Goal: Task Accomplishment & Management: Manage account settings

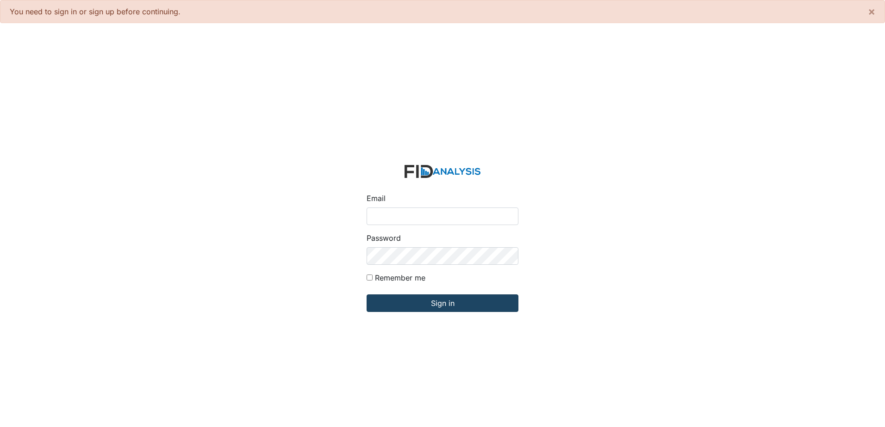
type input "[EMAIL_ADDRESS][DOMAIN_NAME]"
click at [452, 305] on input "Sign in" at bounding box center [442, 304] width 152 height 18
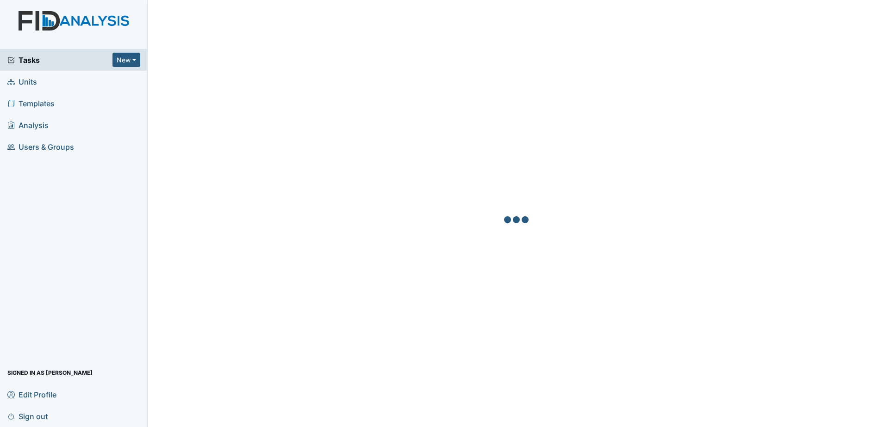
click at [73, 54] on div "Tasks New Form Inspection Document Bundle" at bounding box center [74, 60] width 148 height 22
click at [61, 78] on link "Units" at bounding box center [74, 82] width 148 height 22
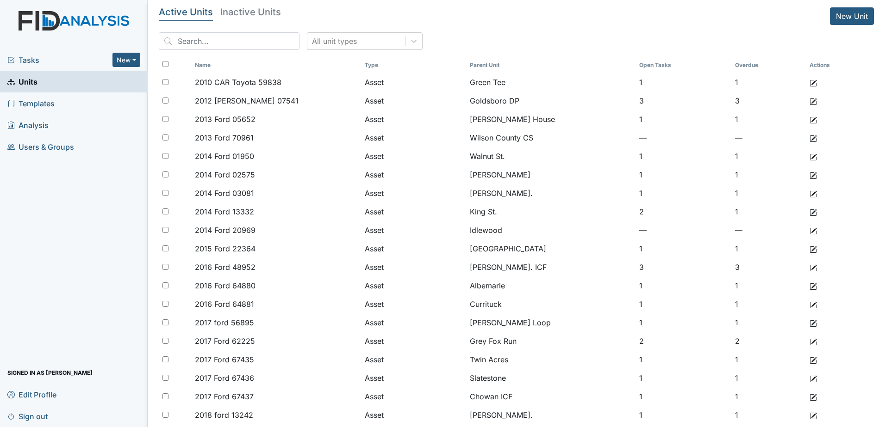
click at [68, 63] on span "Tasks" at bounding box center [59, 60] width 105 height 11
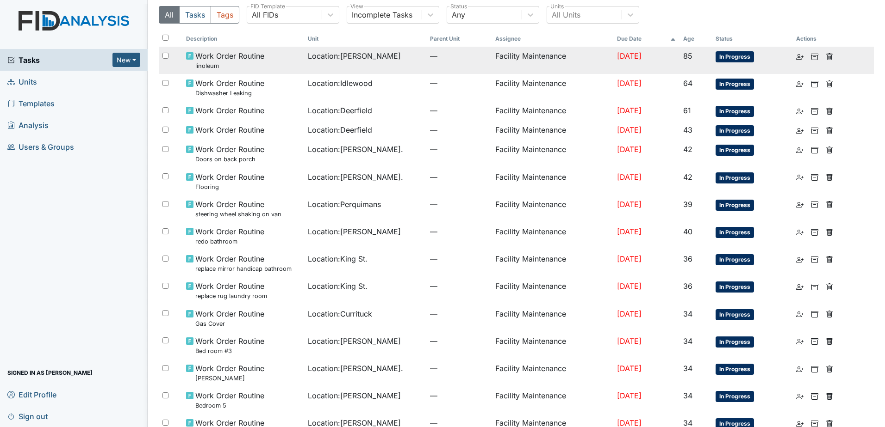
scroll to position [46, 0]
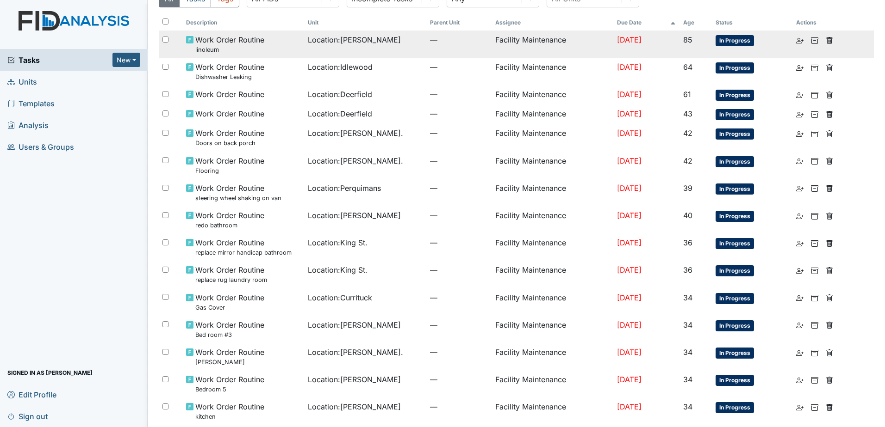
click at [372, 41] on div "Location : McFarland" at bounding box center [365, 39] width 115 height 11
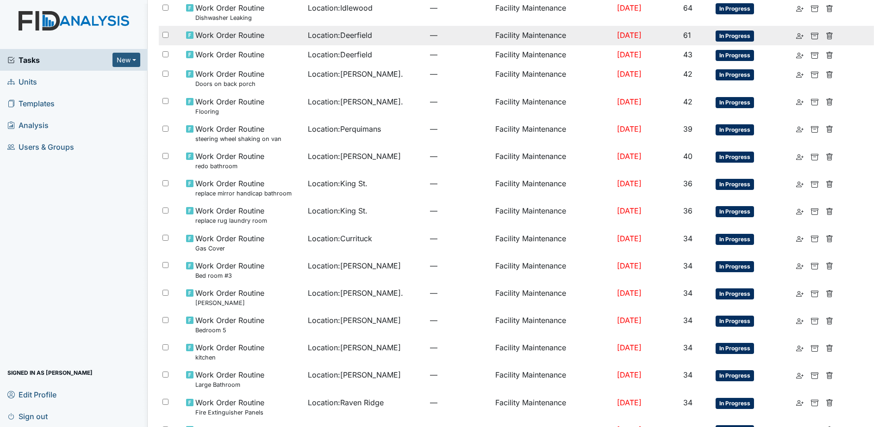
scroll to position [0, 0]
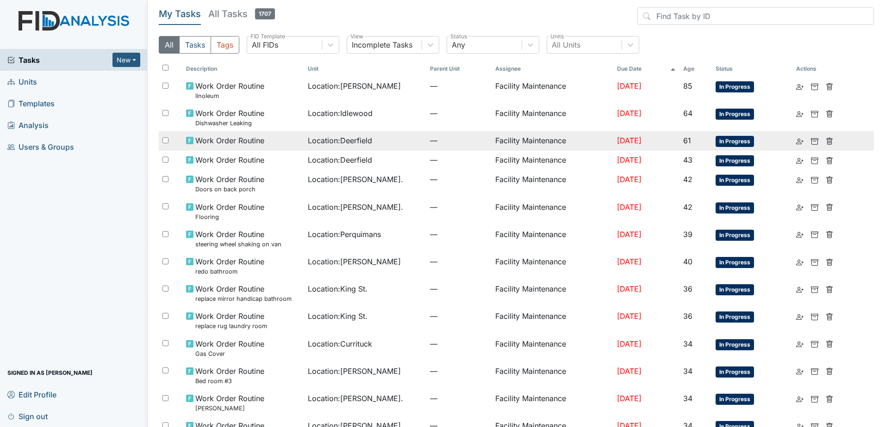
click at [379, 136] on div "Location : Deerfield" at bounding box center [365, 140] width 115 height 11
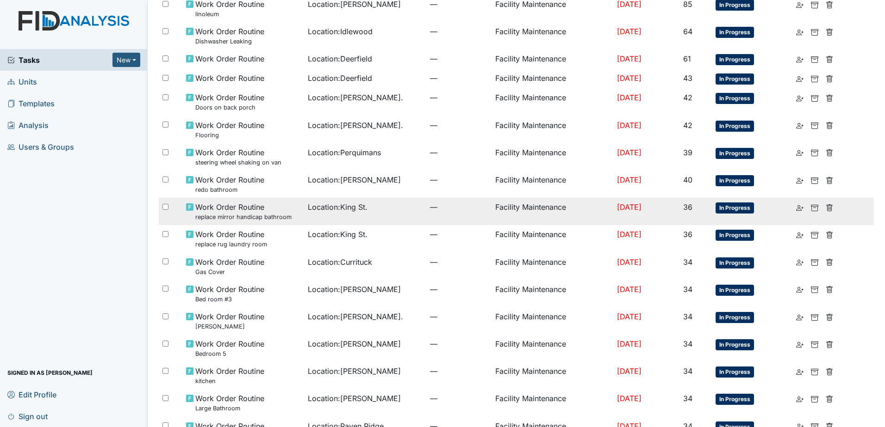
scroll to position [93, 0]
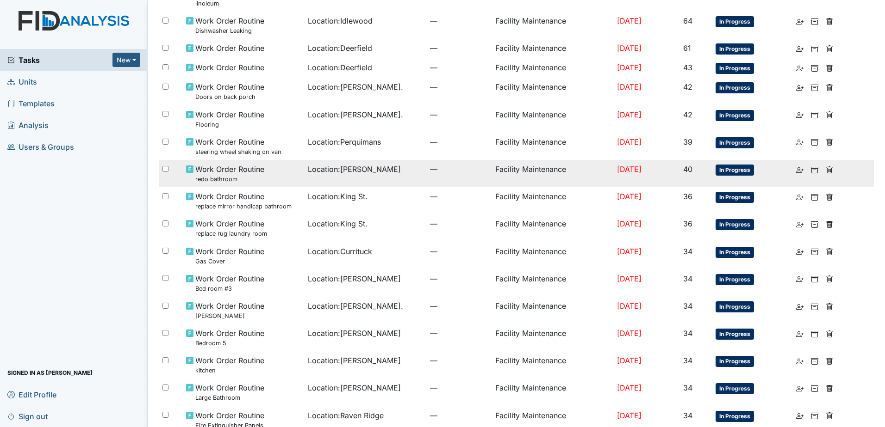
click at [318, 180] on td "Location : McFarland" at bounding box center [365, 173] width 122 height 27
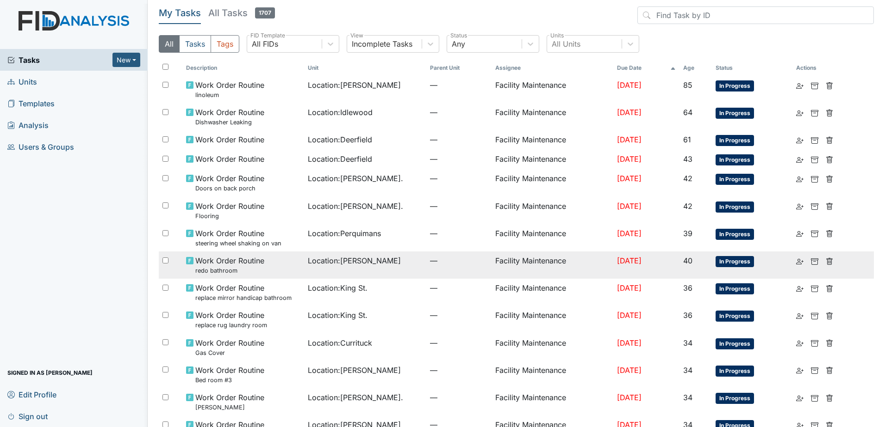
scroll to position [0, 0]
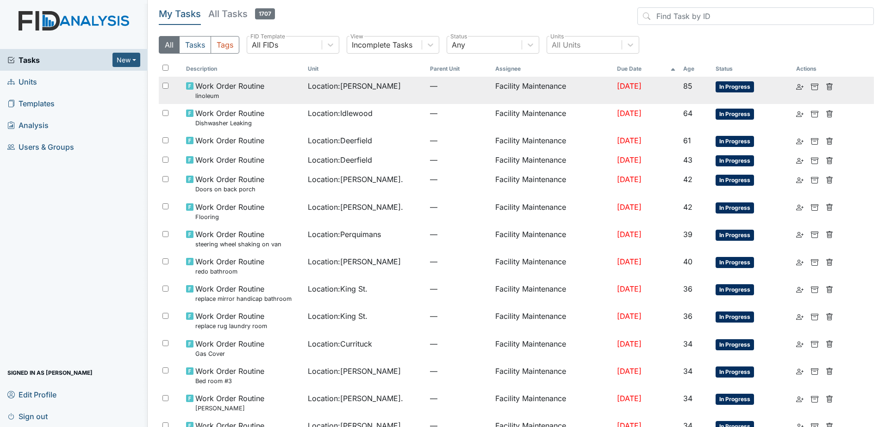
click at [337, 88] on span "Location : McFarland" at bounding box center [354, 85] width 93 height 11
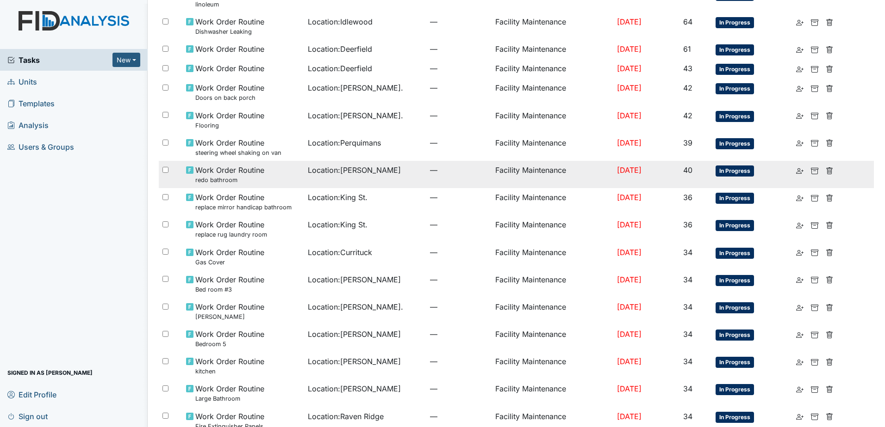
scroll to position [93, 0]
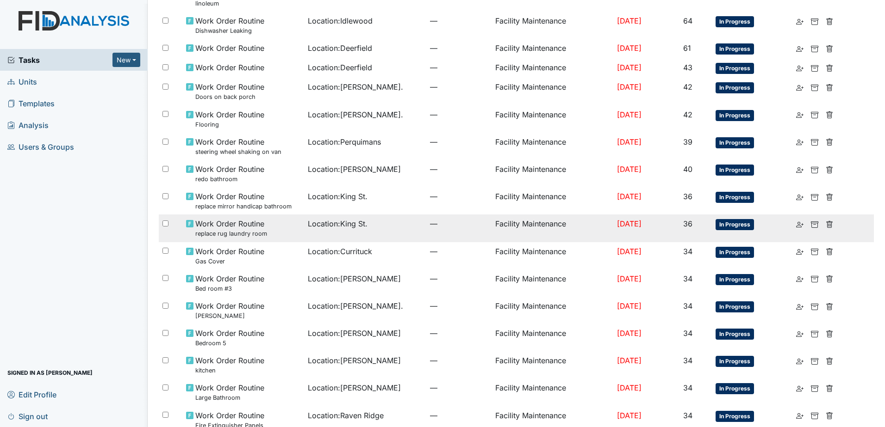
click at [262, 224] on span "Work Order Routine replace rug laundry room" at bounding box center [231, 228] width 72 height 20
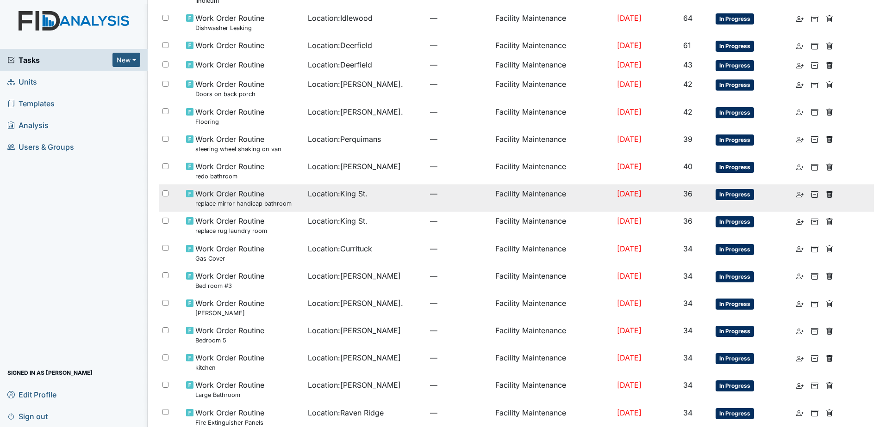
scroll to position [0, 0]
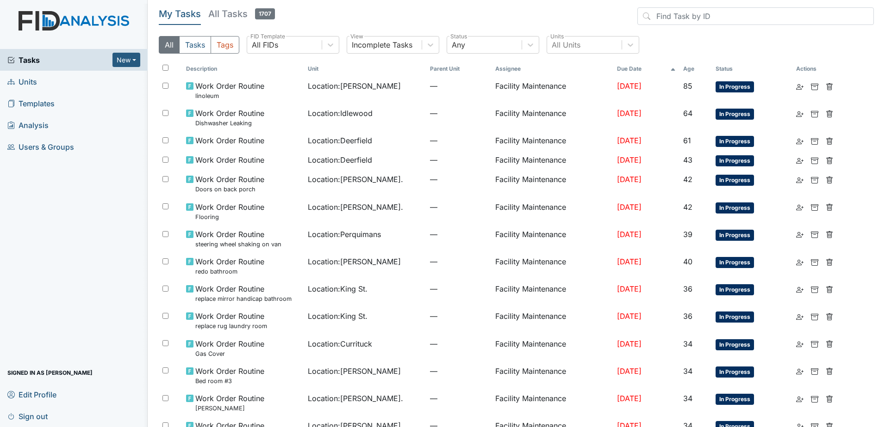
click at [43, 415] on span "Sign out" at bounding box center [27, 416] width 40 height 14
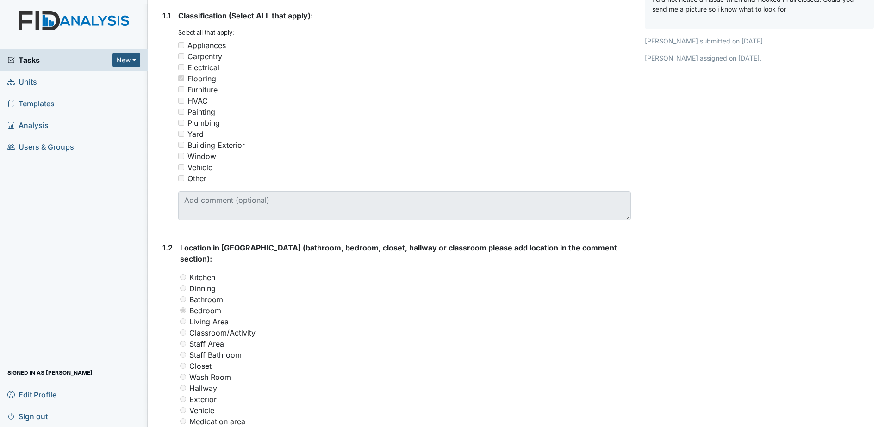
scroll to position [46, 0]
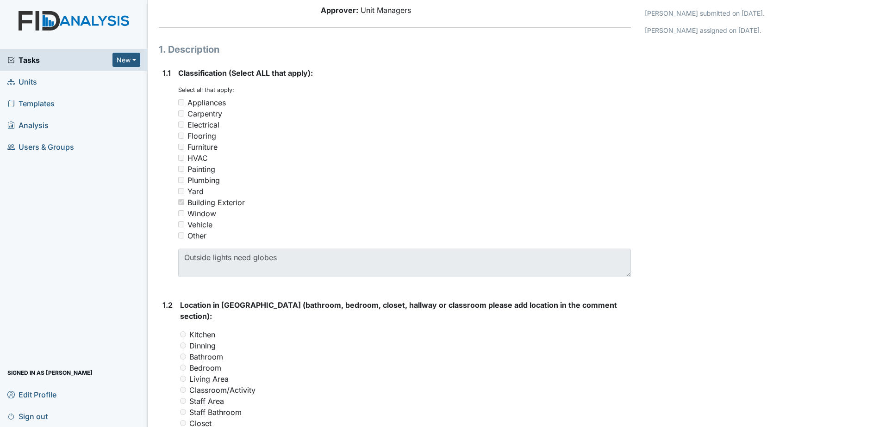
scroll to position [231, 0]
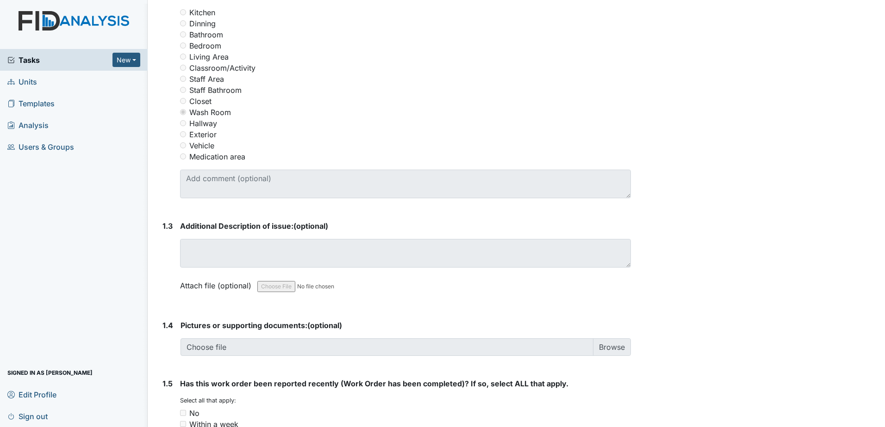
scroll to position [305, 0]
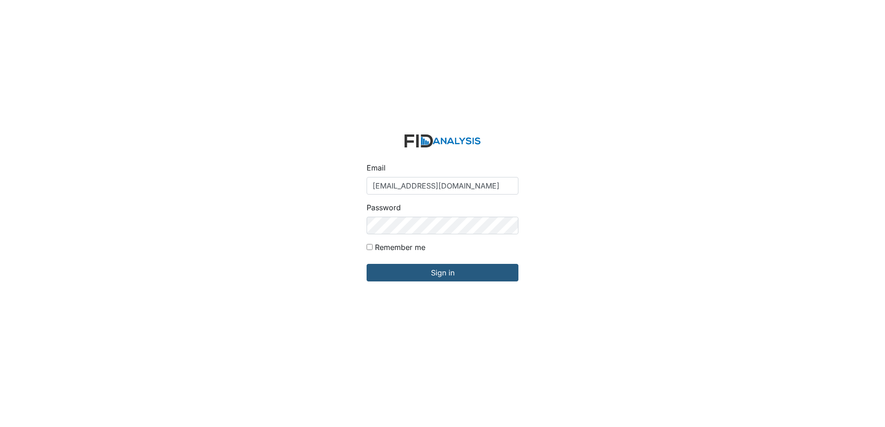
click at [434, 193] on input "zsmith@lifeincorporated.com" at bounding box center [442, 186] width 152 height 18
type input "[EMAIL_ADDRESS][DOMAIN_NAME]"
click at [442, 276] on input "Sign in" at bounding box center [442, 273] width 152 height 18
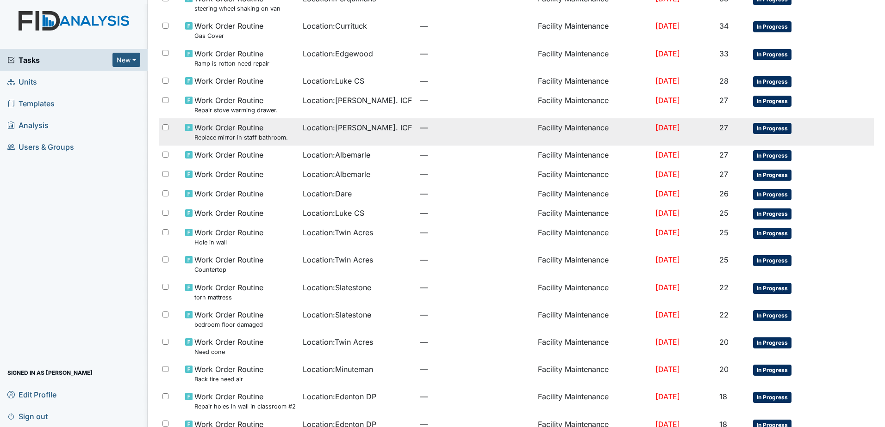
scroll to position [416, 0]
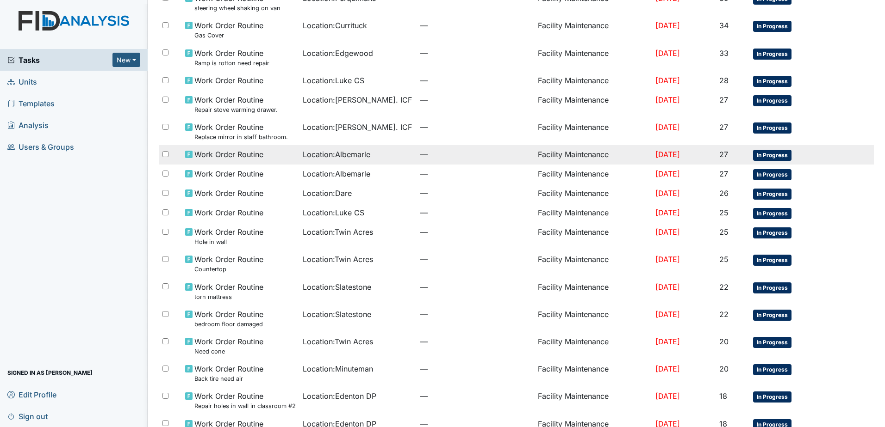
click at [428, 155] on span "—" at bounding box center [475, 154] width 110 height 11
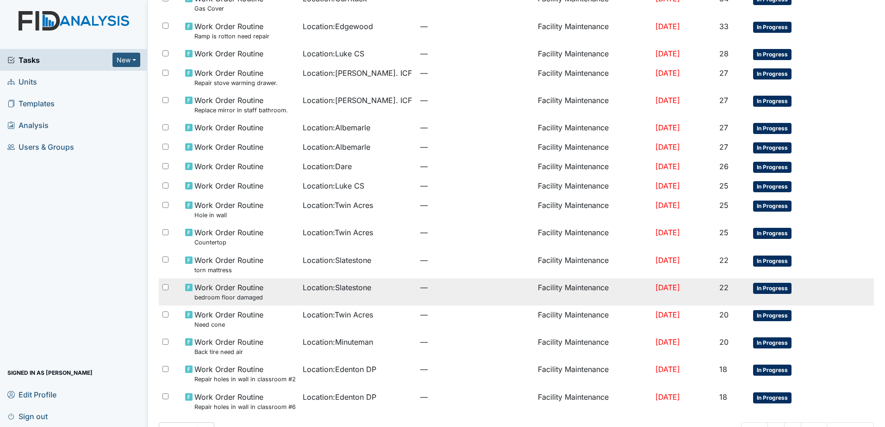
scroll to position [471, 0]
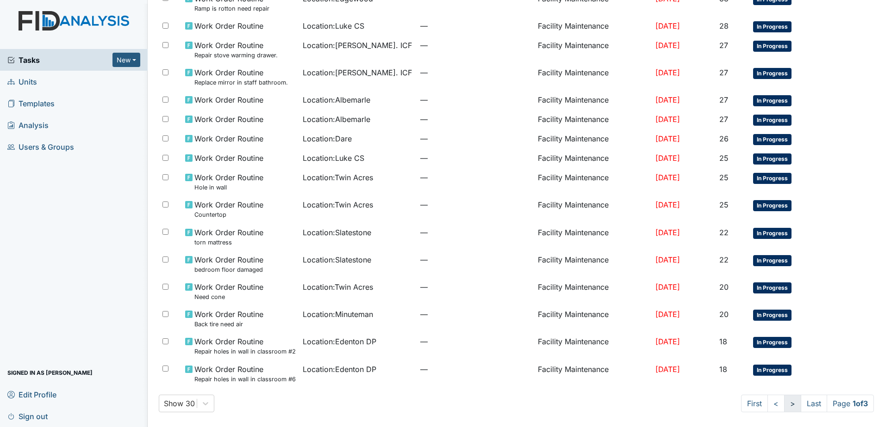
click at [784, 401] on link ">" at bounding box center [792, 404] width 17 height 18
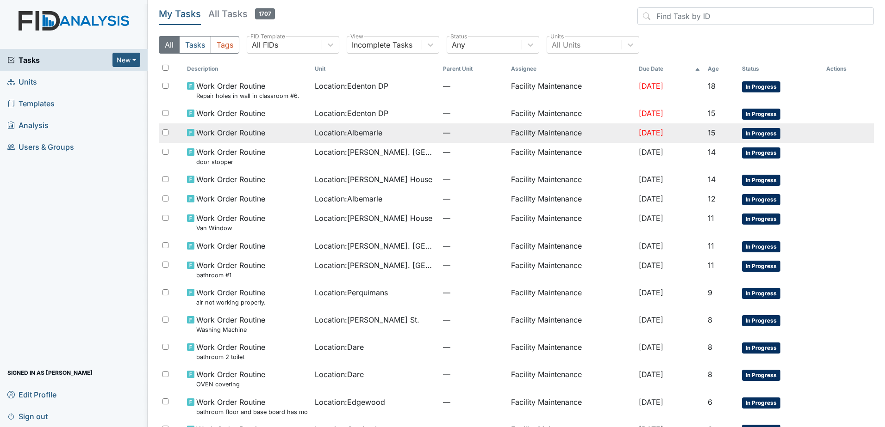
click at [389, 131] on div "Location : Albemarle" at bounding box center [375, 132] width 120 height 11
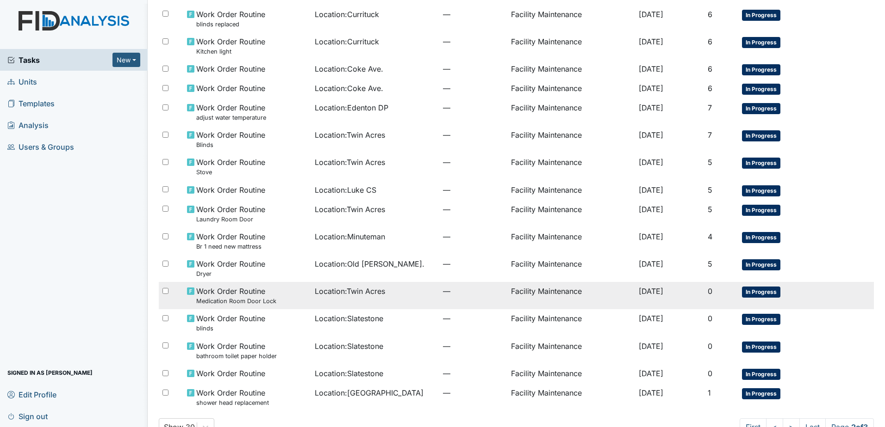
scroll to position [439, 0]
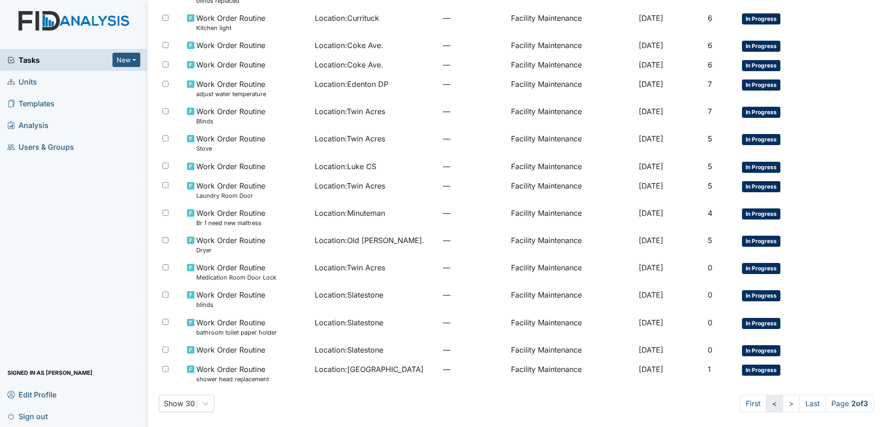
click at [767, 404] on link "<" at bounding box center [774, 404] width 17 height 18
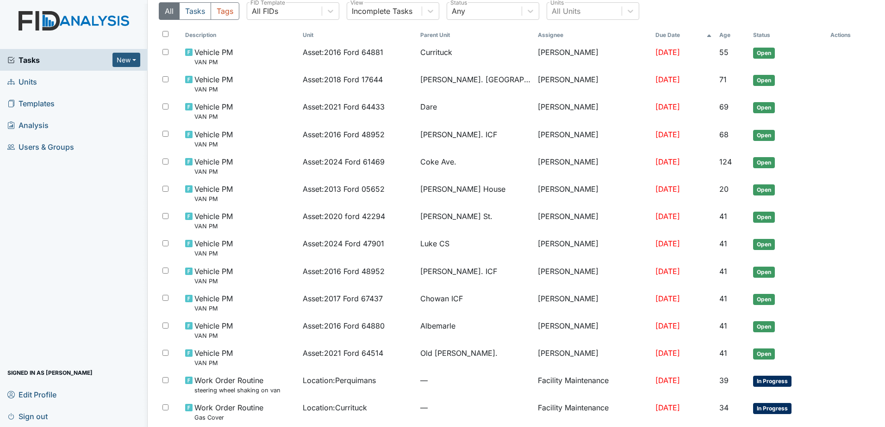
scroll to position [8, 0]
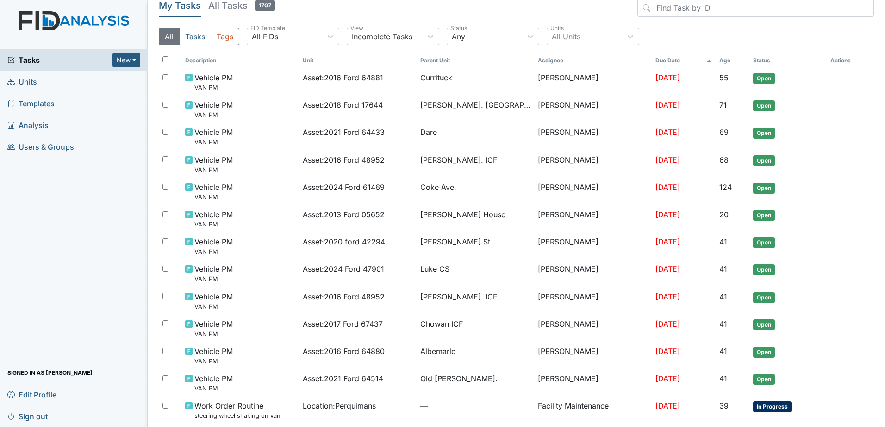
click at [29, 414] on span "Sign out" at bounding box center [27, 416] width 40 height 14
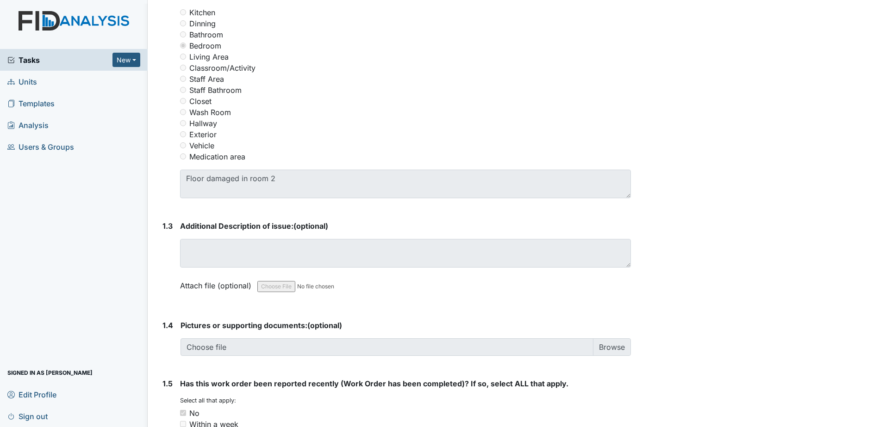
scroll to position [416, 0]
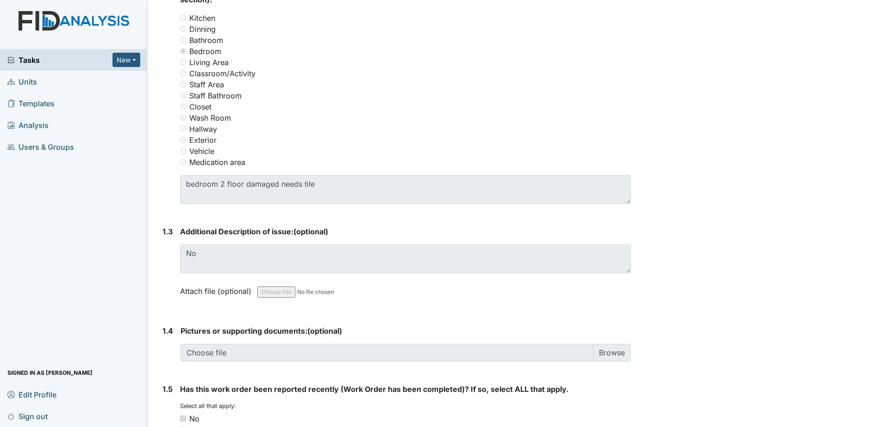
scroll to position [278, 0]
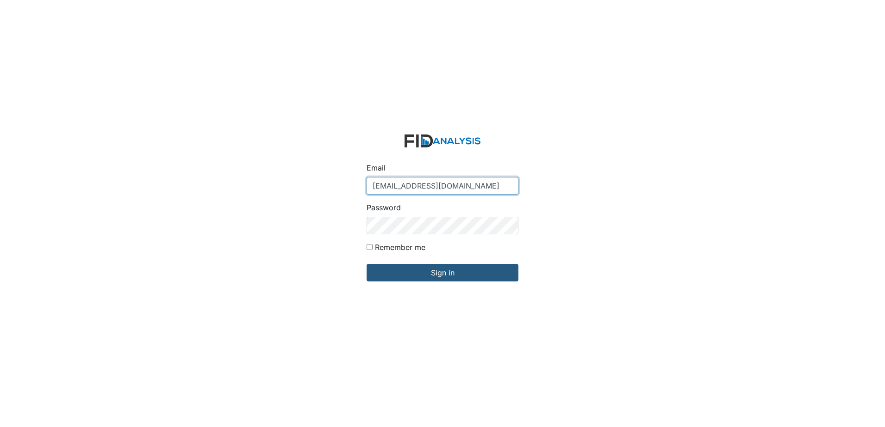
type input "[EMAIL_ADDRESS][DOMAIN_NAME]"
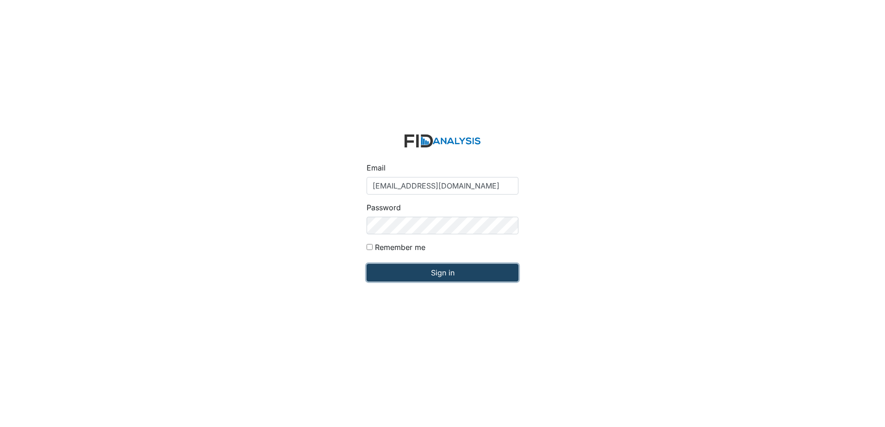
click at [454, 268] on input "Sign in" at bounding box center [442, 273] width 152 height 18
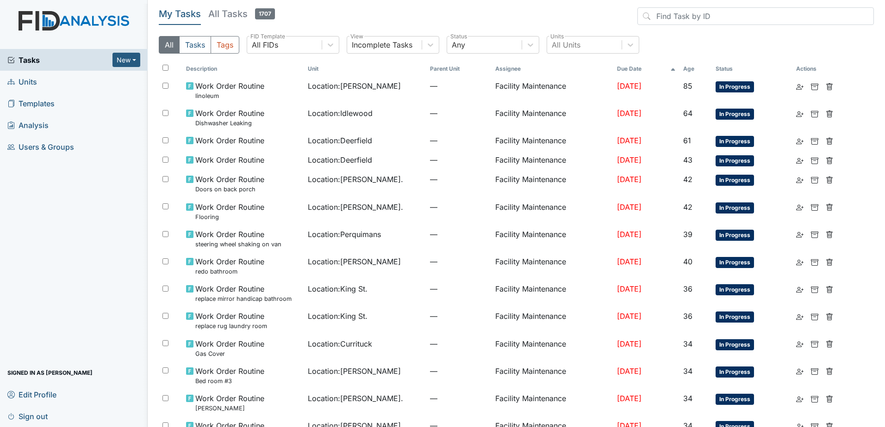
click at [84, 77] on link "Units" at bounding box center [74, 82] width 148 height 22
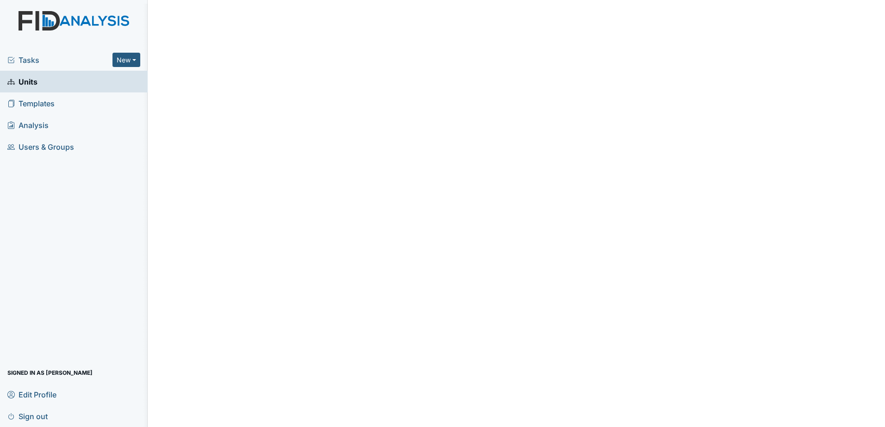
click at [64, 77] on link "Units" at bounding box center [74, 82] width 148 height 22
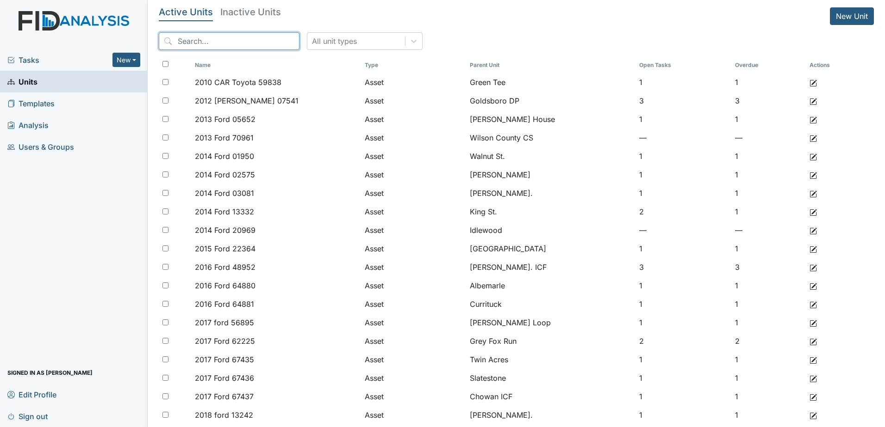
click at [191, 37] on input "search" at bounding box center [229, 41] width 141 height 18
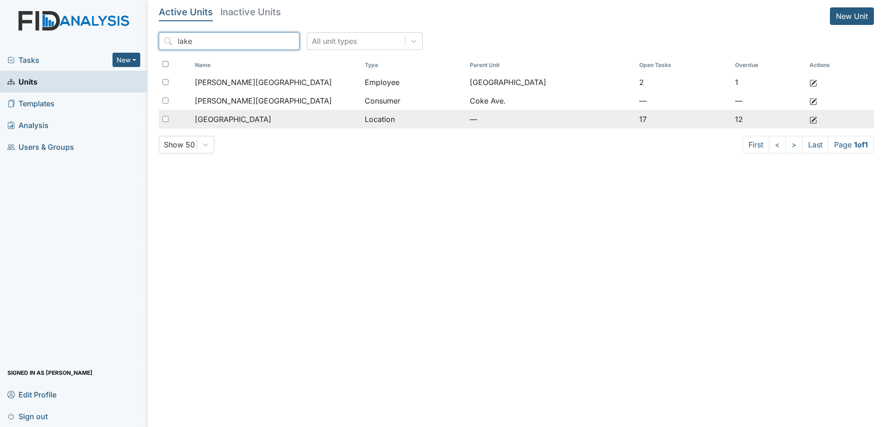
type input "lake"
click at [249, 116] on div "[GEOGRAPHIC_DATA]" at bounding box center [276, 119] width 162 height 11
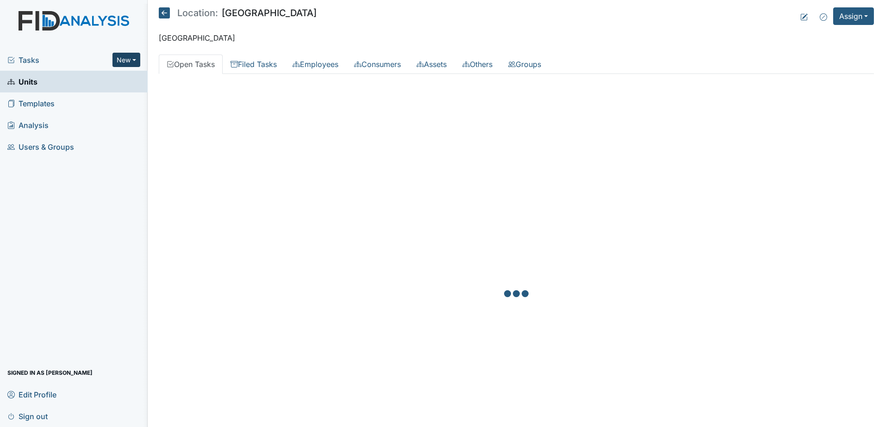
click at [127, 61] on button "New" at bounding box center [126, 60] width 28 height 14
click at [109, 111] on link "Document" at bounding box center [102, 109] width 73 height 15
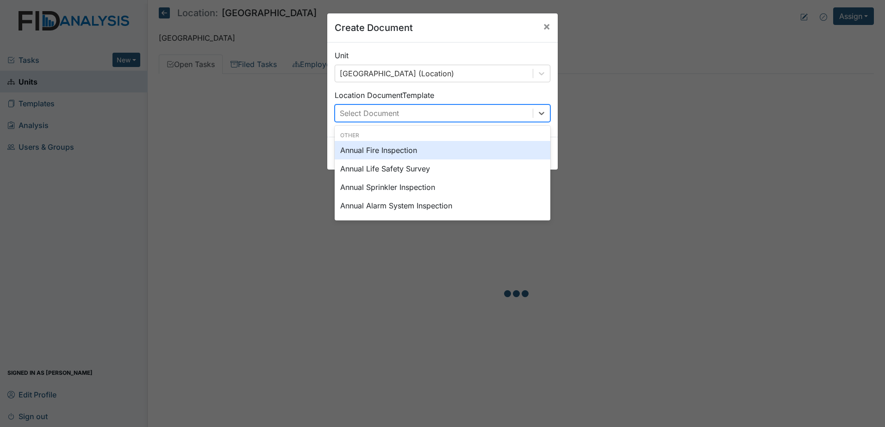
click at [403, 114] on div "Select Document" at bounding box center [434, 113] width 198 height 17
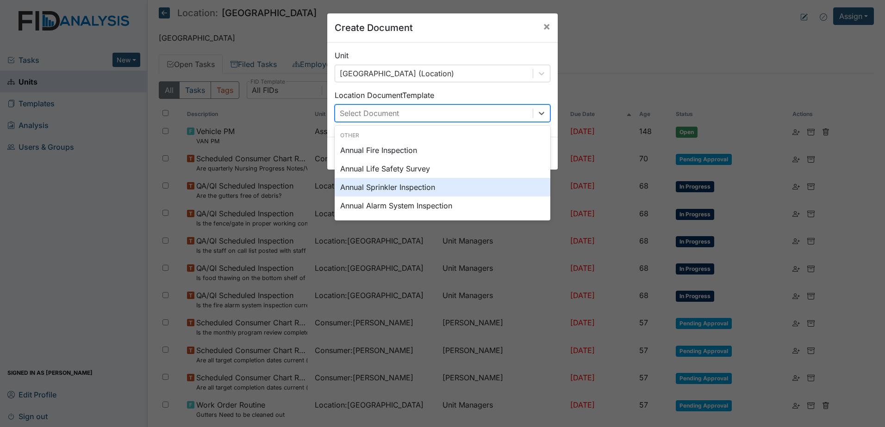
click at [421, 189] on div "Annual Sprinkler Inspection" at bounding box center [442, 187] width 216 height 19
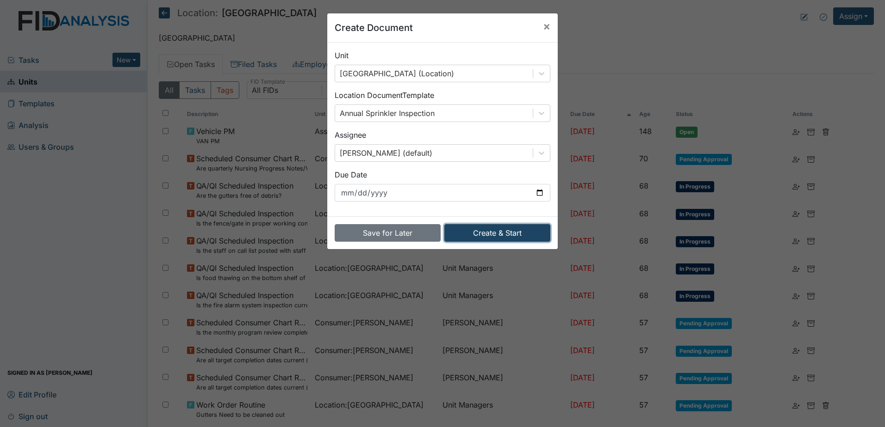
click at [488, 235] on button "Create & Start" at bounding box center [497, 233] width 106 height 18
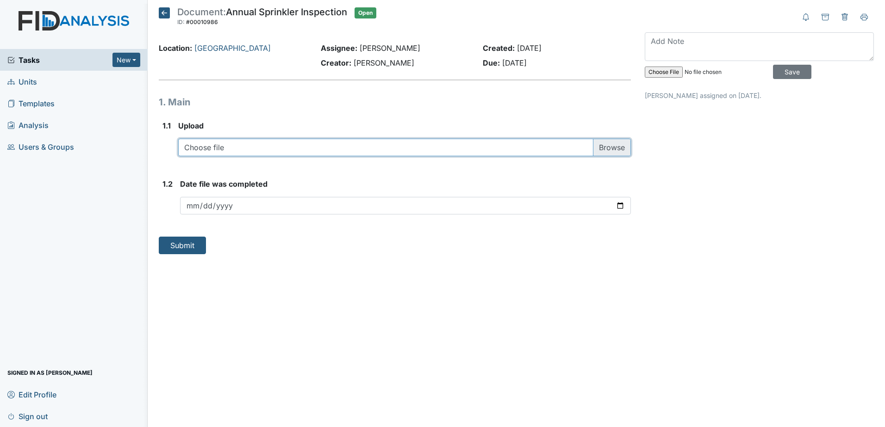
click at [269, 143] on input "file" at bounding box center [404, 148] width 452 height 18
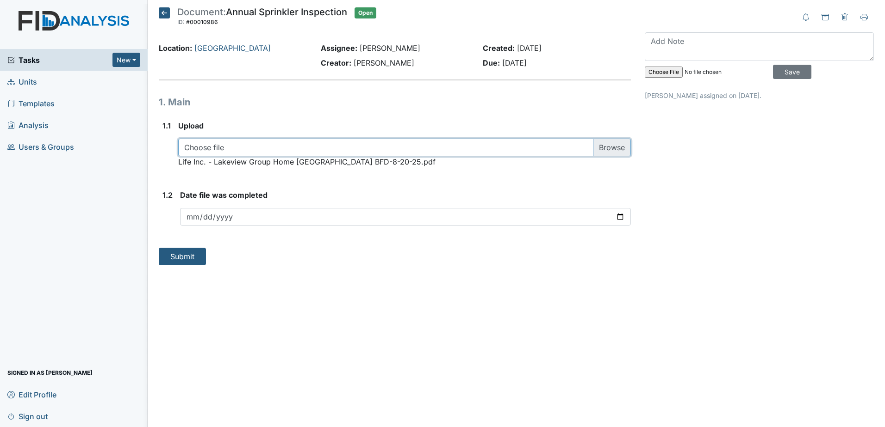
click at [287, 144] on input "file" at bounding box center [404, 148] width 452 height 18
type input "C:\fakepath\Life Inc. - Lakeview Group Home Wet-1 - Wet System 8-20-2025 (Annua…"
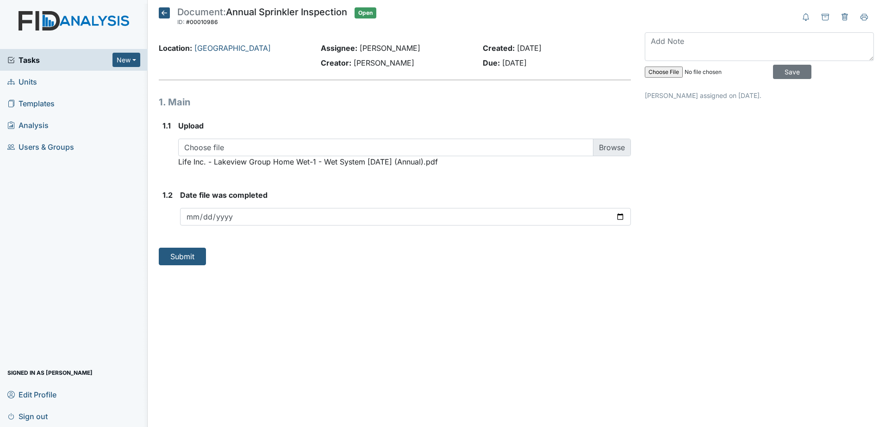
click at [306, 160] on span "Life Inc. - Lakeview Group Home Wet-1 - Wet System 8-20-2025 (Annual).pdf" at bounding box center [308, 161] width 260 height 9
click at [838, 17] on button at bounding box center [844, 16] width 19 height 18
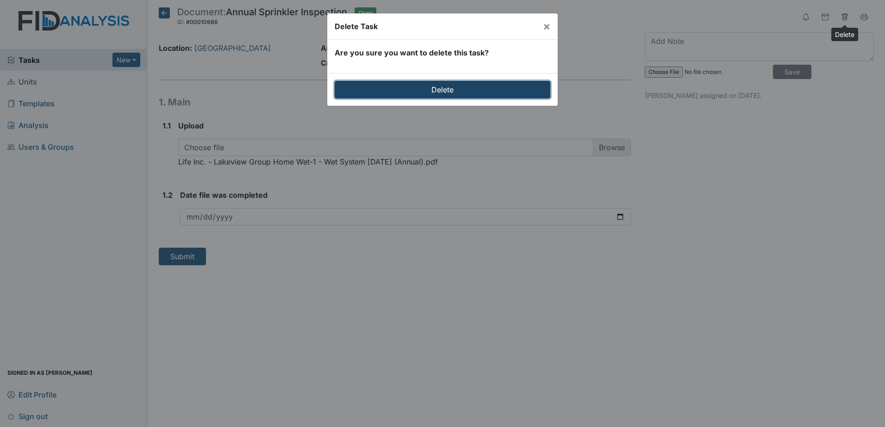
click at [460, 91] on input "Delete" at bounding box center [442, 90] width 216 height 18
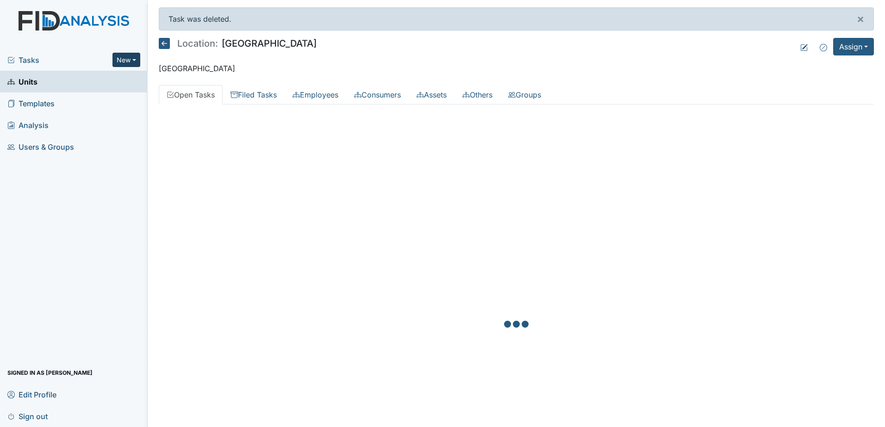
click at [128, 60] on button "New" at bounding box center [126, 60] width 28 height 14
click at [107, 110] on link "Document" at bounding box center [102, 109] width 73 height 15
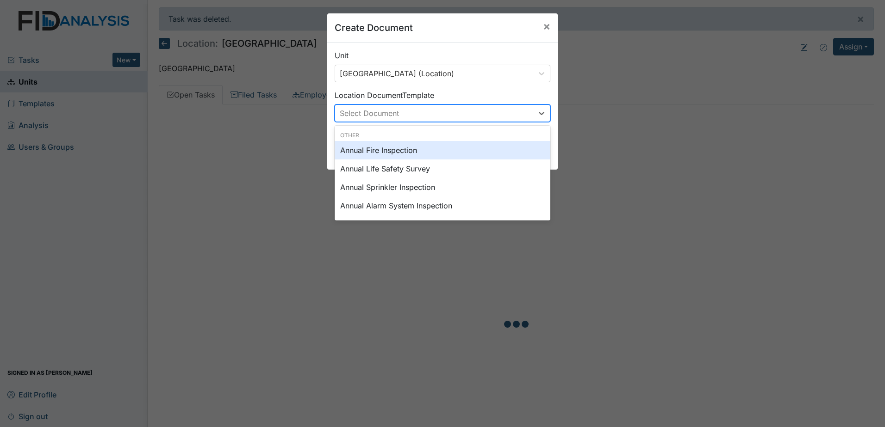
click at [384, 112] on div "Select Document" at bounding box center [369, 113] width 59 height 11
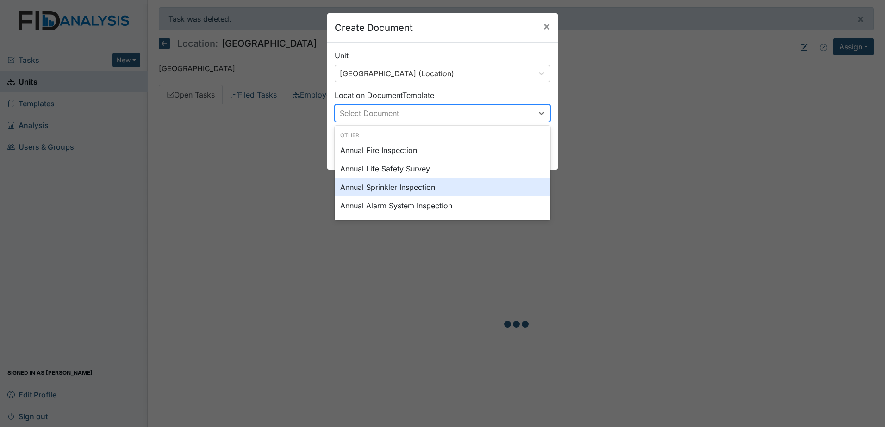
click at [394, 192] on div "Annual Sprinkler Inspection" at bounding box center [442, 187] width 216 height 19
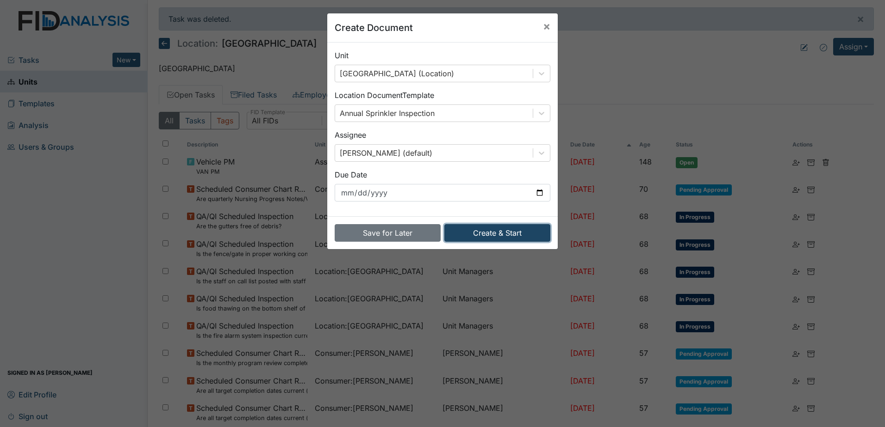
click at [483, 235] on button "Create & Start" at bounding box center [497, 233] width 106 height 18
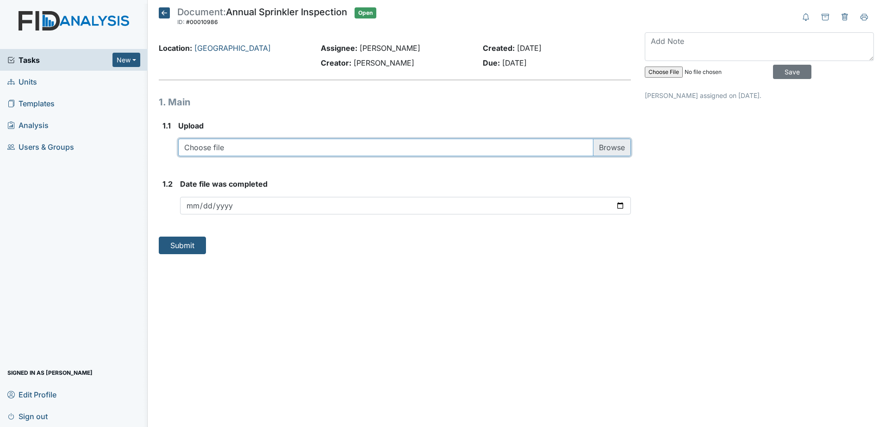
click at [276, 142] on input "file" at bounding box center [404, 148] width 452 height 18
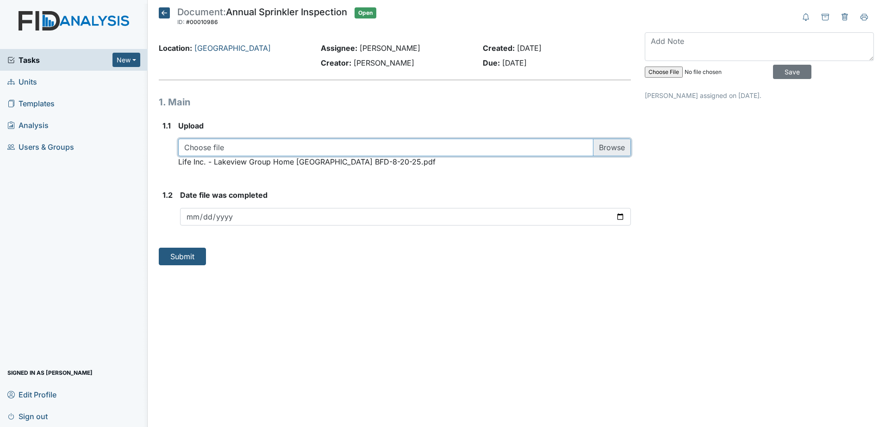
click at [251, 146] on input "file" at bounding box center [404, 148] width 452 height 18
type input "C:\fakepath\Life Inc. - Lakeview Group Home Wet-1 - Wet System [DATE] (Annual).…"
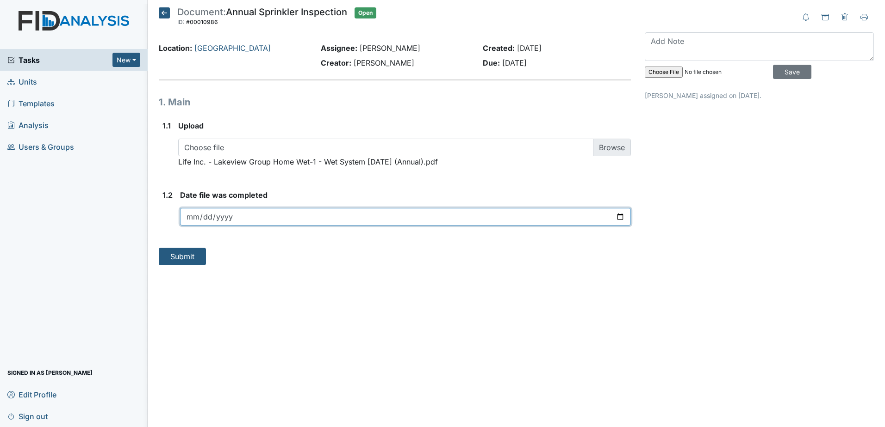
click at [264, 219] on input "date" at bounding box center [405, 217] width 451 height 18
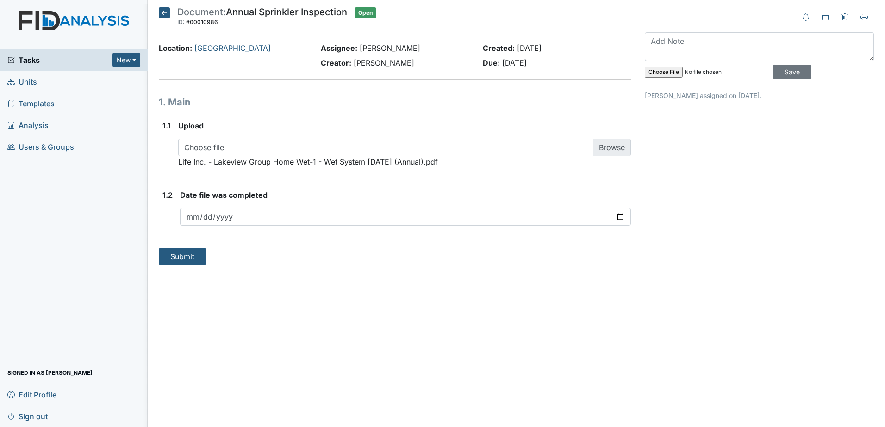
click at [628, 208] on div "Date file was completed" at bounding box center [405, 208] width 451 height 36
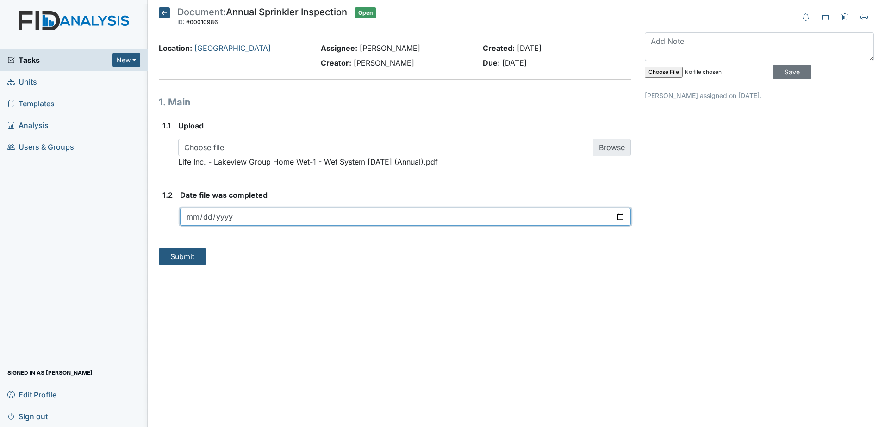
click at [623, 215] on input "date" at bounding box center [405, 217] width 451 height 18
type input "2025-10-01"
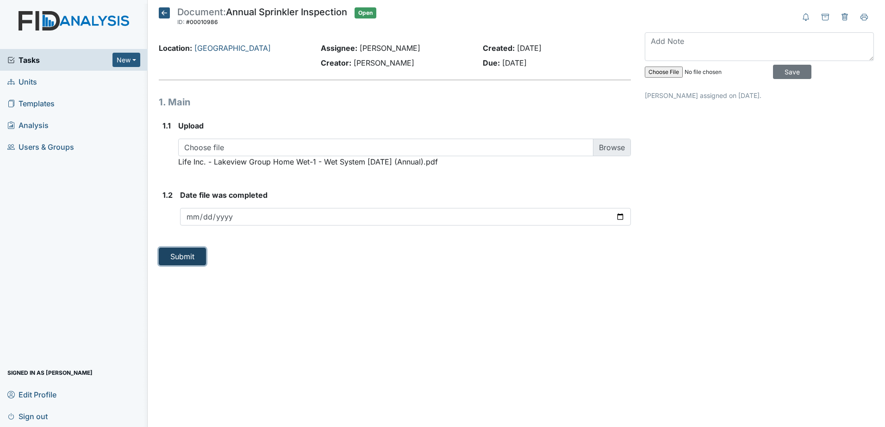
click at [175, 259] on button "Submit" at bounding box center [182, 257] width 47 height 18
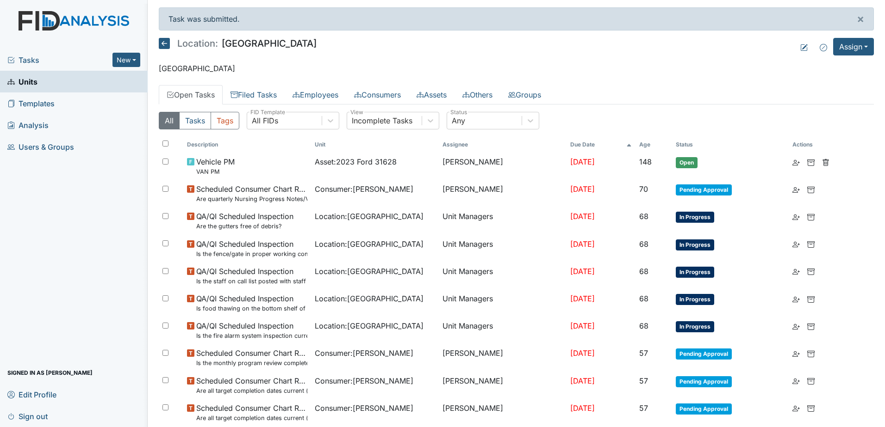
click at [71, 79] on link "Units" at bounding box center [74, 82] width 148 height 22
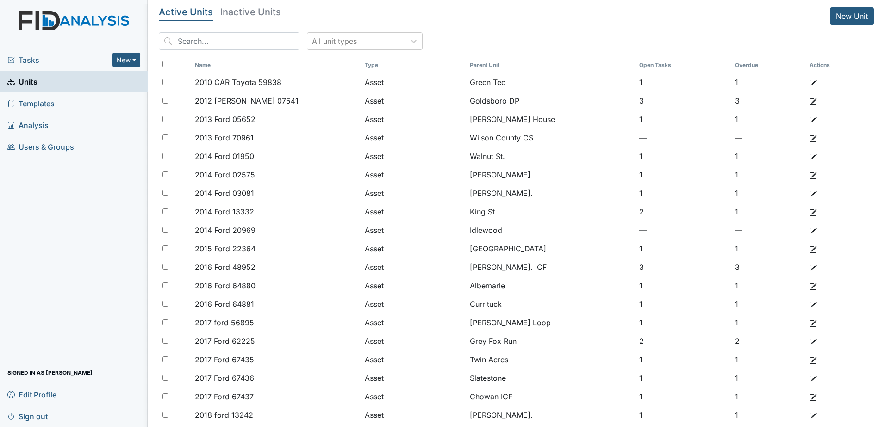
click at [81, 65] on span "Tasks" at bounding box center [59, 60] width 105 height 11
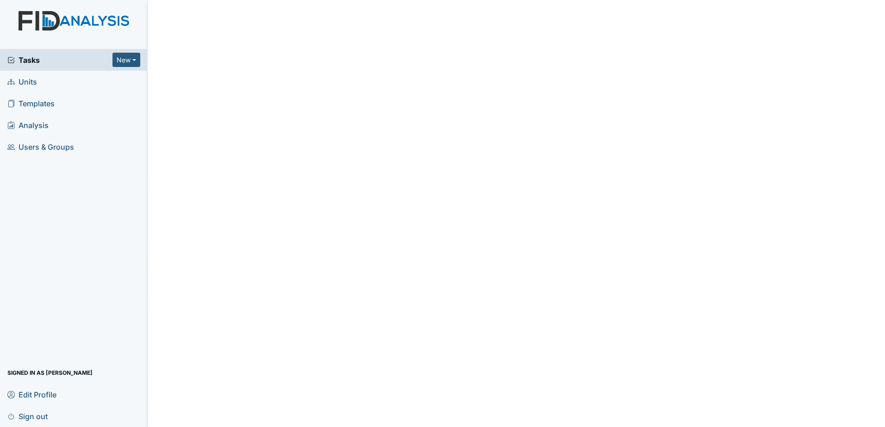
click at [85, 81] on link "Units" at bounding box center [74, 82] width 148 height 22
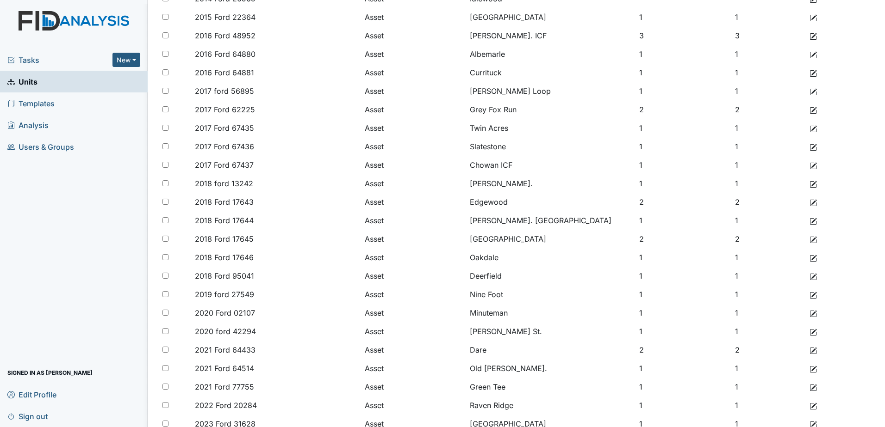
scroll to position [231, 0]
click at [50, 60] on span "Tasks" at bounding box center [59, 60] width 105 height 11
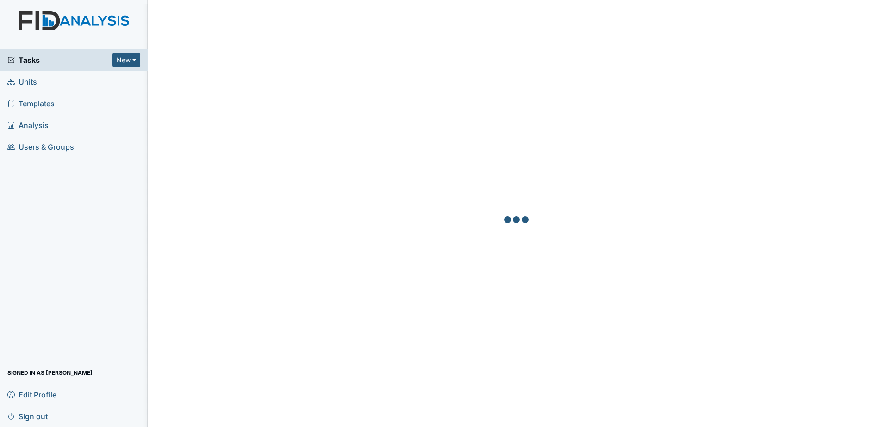
click at [56, 80] on link "Units" at bounding box center [74, 82] width 148 height 22
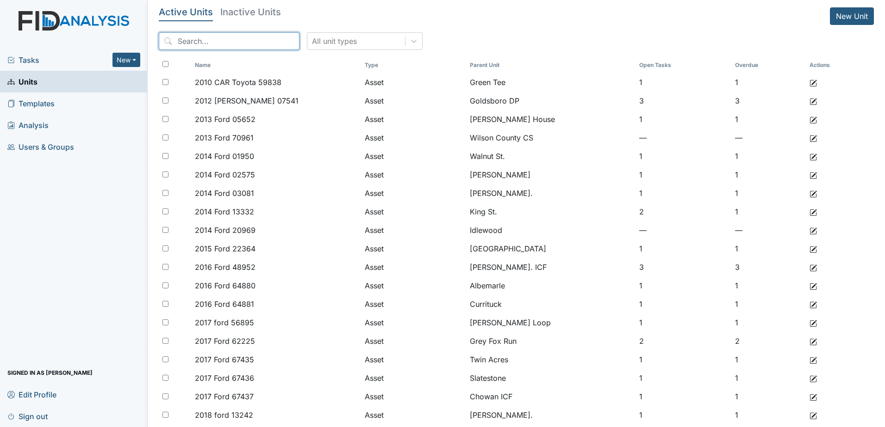
click at [205, 40] on input "search" at bounding box center [229, 41] width 141 height 18
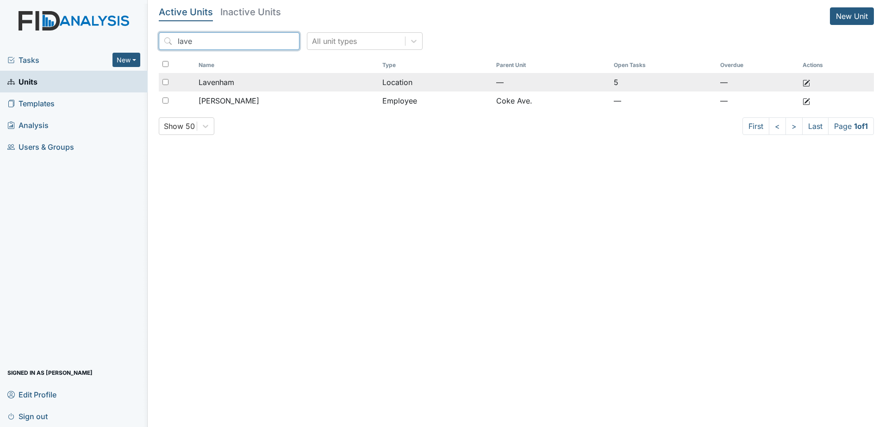
type input "lave"
click at [236, 86] on div "Lavenham" at bounding box center [286, 82] width 176 height 11
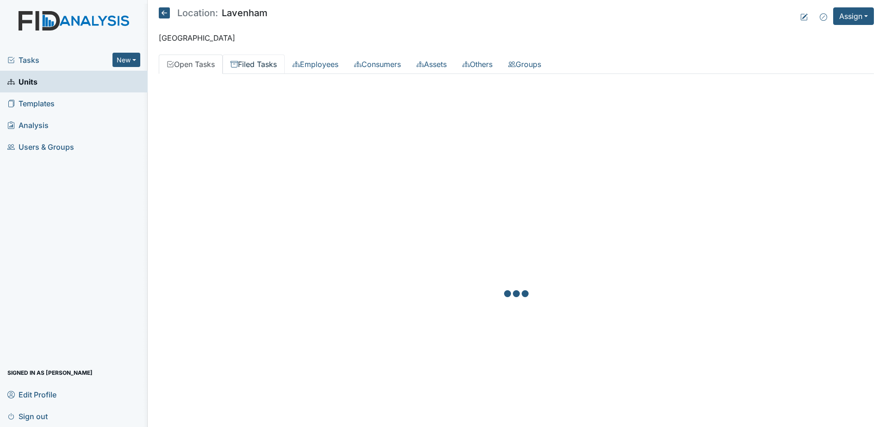
click at [243, 62] on link "Filed Tasks" at bounding box center [254, 64] width 62 height 19
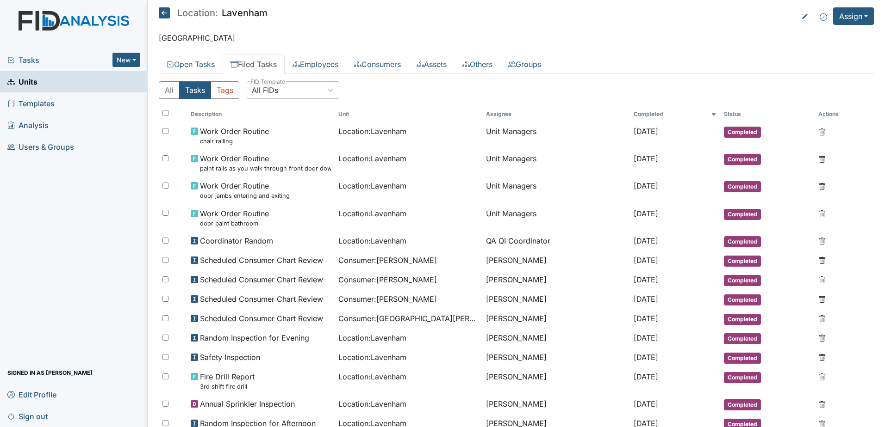
click at [302, 97] on div "All FIDs" at bounding box center [284, 90] width 74 height 17
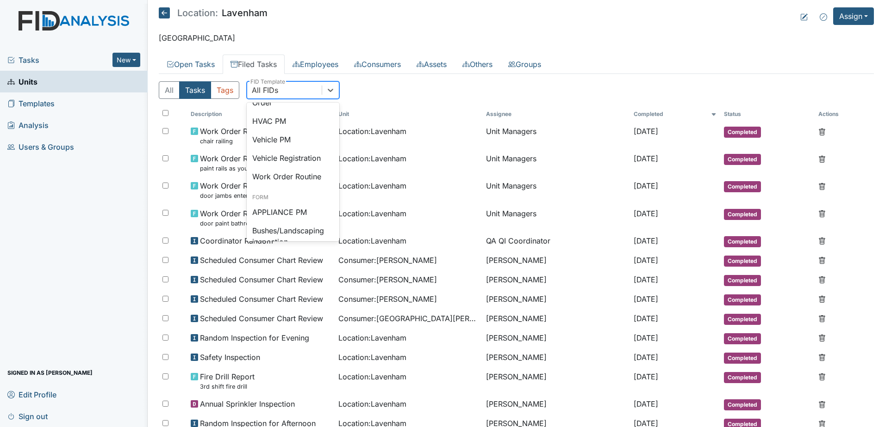
scroll to position [46, 0]
click at [309, 162] on div "Vehicle Registration" at bounding box center [293, 166] width 93 height 19
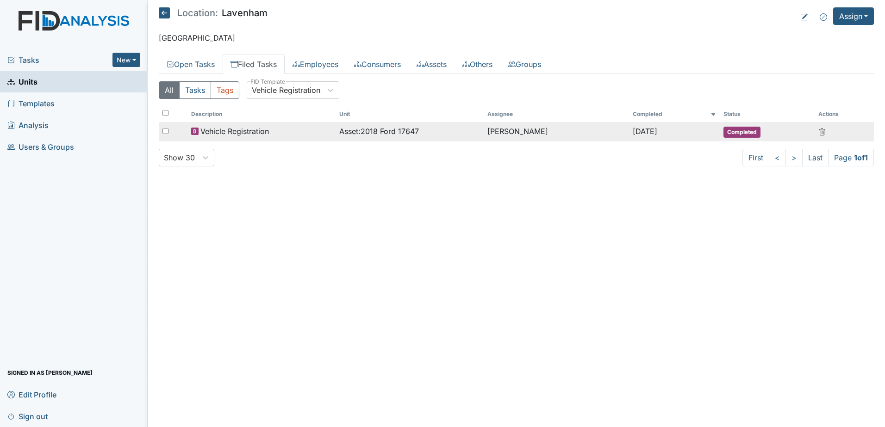
click at [316, 129] on div "Vehicle Registration" at bounding box center [261, 131] width 141 height 11
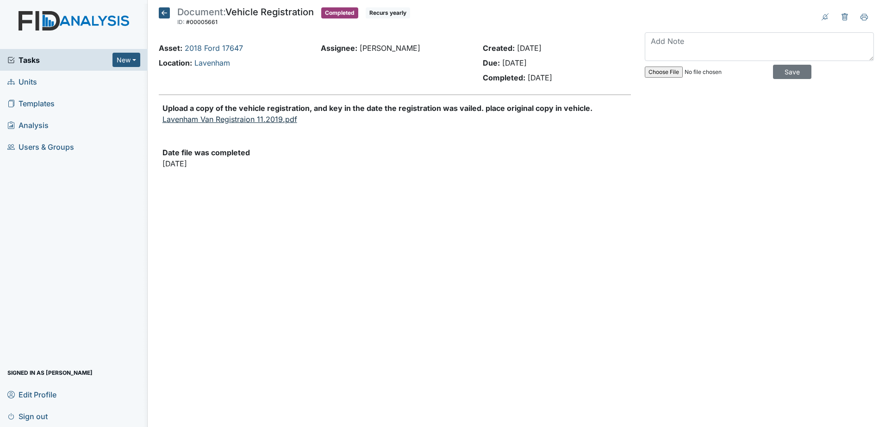
click at [284, 122] on link "Lavenham Van Registraion 11.2019.pdf" at bounding box center [229, 119] width 135 height 9
click at [87, 62] on span "Tasks" at bounding box center [59, 60] width 105 height 11
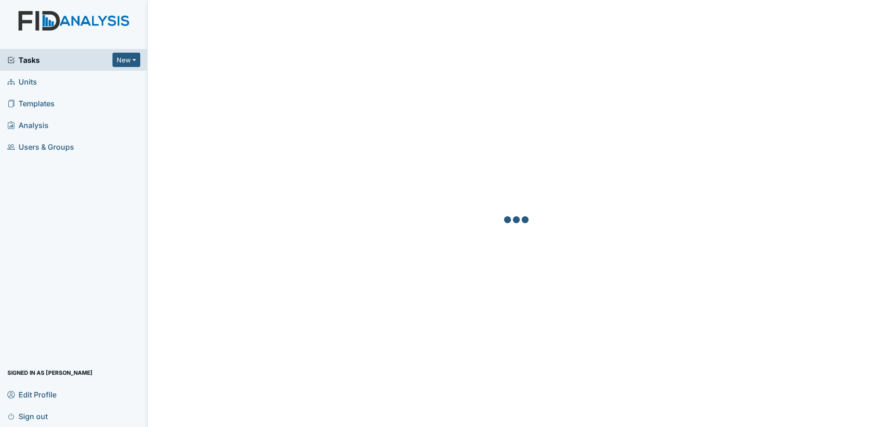
click at [96, 83] on link "Units" at bounding box center [74, 82] width 148 height 22
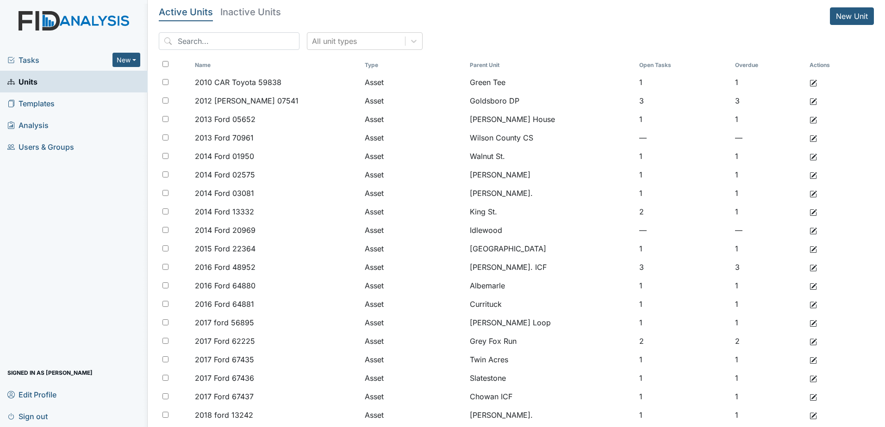
click at [88, 57] on span "Tasks" at bounding box center [59, 60] width 105 height 11
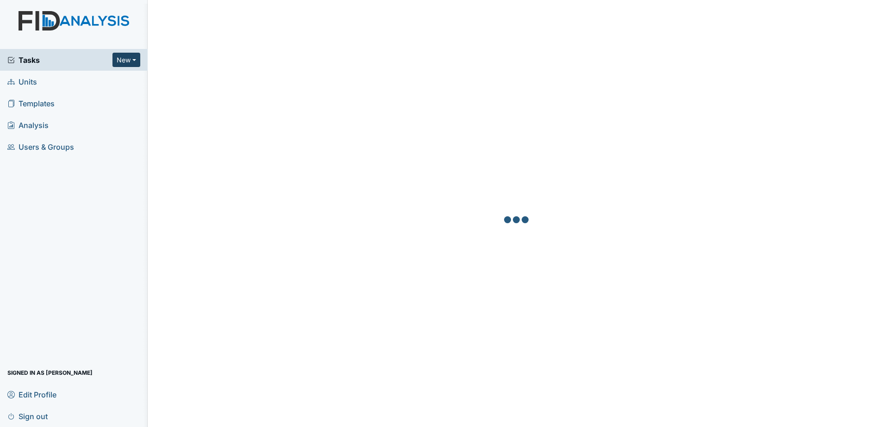
click at [122, 59] on button "New" at bounding box center [126, 60] width 28 height 14
click at [48, 84] on link "Units" at bounding box center [74, 82] width 148 height 22
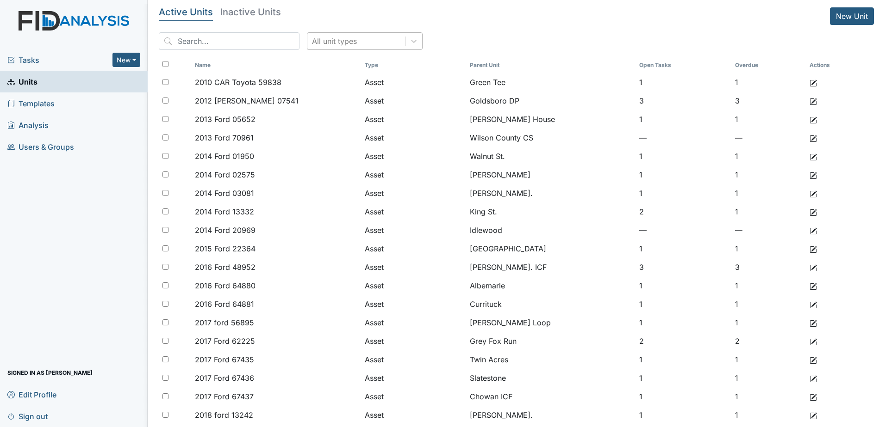
click at [325, 34] on div "All unit types" at bounding box center [356, 41] width 98 height 17
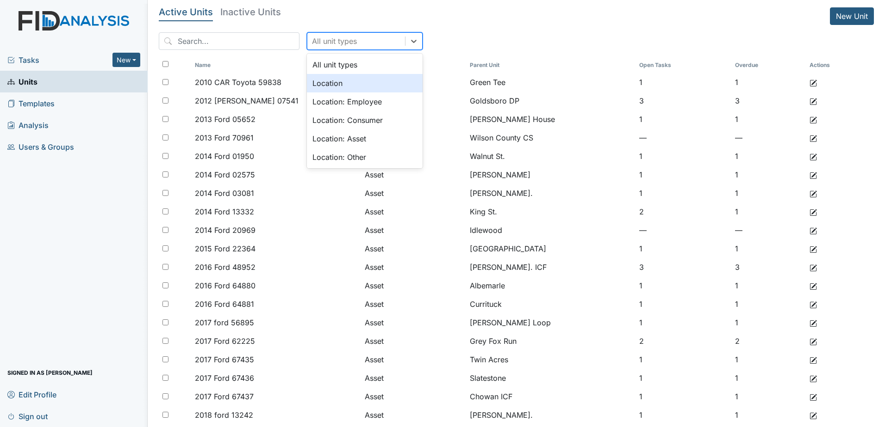
click at [338, 82] on div "Location" at bounding box center [365, 83] width 116 height 19
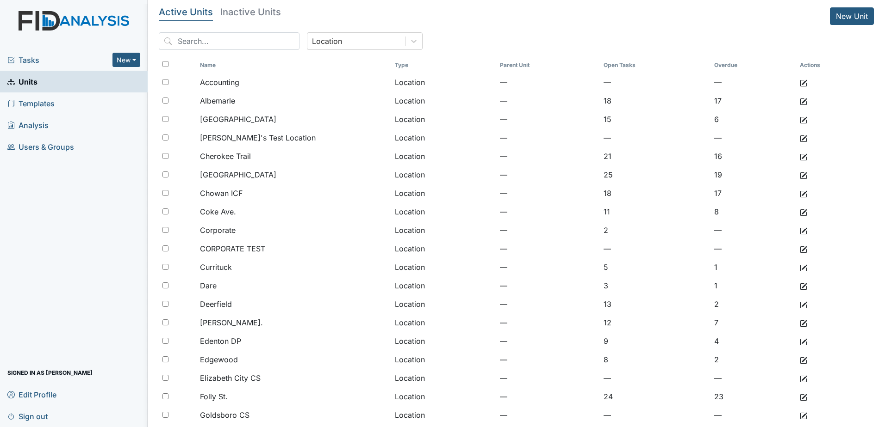
click at [162, 60] on th at bounding box center [177, 65] width 37 height 16
click at [166, 64] on input "checkbox" at bounding box center [165, 64] width 6 height 6
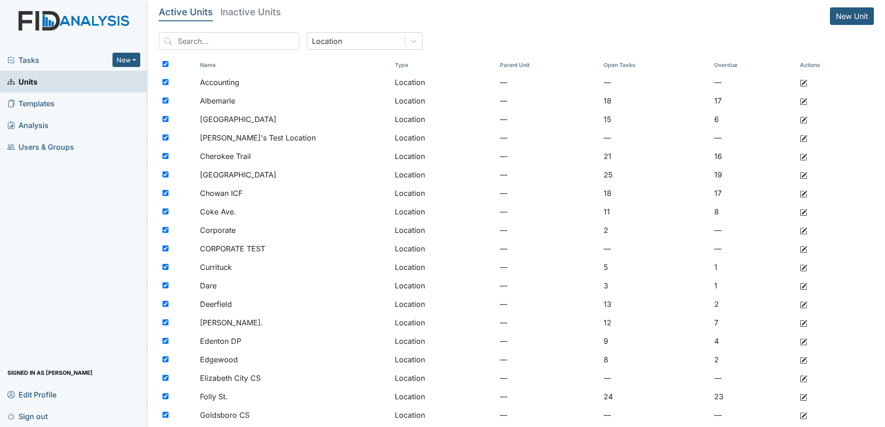
checkbox input "true"
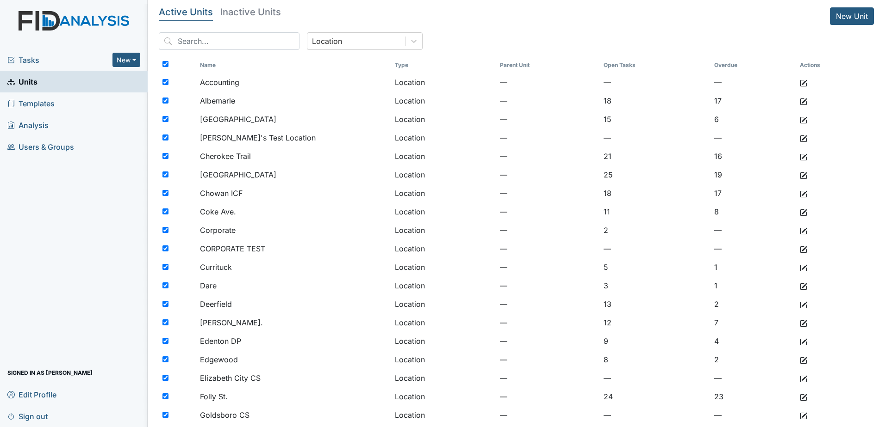
checkbox input "true"
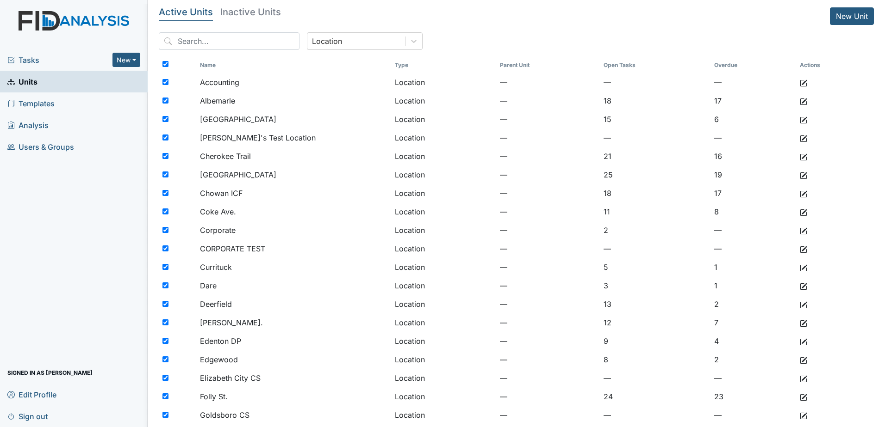
checkbox input "true"
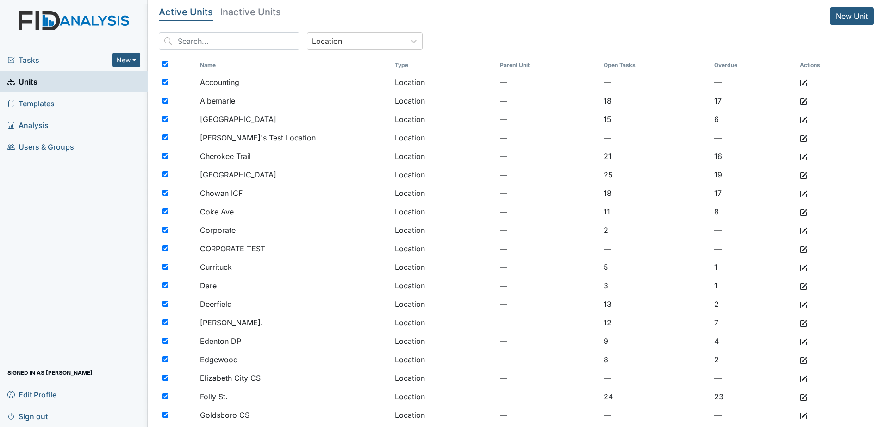
checkbox input "true"
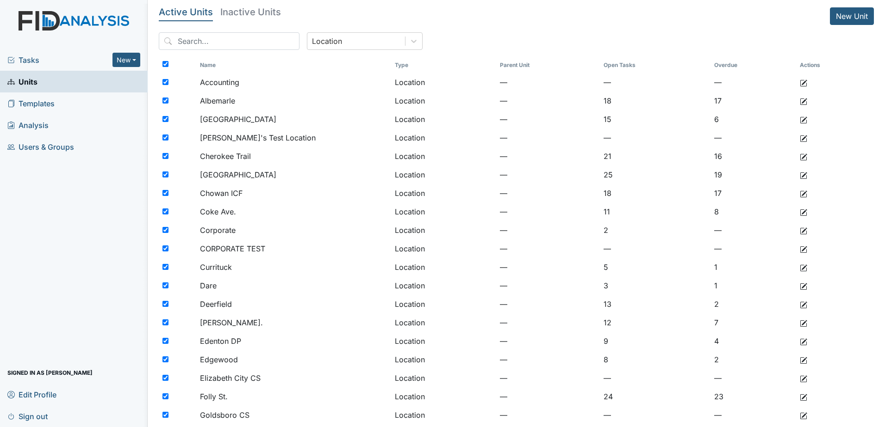
checkbox input "true"
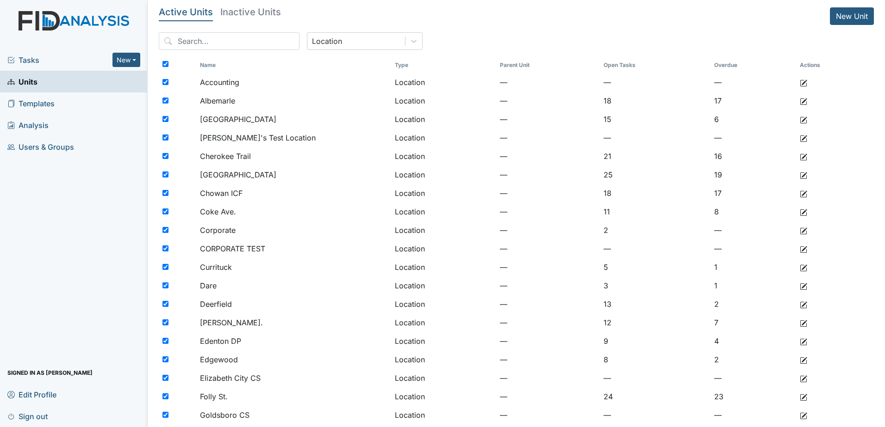
checkbox input "true"
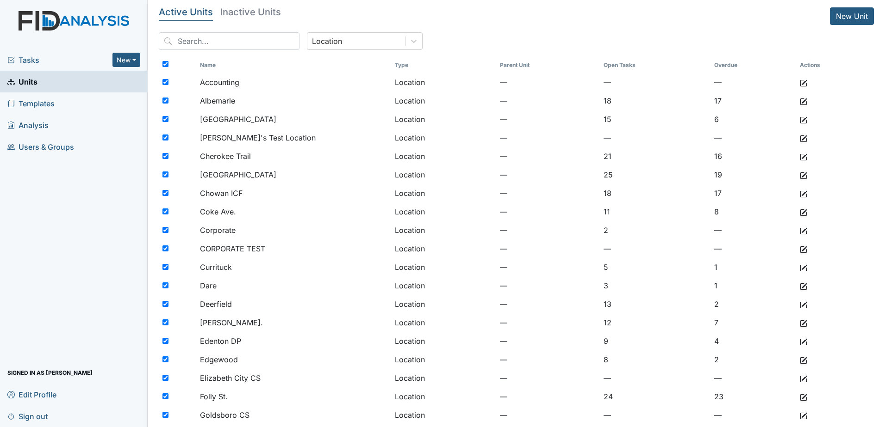
checkbox input "true"
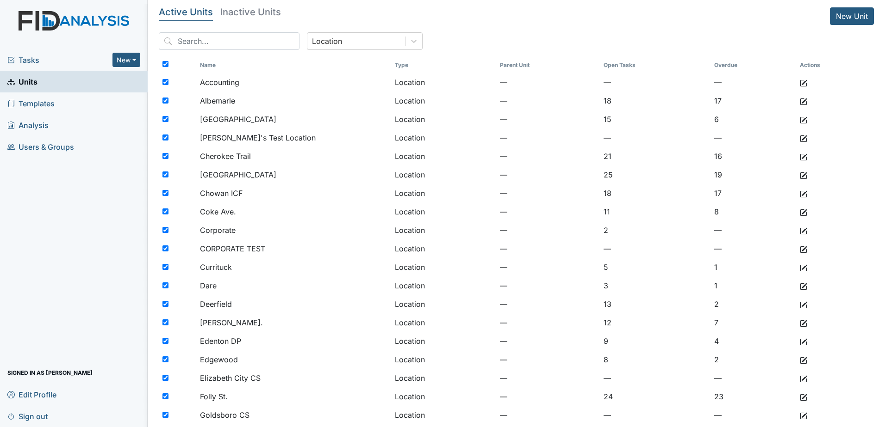
checkbox input "true"
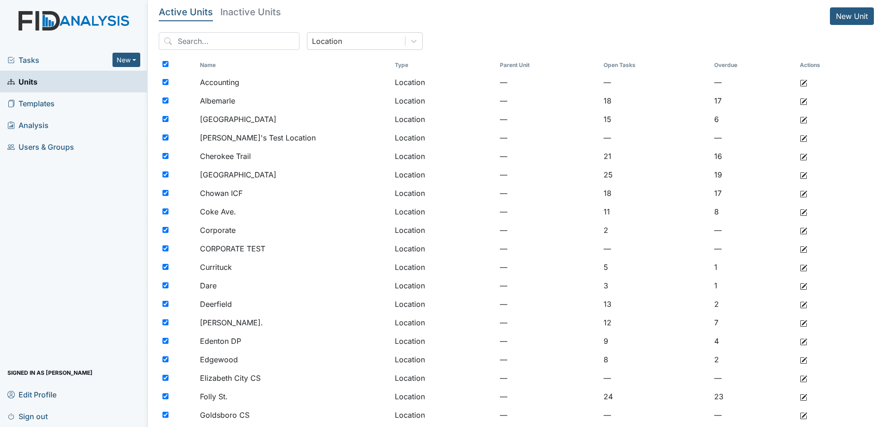
checkbox input "true"
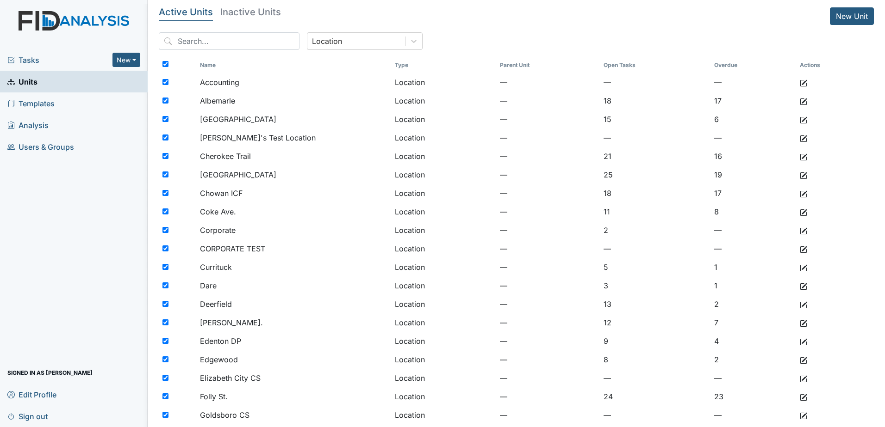
checkbox input "true"
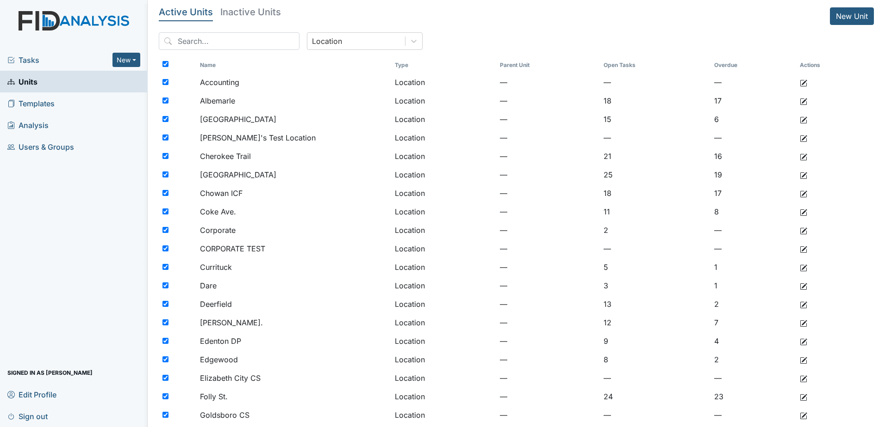
checkbox input "true"
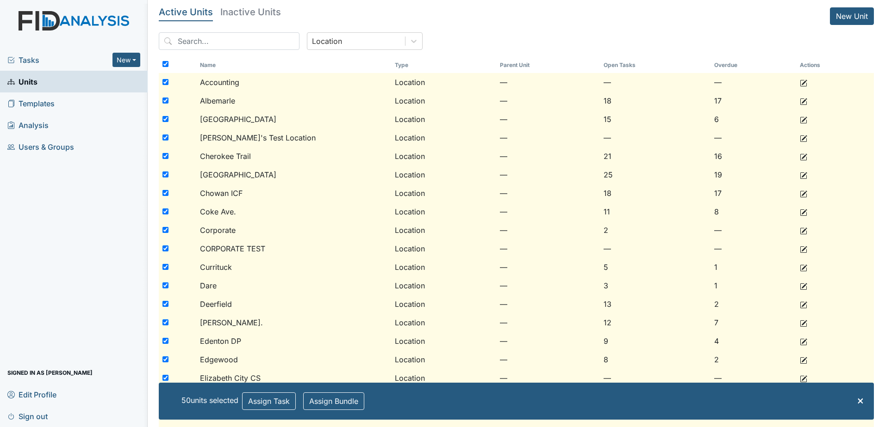
click at [165, 83] on input "checkbox" at bounding box center [165, 82] width 6 height 6
checkbox input "false"
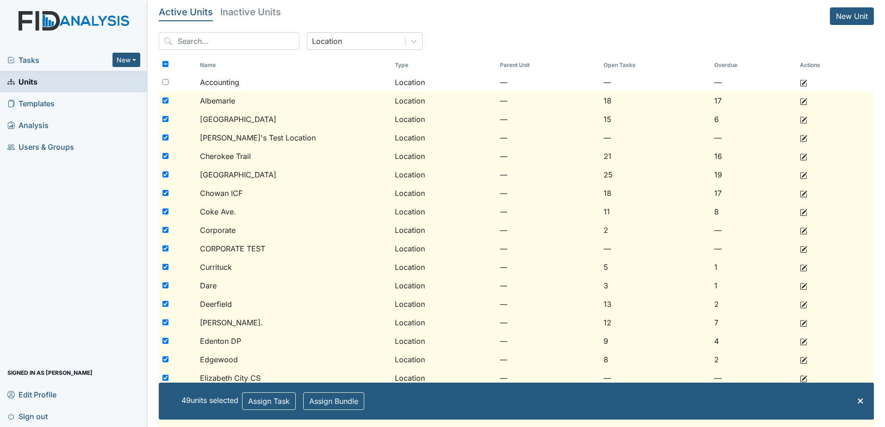
click at [165, 136] on input "checkbox" at bounding box center [165, 138] width 6 height 6
checkbox input "false"
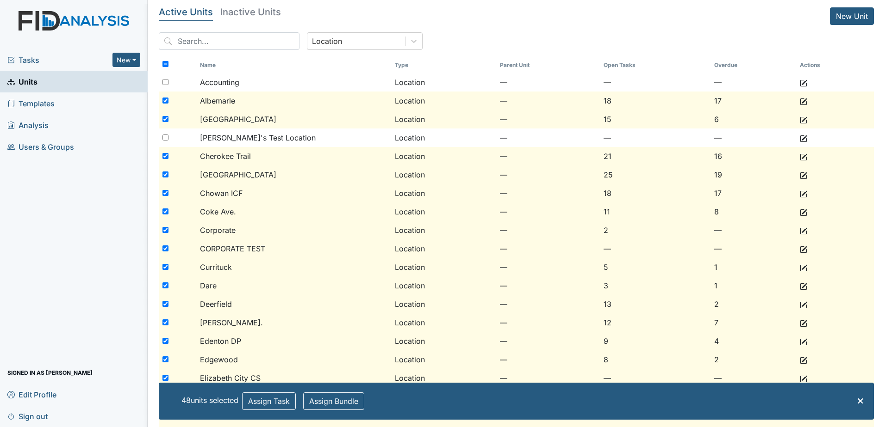
click at [166, 248] on input "checkbox" at bounding box center [165, 249] width 6 height 6
checkbox input "false"
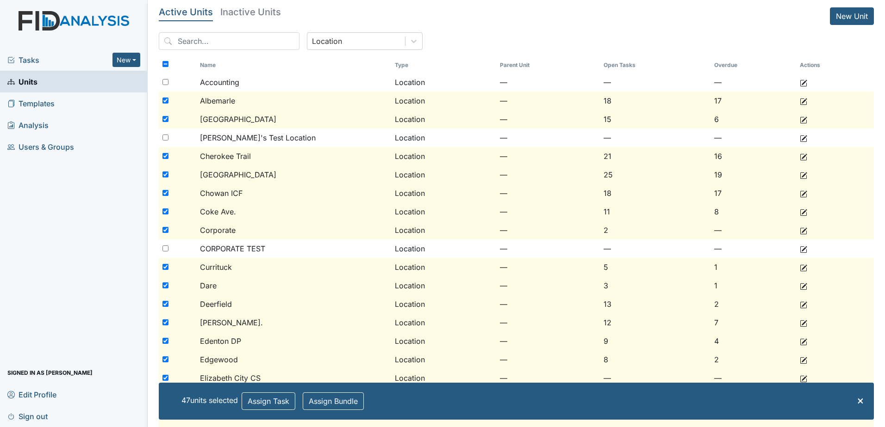
click at [161, 229] on div at bounding box center [177, 230] width 37 height 19
checkbox input "false"
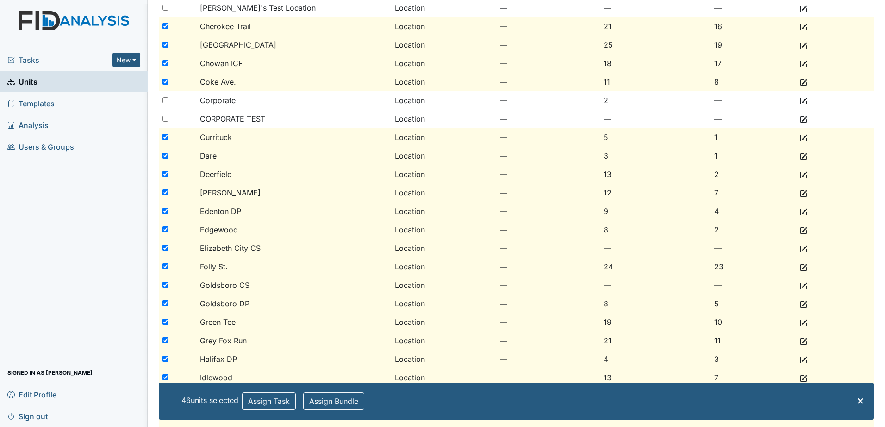
scroll to position [185, 0]
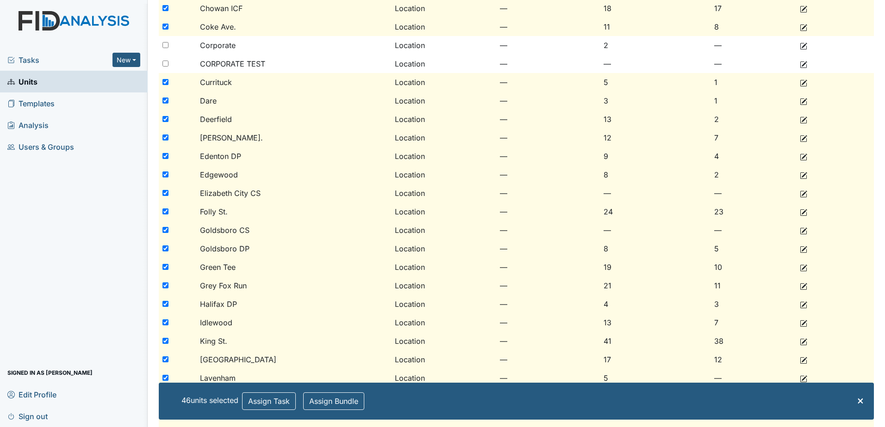
click at [165, 195] on input "checkbox" at bounding box center [165, 193] width 6 height 6
checkbox input "false"
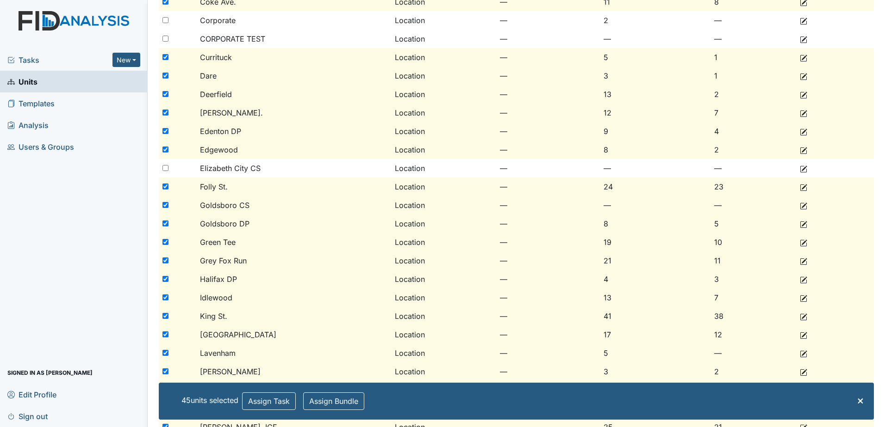
scroll to position [231, 0]
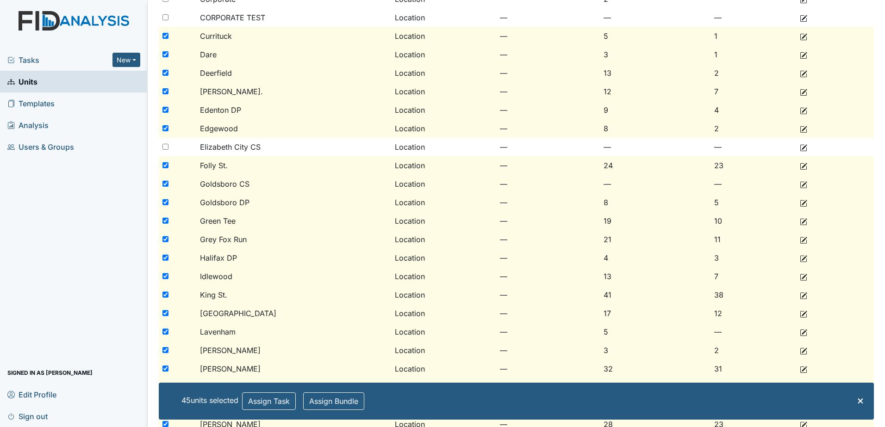
click at [167, 200] on input "checkbox" at bounding box center [165, 202] width 6 height 6
checkbox input "false"
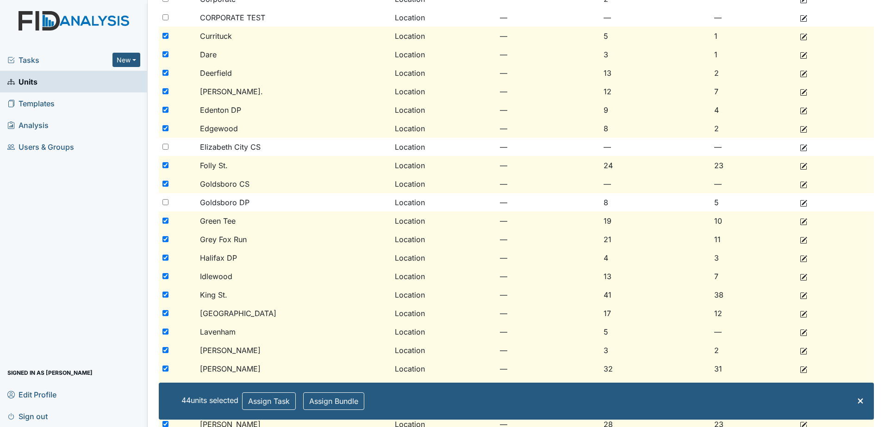
click at [166, 186] on input "checkbox" at bounding box center [165, 184] width 6 height 6
checkbox input "false"
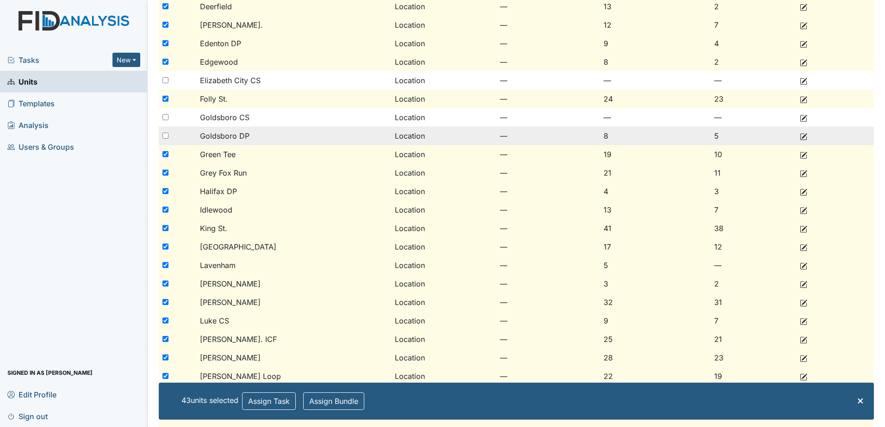
scroll to position [324, 0]
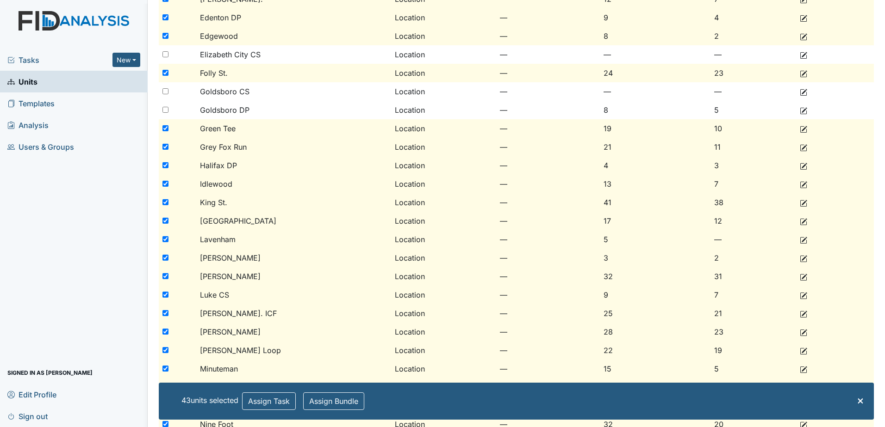
click at [166, 166] on input "checkbox" at bounding box center [165, 165] width 6 height 6
checkbox input "false"
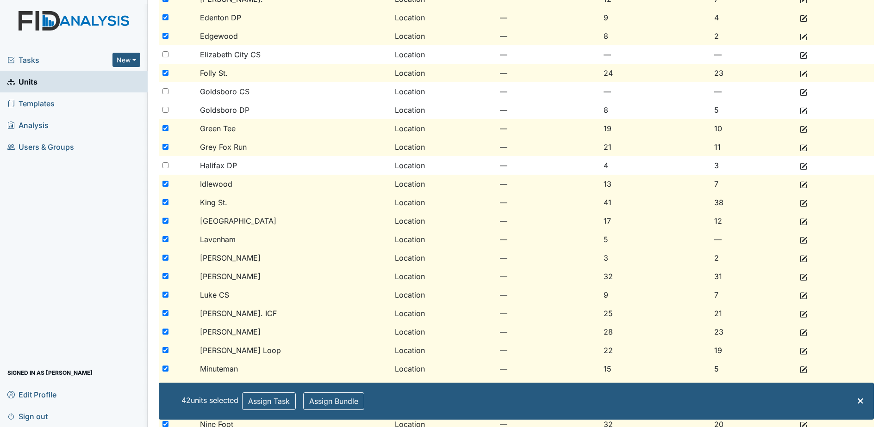
scroll to position [370, 0]
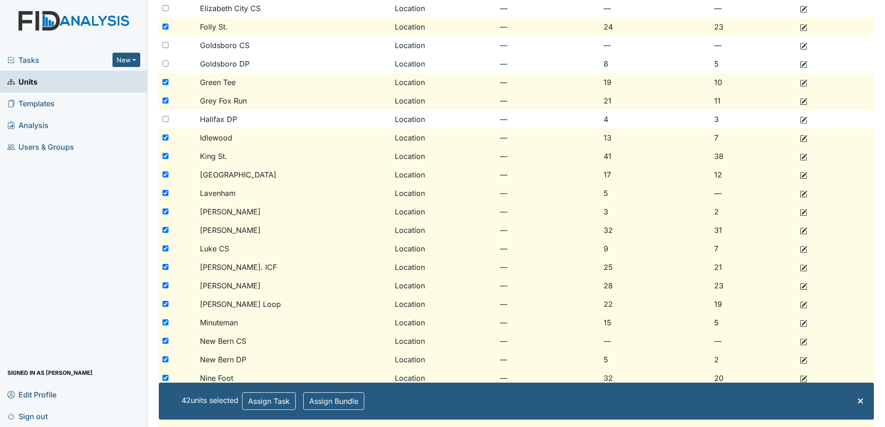
click at [167, 212] on input "checkbox" at bounding box center [165, 212] width 6 height 6
checkbox input "false"
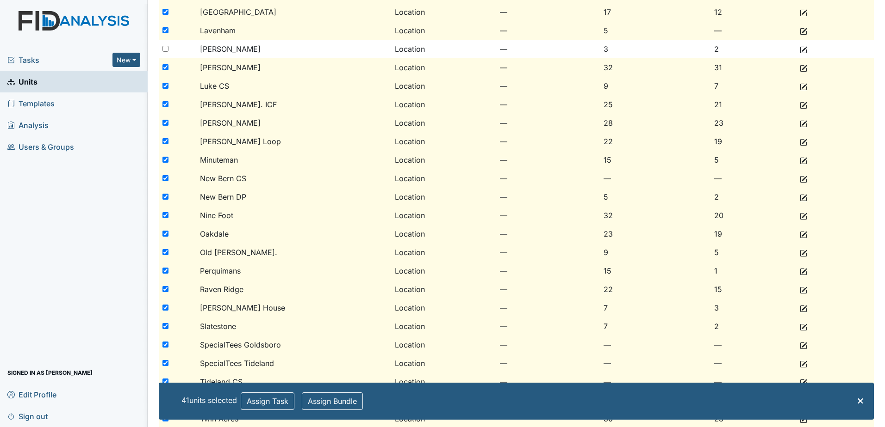
scroll to position [555, 0]
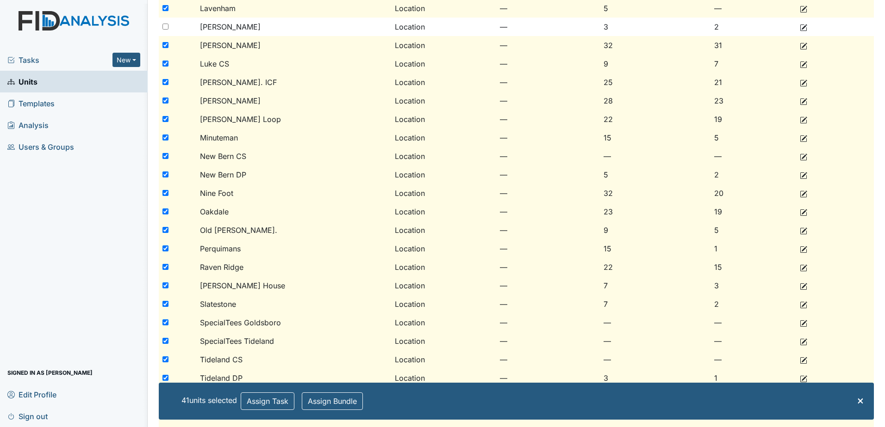
click at [167, 322] on input "checkbox" at bounding box center [165, 323] width 6 height 6
checkbox input "false"
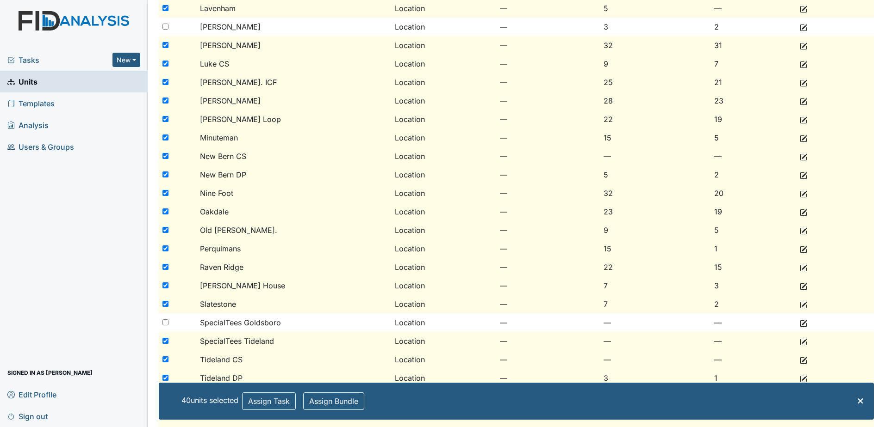
click at [166, 339] on input "checkbox" at bounding box center [165, 341] width 6 height 6
checkbox input "false"
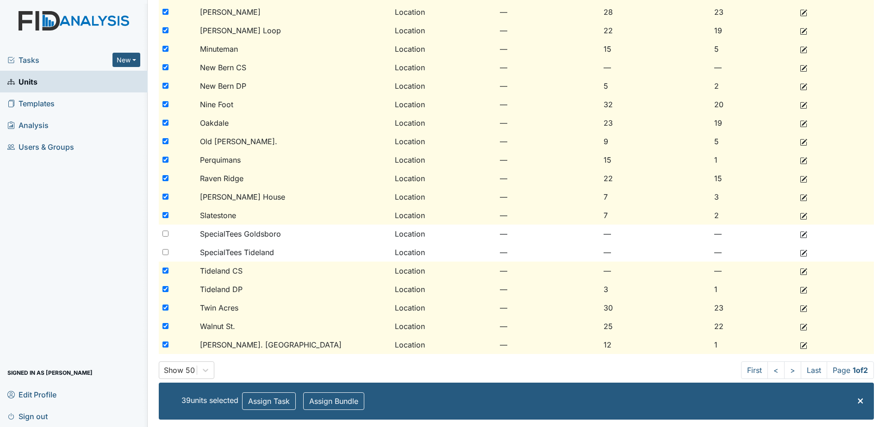
scroll to position [648, 0]
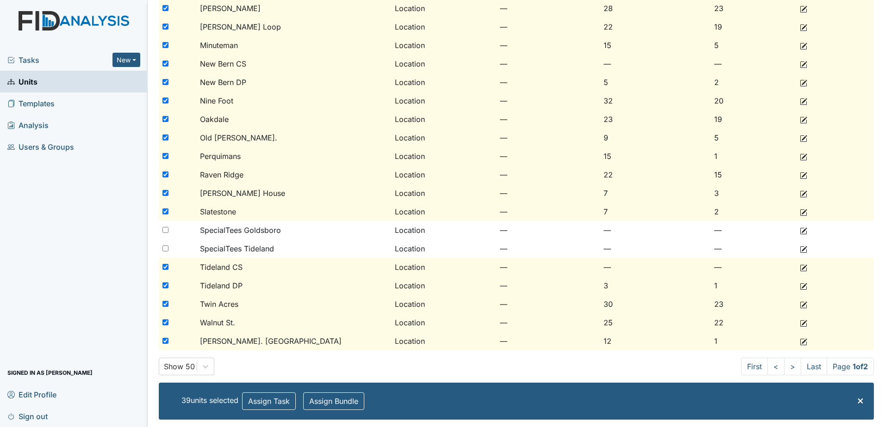
click at [162, 265] on input "checkbox" at bounding box center [165, 267] width 6 height 6
checkbox input "false"
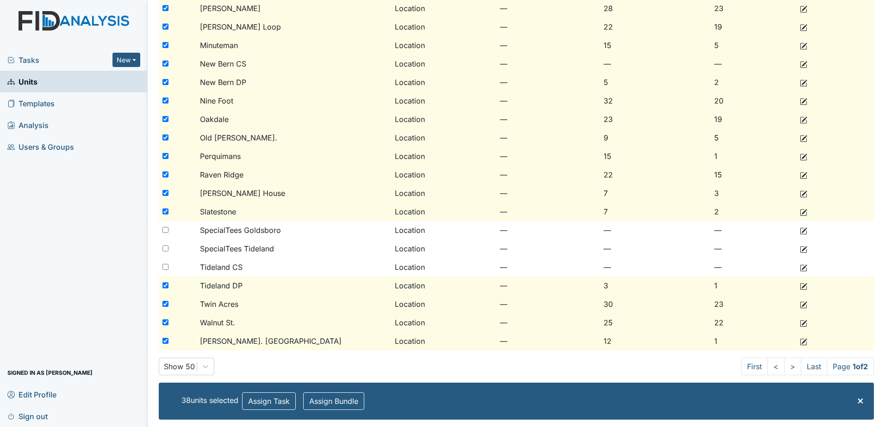
click at [166, 286] on input "checkbox" at bounding box center [165, 286] width 6 height 6
checkbox input "false"
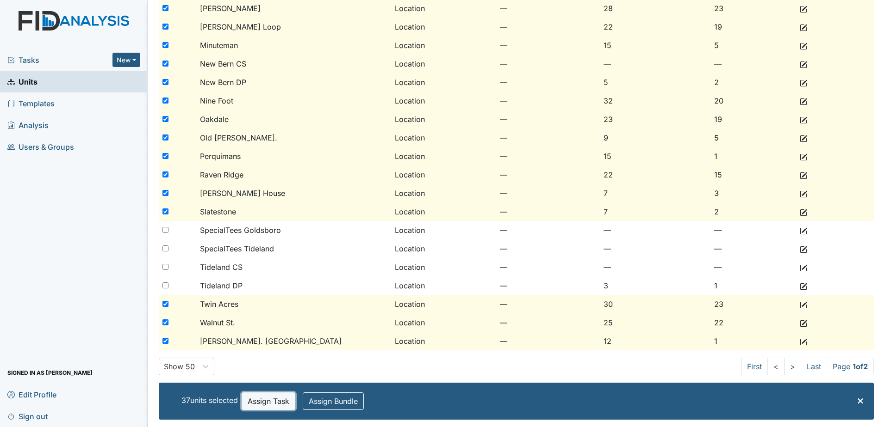
click at [281, 397] on button "Assign Task" at bounding box center [268, 402] width 54 height 18
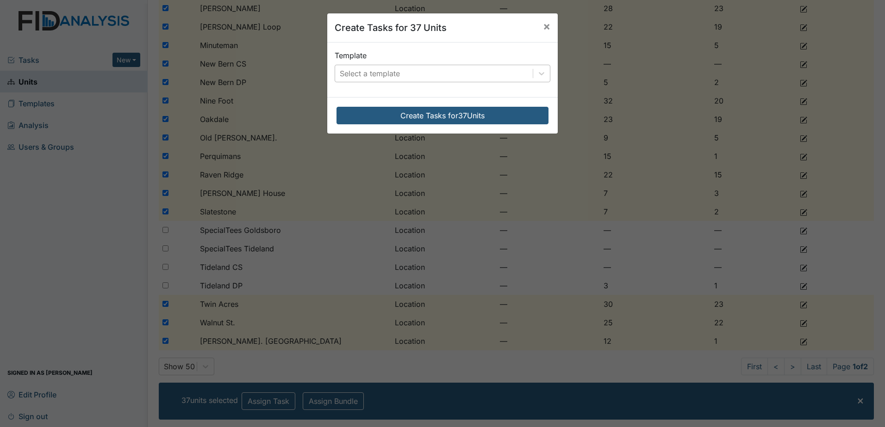
click at [406, 73] on div "Select a template" at bounding box center [434, 73] width 198 height 17
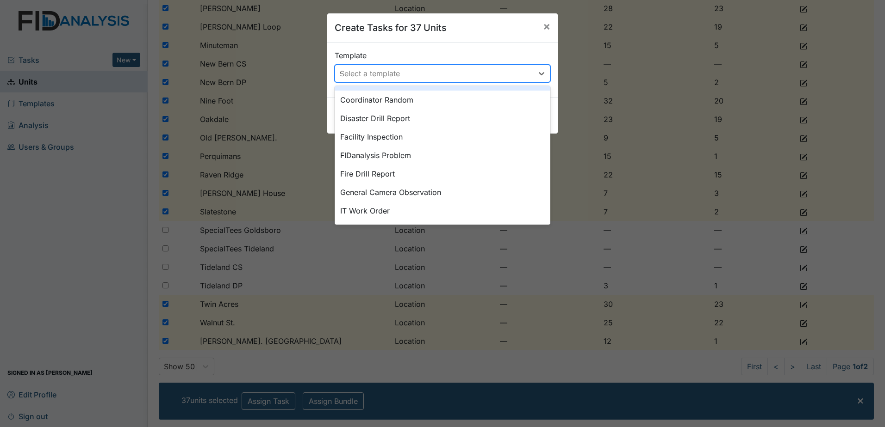
scroll to position [0, 0]
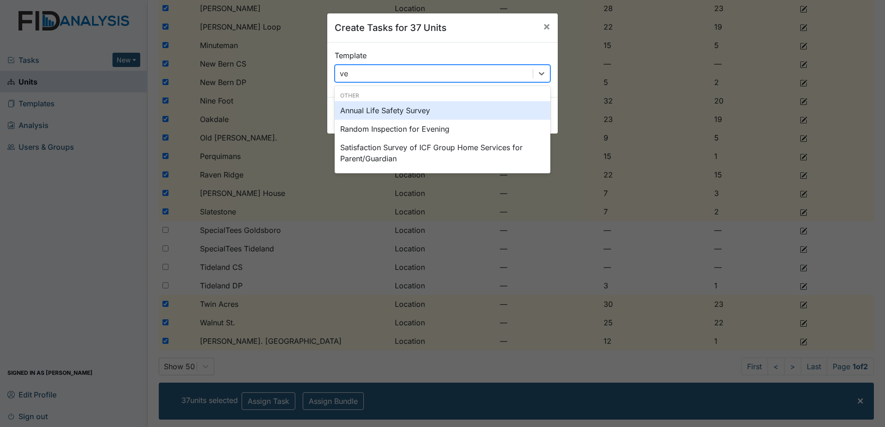
type input "v"
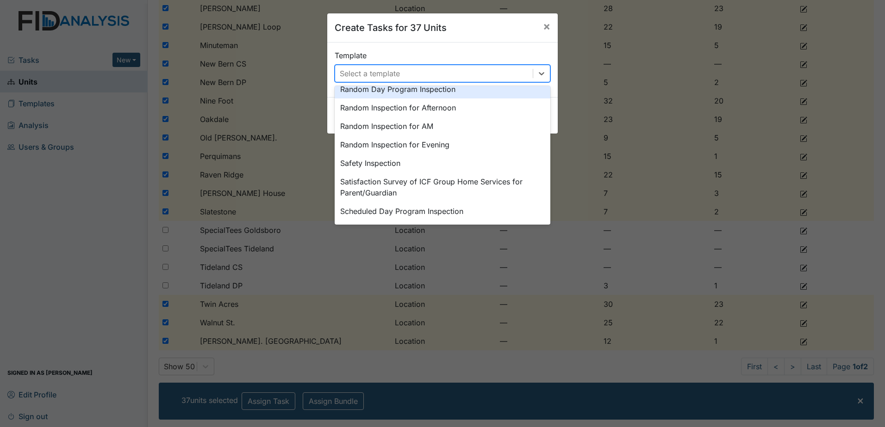
scroll to position [484, 0]
click at [543, 25] on span "×" at bounding box center [546, 25] width 7 height 13
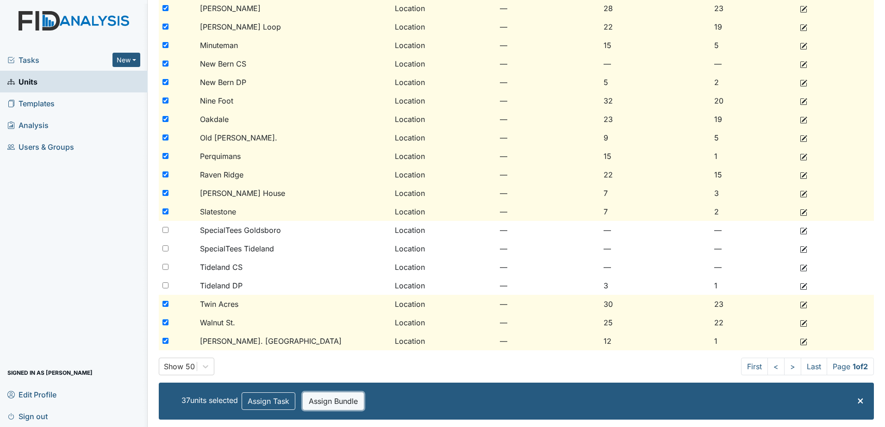
click at [346, 396] on button "Assign Bundle" at bounding box center [333, 402] width 61 height 18
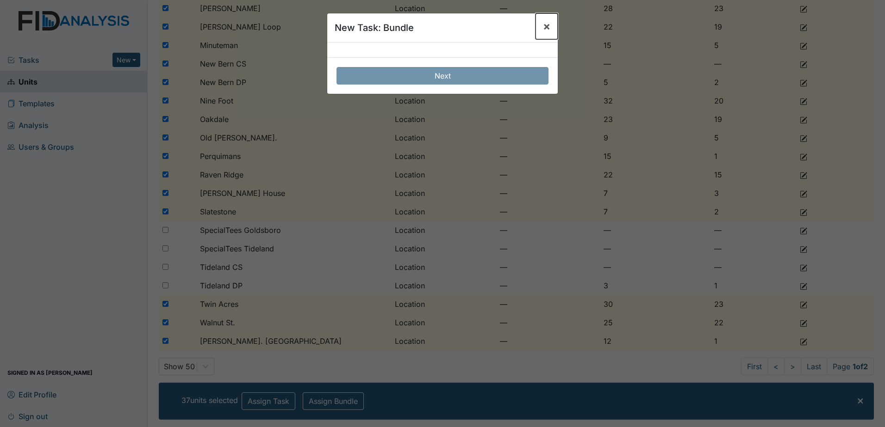
click at [543, 27] on span "×" at bounding box center [546, 25] width 7 height 13
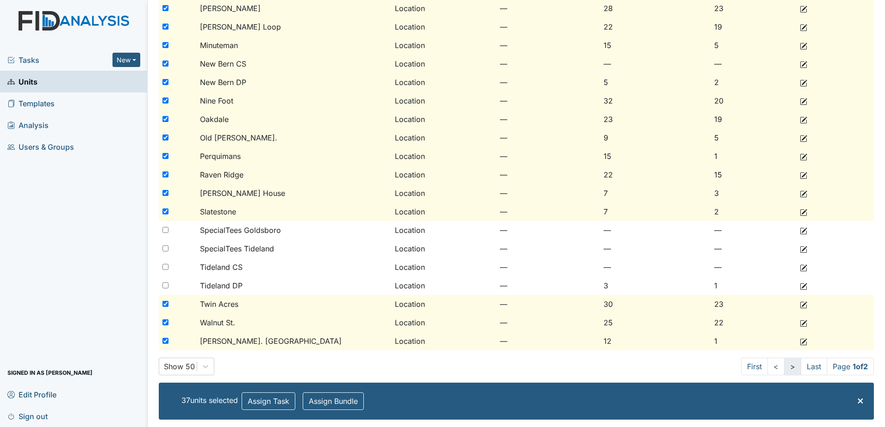
click at [784, 365] on link ">" at bounding box center [792, 367] width 17 height 18
checkbox input "false"
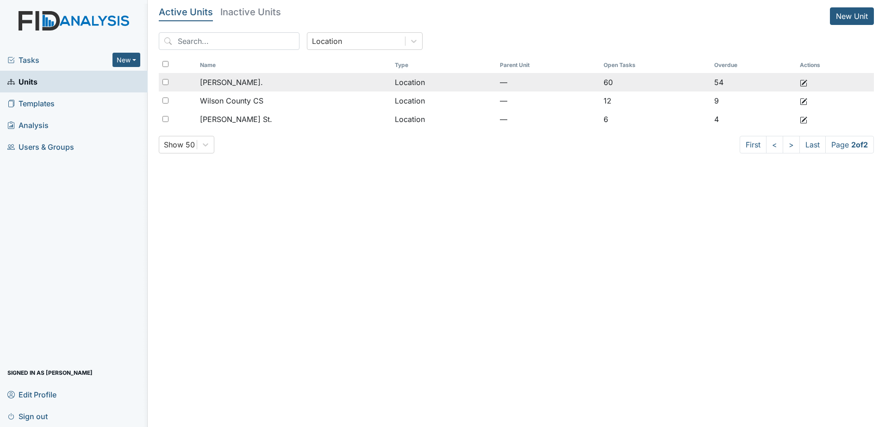
click at [162, 83] on input "checkbox" at bounding box center [165, 82] width 6 height 6
checkbox input "true"
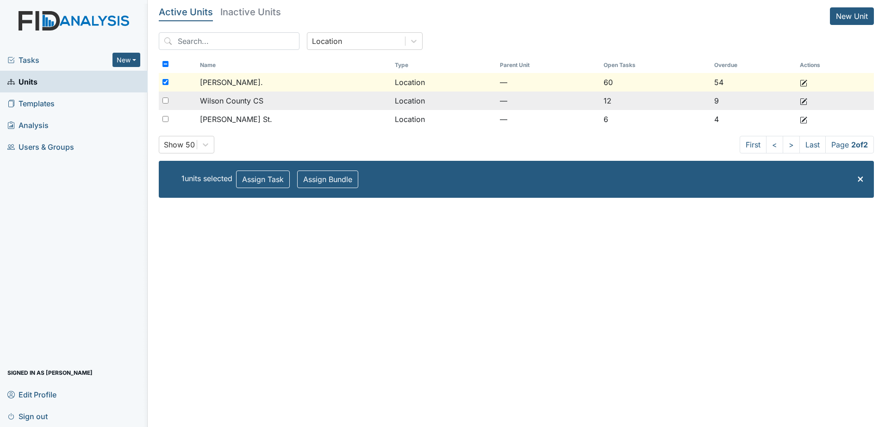
click at [162, 96] on div at bounding box center [177, 101] width 37 height 19
checkbox input "true"
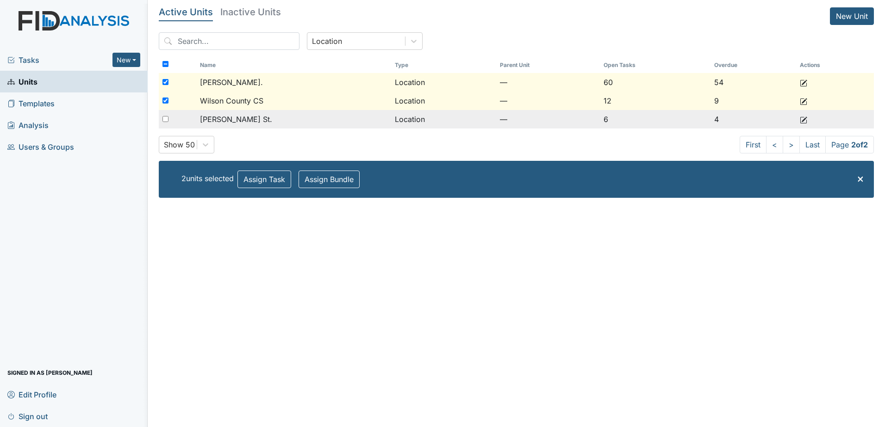
click at [165, 117] on input "checkbox" at bounding box center [165, 119] width 6 height 6
checkbox input "true"
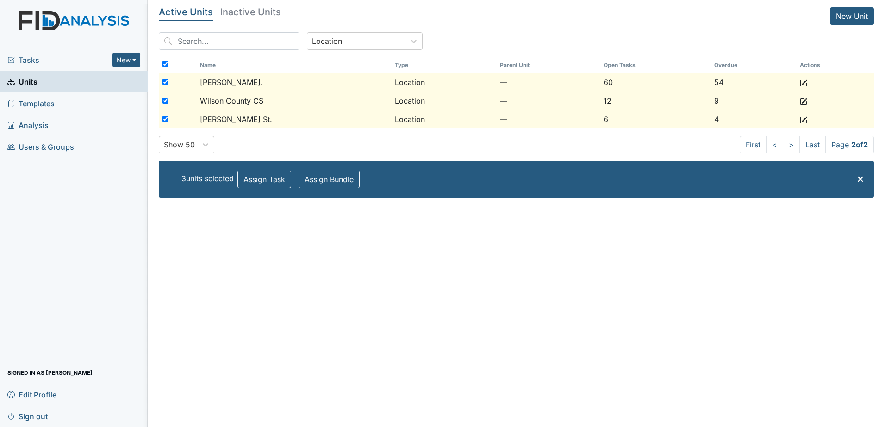
click at [163, 62] on input "checkbox" at bounding box center [165, 64] width 6 height 6
checkbox input "false"
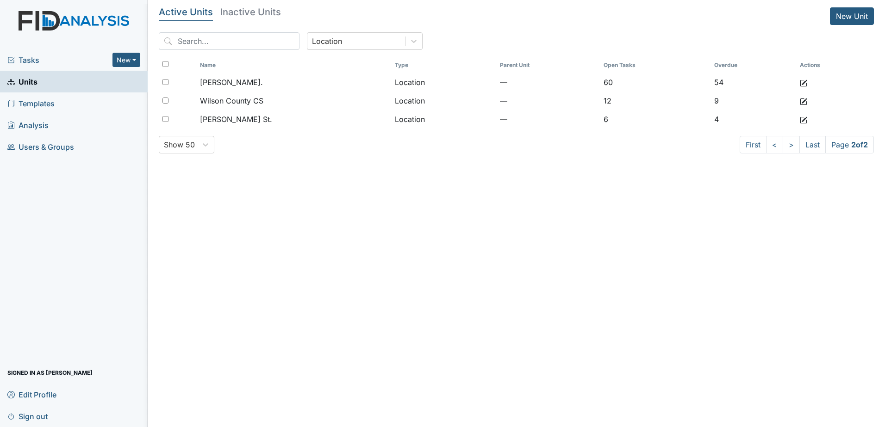
click at [68, 62] on span "Tasks" at bounding box center [59, 60] width 105 height 11
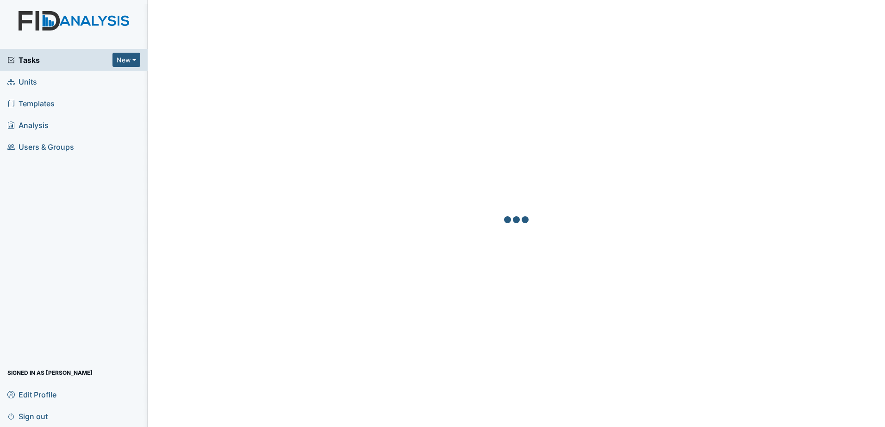
click at [58, 106] on link "Templates" at bounding box center [74, 104] width 148 height 22
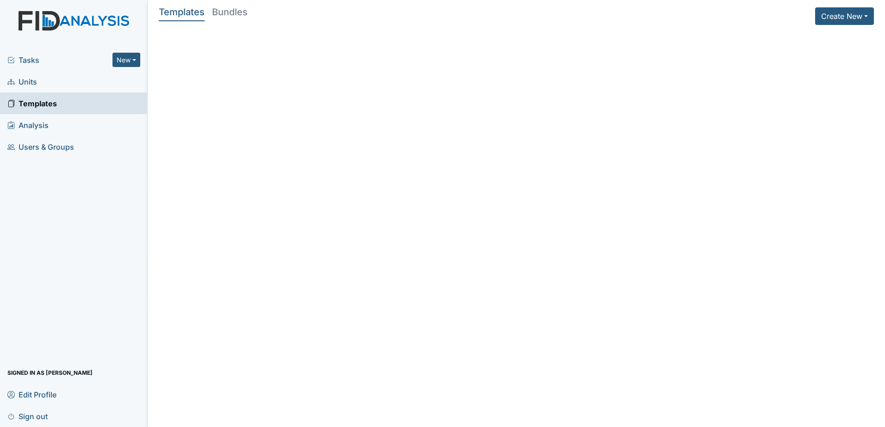
click at [51, 105] on span "Templates" at bounding box center [32, 103] width 50 height 14
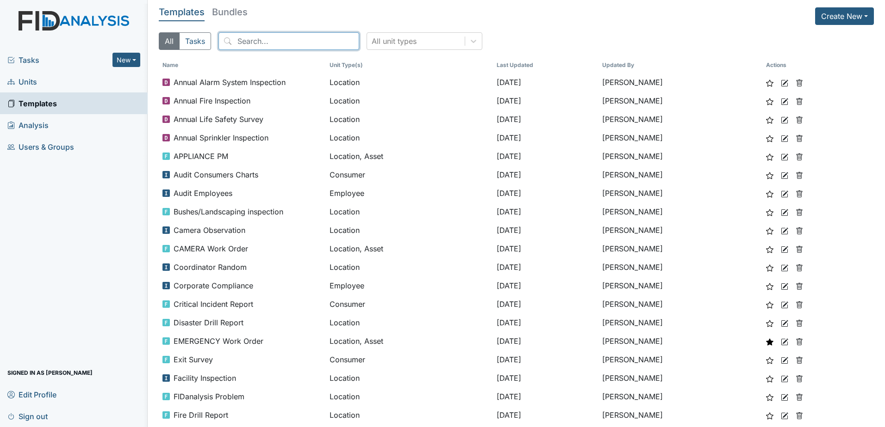
click at [286, 43] on input "search" at bounding box center [288, 41] width 141 height 18
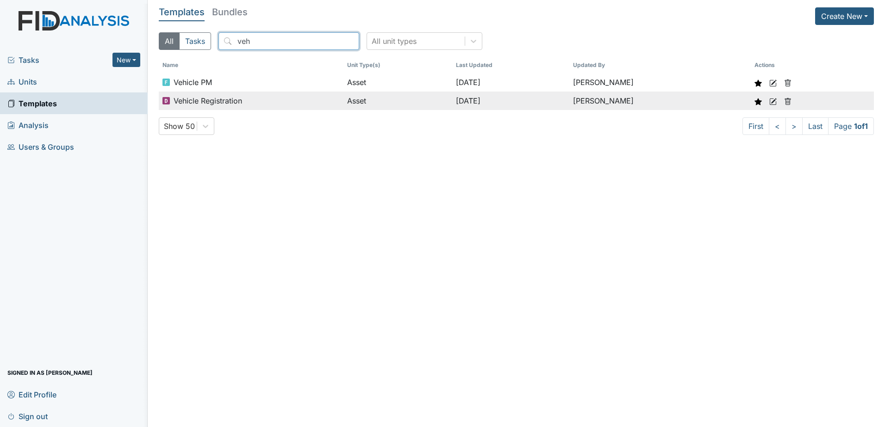
type input "veh"
click at [223, 102] on span "Vehicle Registration" at bounding box center [207, 100] width 68 height 11
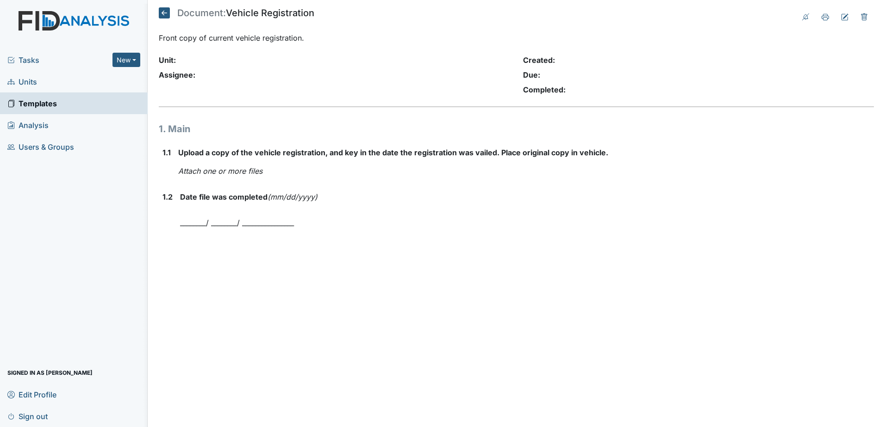
click at [75, 105] on link "Templates" at bounding box center [74, 104] width 148 height 22
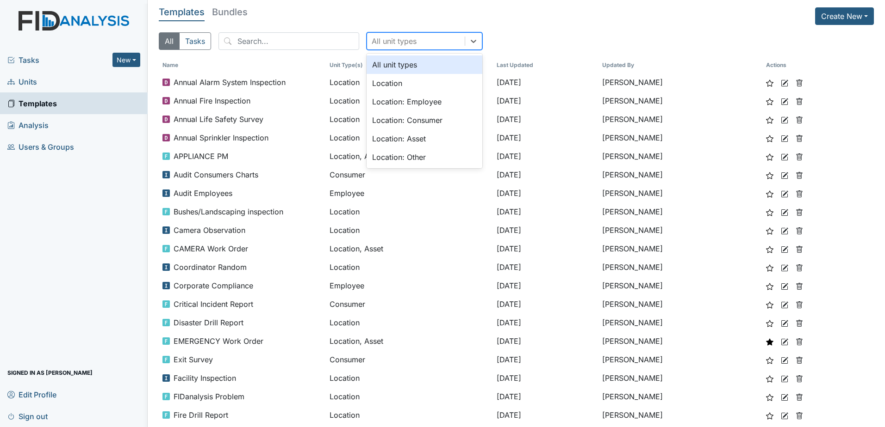
click at [414, 39] on div "All unit types" at bounding box center [416, 41] width 98 height 17
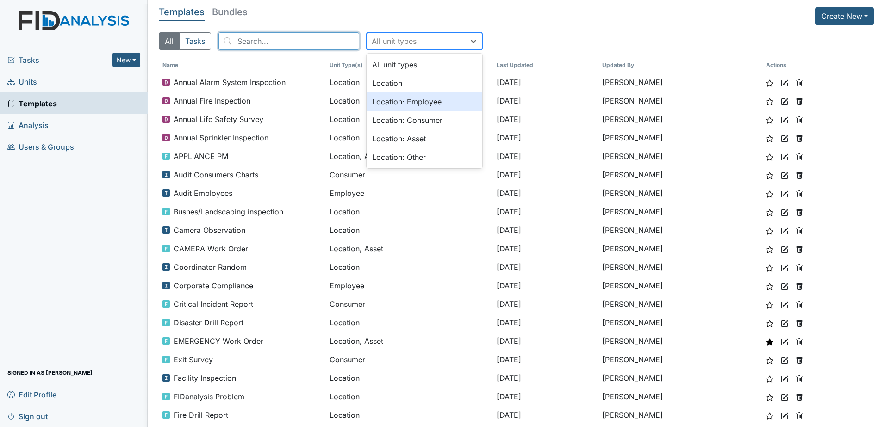
click at [286, 42] on input "search" at bounding box center [288, 41] width 141 height 18
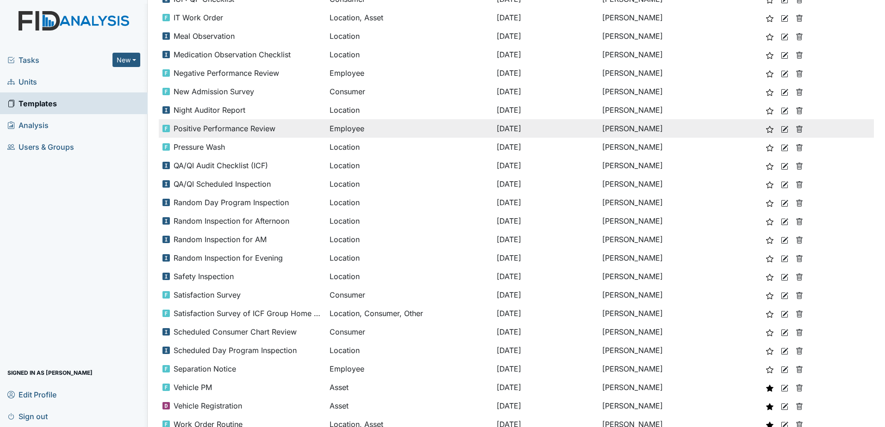
scroll to position [537, 0]
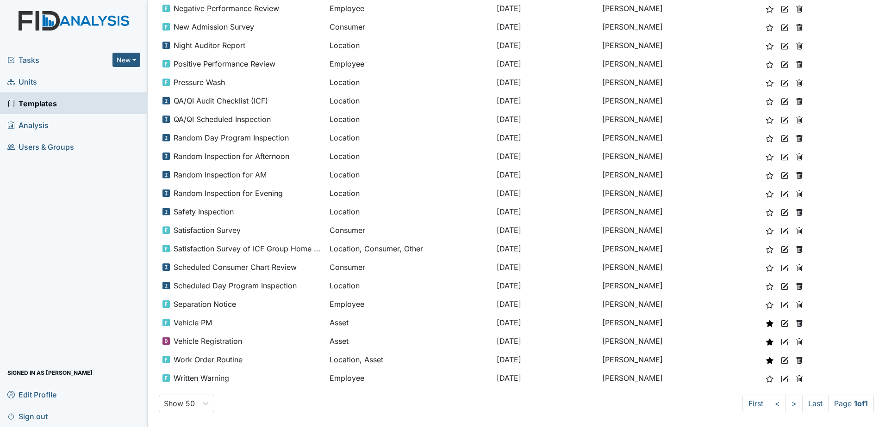
click at [48, 65] on span "Tasks" at bounding box center [59, 60] width 105 height 11
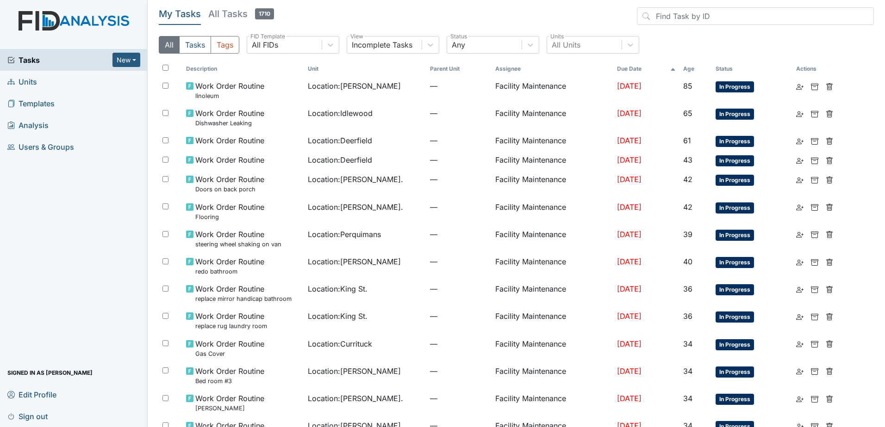
click at [241, 17] on h5 "All Tasks 1710" at bounding box center [241, 13] width 66 height 13
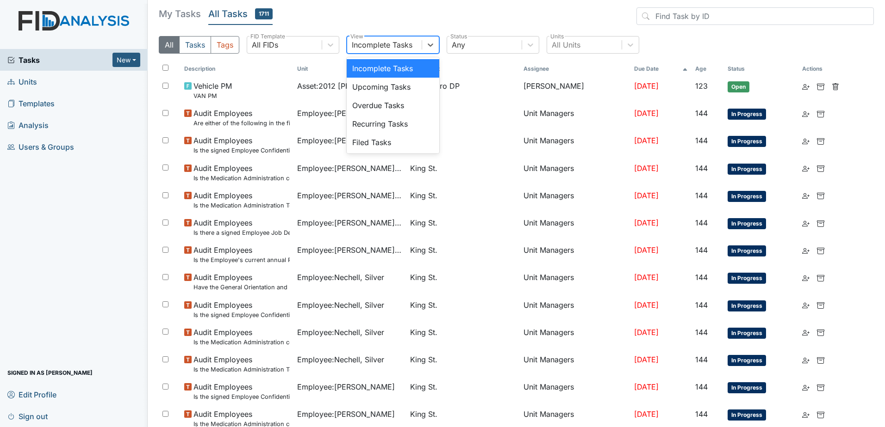
click at [414, 43] on div "Incomplete Tasks" at bounding box center [384, 45] width 74 height 17
click at [377, 141] on div "Filed Tasks" at bounding box center [393, 142] width 93 height 19
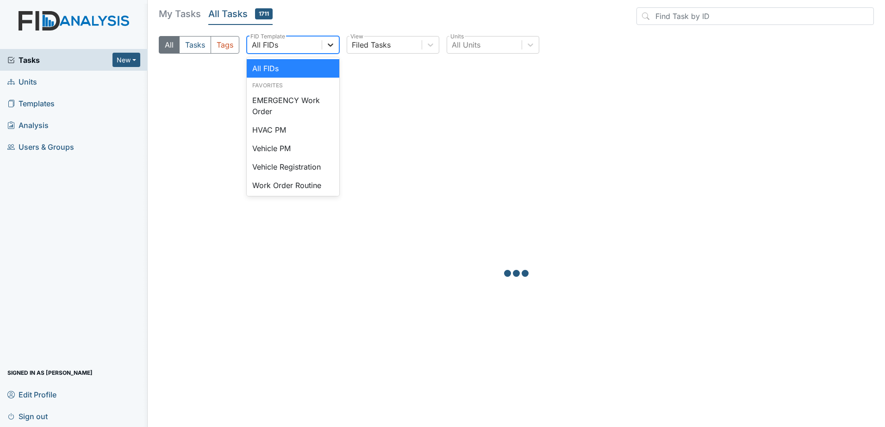
click at [323, 45] on div at bounding box center [330, 45] width 17 height 17
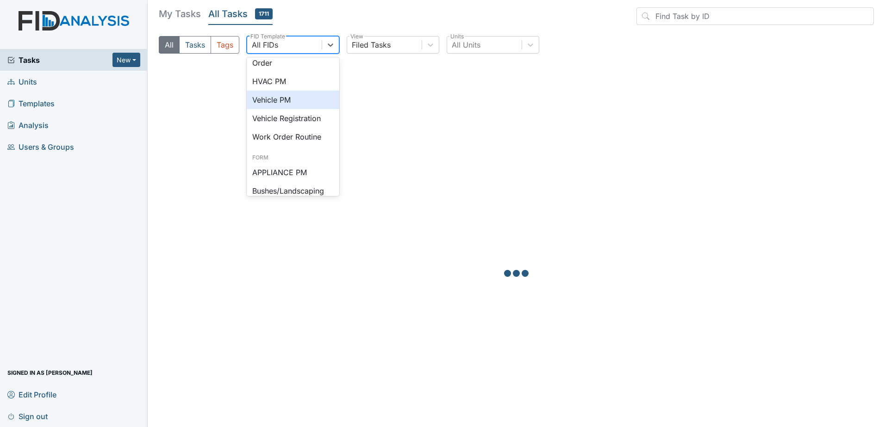
scroll to position [93, 0]
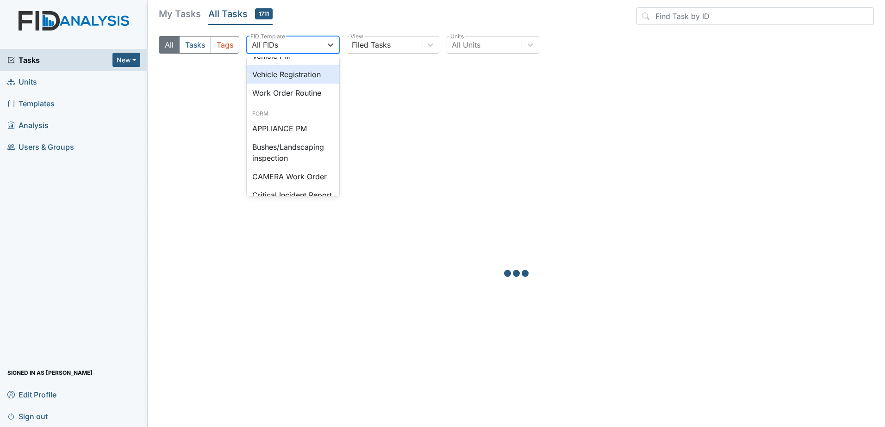
click at [320, 80] on div "Vehicle Registration" at bounding box center [293, 74] width 93 height 19
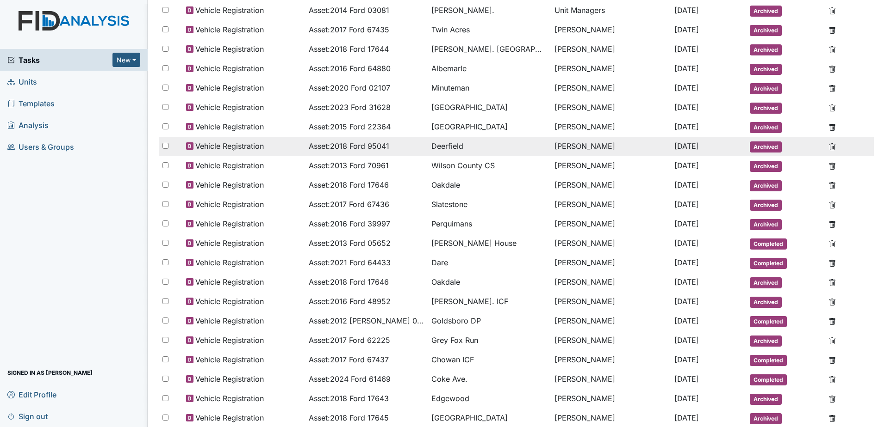
scroll to position [272, 0]
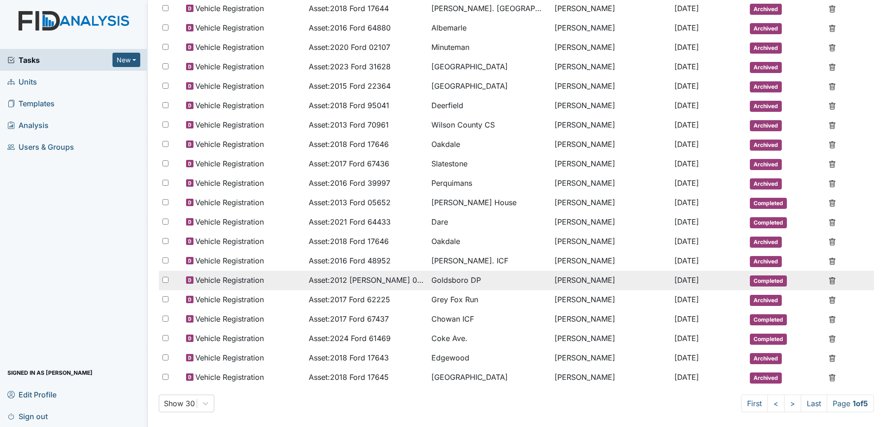
click at [603, 282] on td "[PERSON_NAME]" at bounding box center [611, 280] width 120 height 19
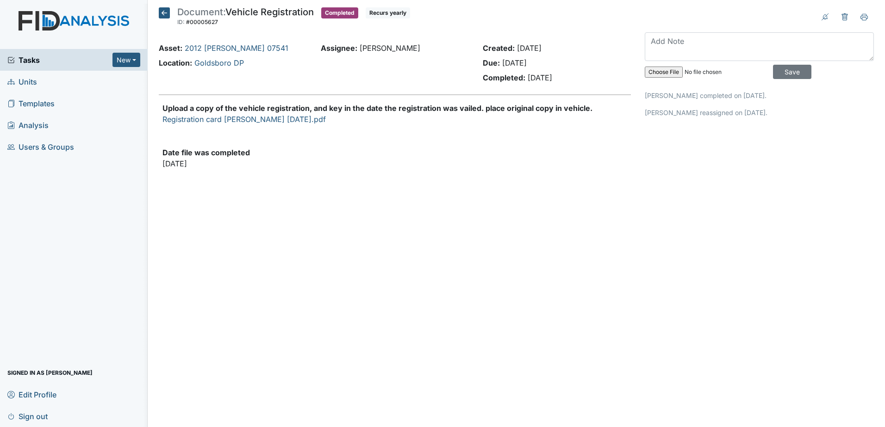
click at [165, 17] on icon at bounding box center [164, 12] width 11 height 11
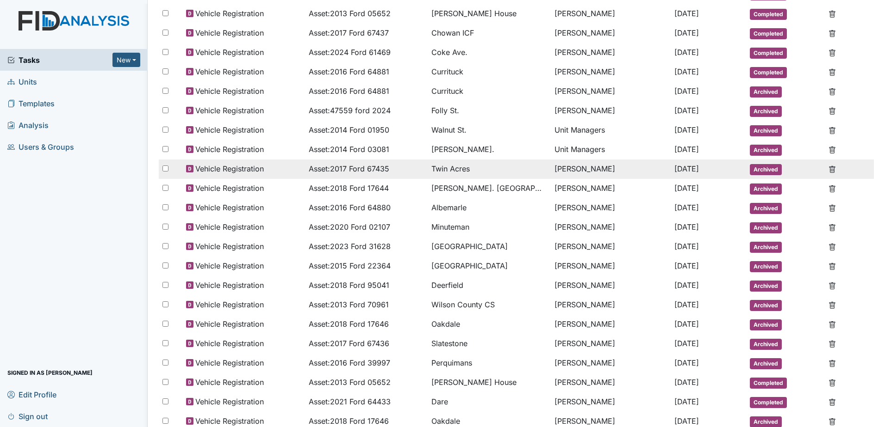
scroll to position [93, 0]
click at [523, 170] on span "Twin Acres" at bounding box center [488, 168] width 115 height 11
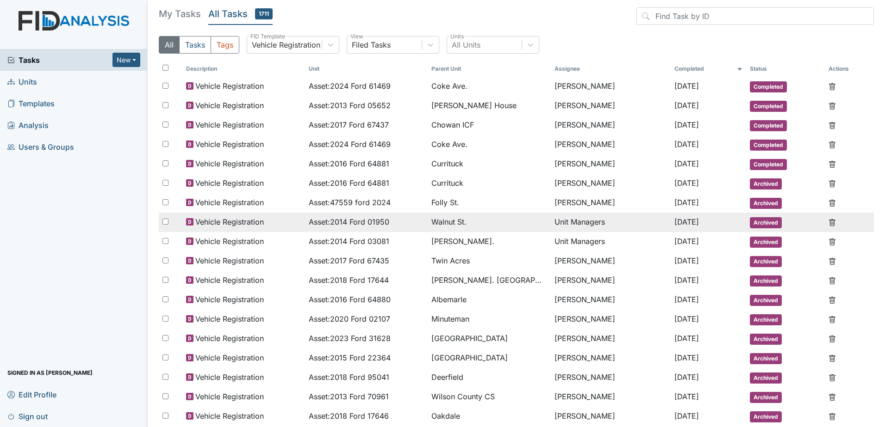
click at [477, 220] on span "Walnut St." at bounding box center [488, 222] width 115 height 11
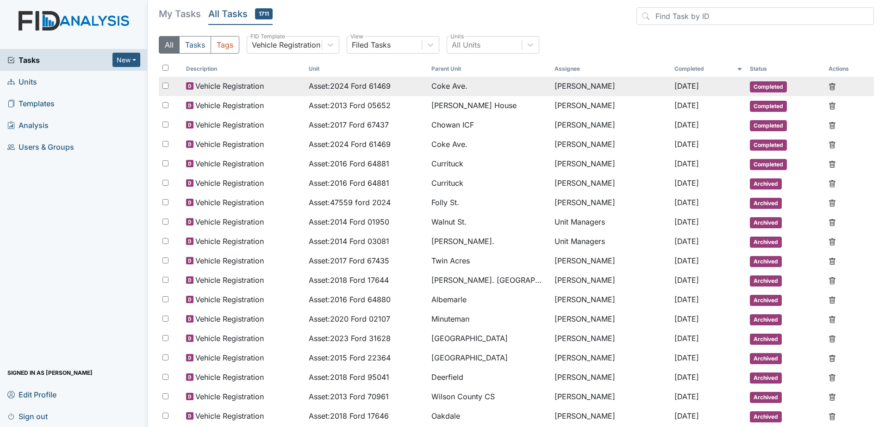
click at [450, 90] on span "Coke Ave." at bounding box center [449, 85] width 36 height 11
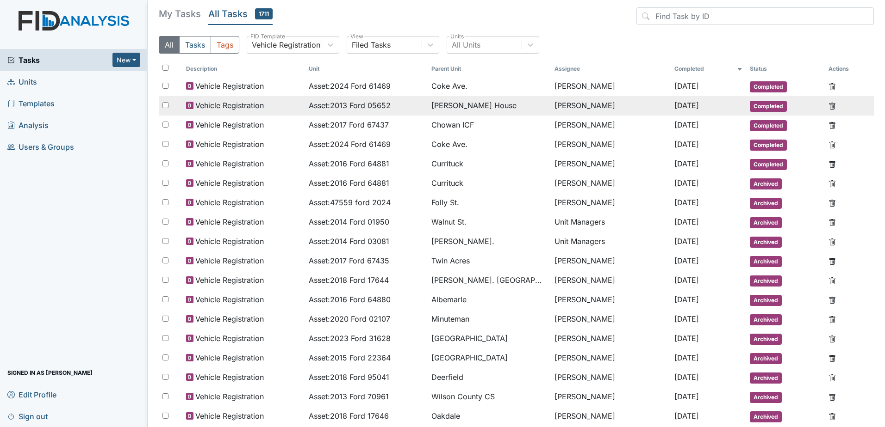
click at [370, 102] on span "Asset : 2013 Ford 05652" at bounding box center [350, 105] width 82 height 11
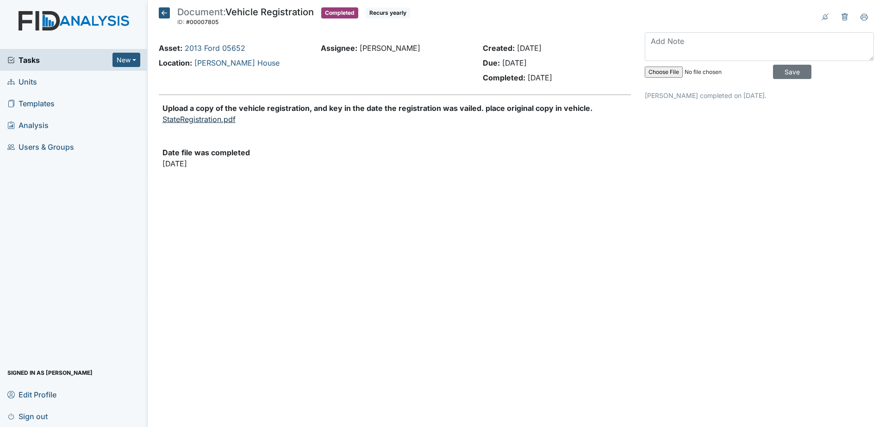
click at [214, 122] on link "StateRegistration.pdf" at bounding box center [198, 119] width 73 height 9
click at [162, 11] on icon at bounding box center [164, 12] width 11 height 11
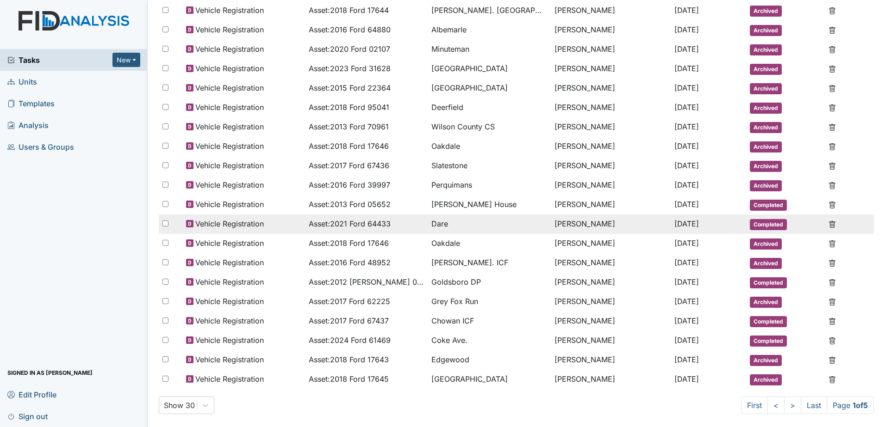
scroll to position [272, 0]
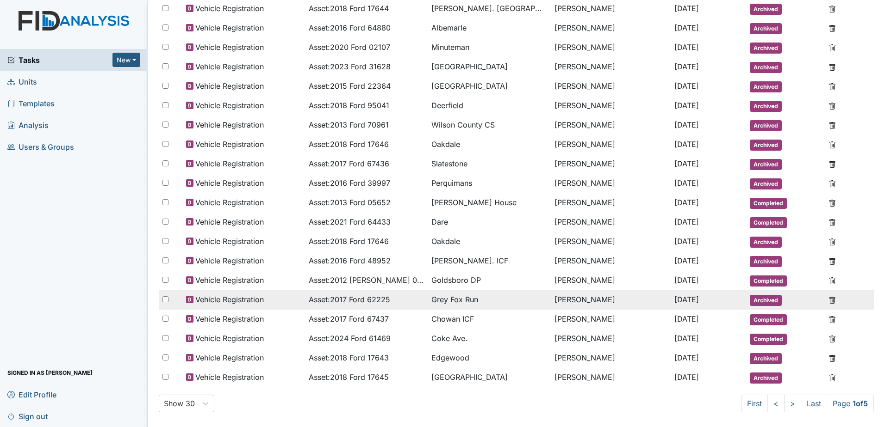
click at [551, 296] on td "Lillian Burley-guion" at bounding box center [611, 300] width 120 height 19
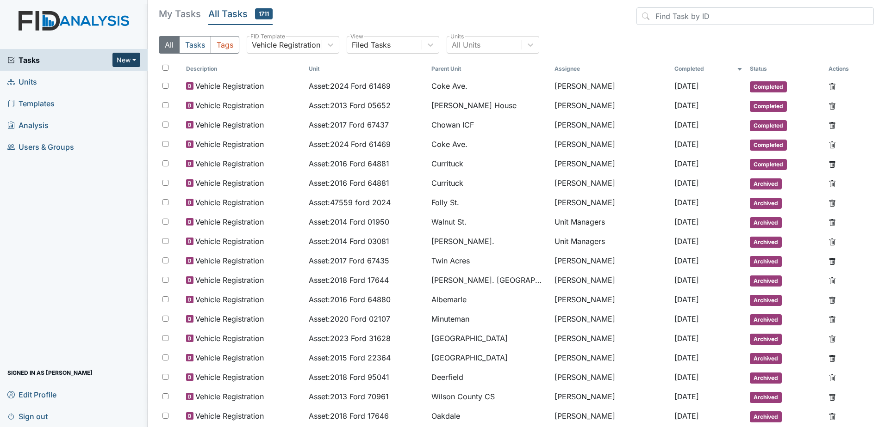
click at [129, 59] on button "New" at bounding box center [126, 60] width 28 height 14
click at [116, 105] on link "Document" at bounding box center [102, 109] width 73 height 15
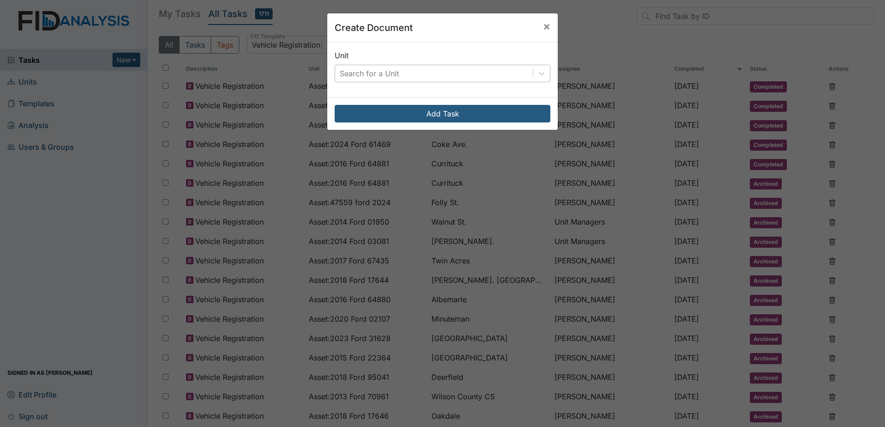
click at [399, 70] on div "Search for a Unit" at bounding box center [434, 73] width 198 height 17
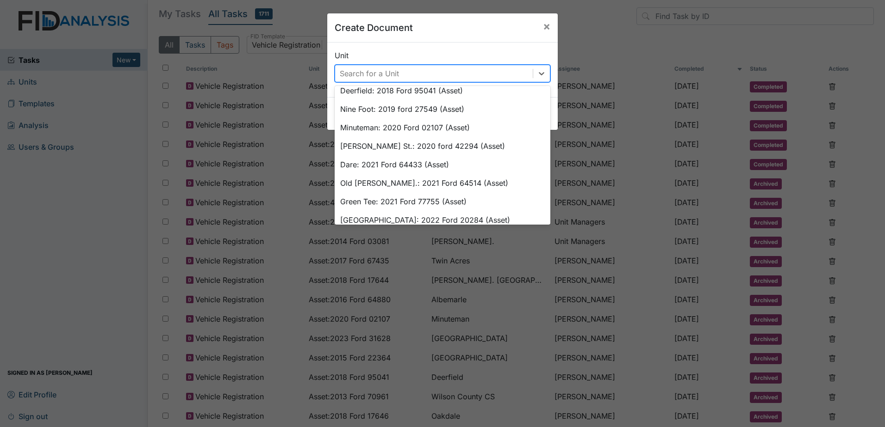
scroll to position [463, 0]
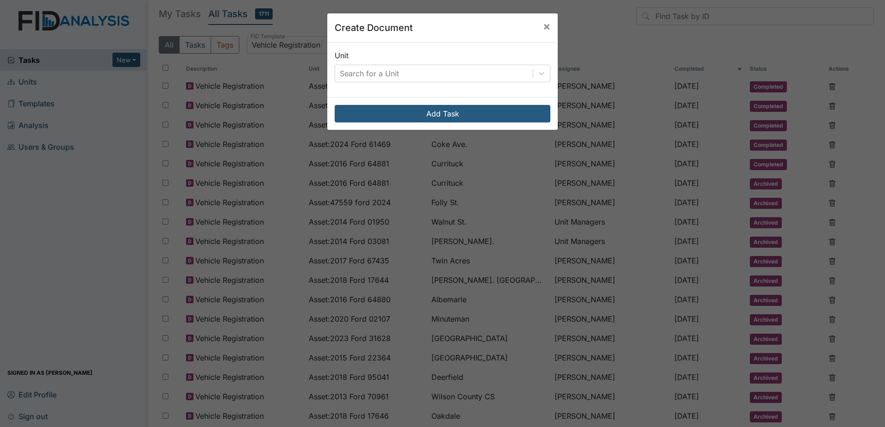
click at [75, 216] on div "Create Document × Unit Search for a Unit Add Task" at bounding box center [442, 213] width 885 height 427
click at [543, 26] on span "×" at bounding box center [546, 25] width 7 height 13
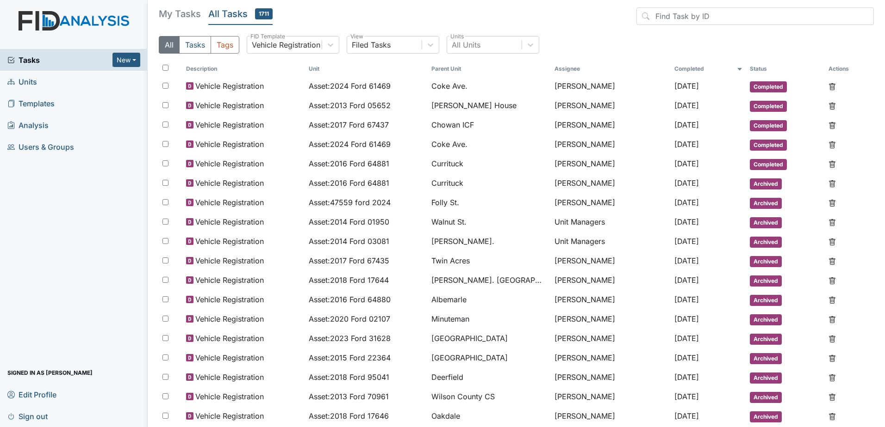
click at [85, 83] on link "Units" at bounding box center [74, 82] width 148 height 22
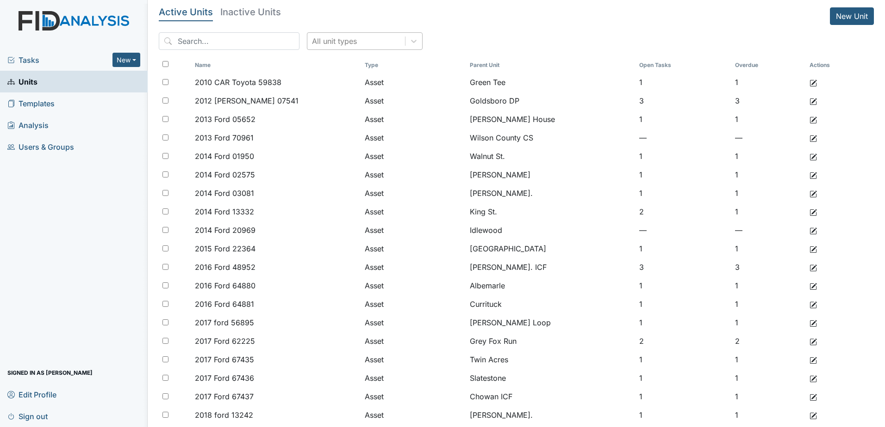
click at [386, 43] on div "All unit types" at bounding box center [356, 41] width 98 height 17
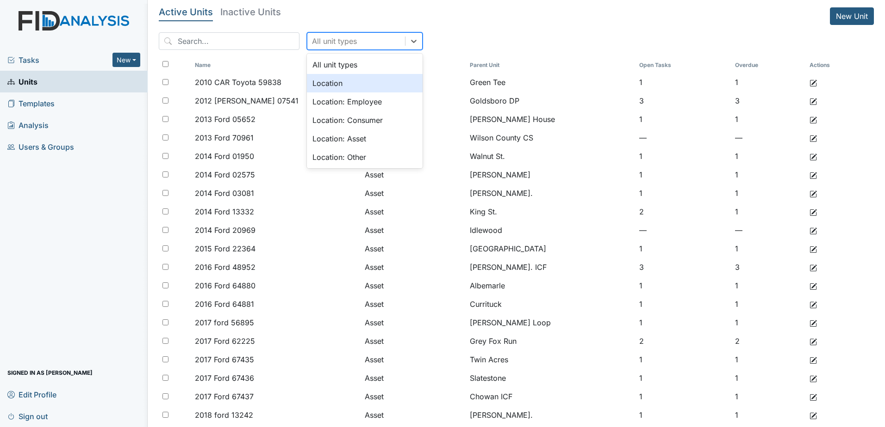
click at [343, 82] on div "Location" at bounding box center [365, 83] width 116 height 19
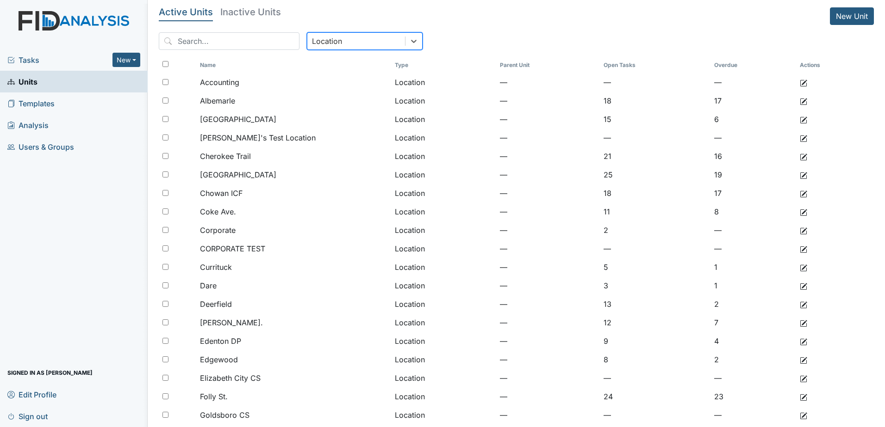
click at [167, 62] on input "checkbox" at bounding box center [165, 64] width 6 height 6
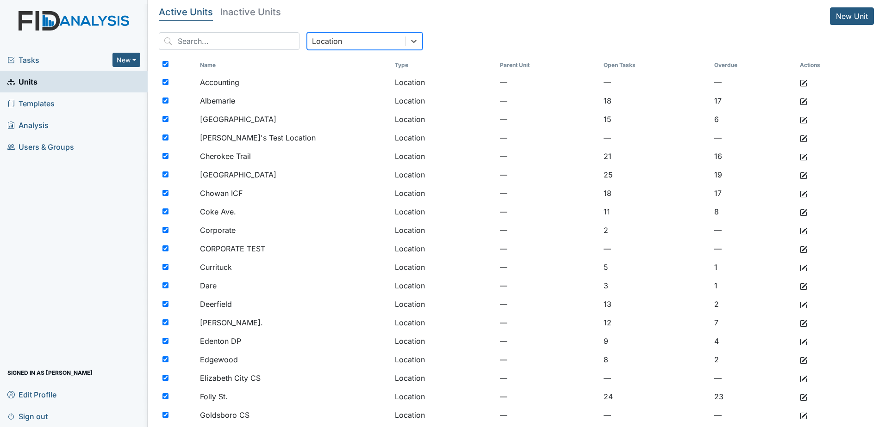
checkbox input "true"
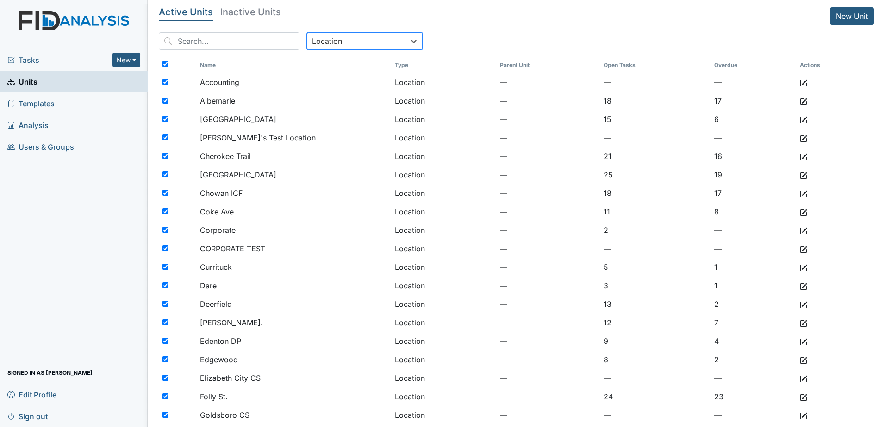
checkbox input "true"
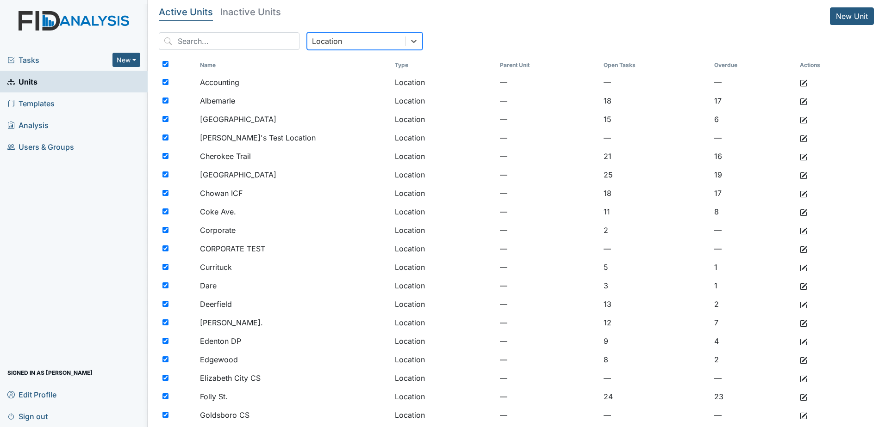
checkbox input "true"
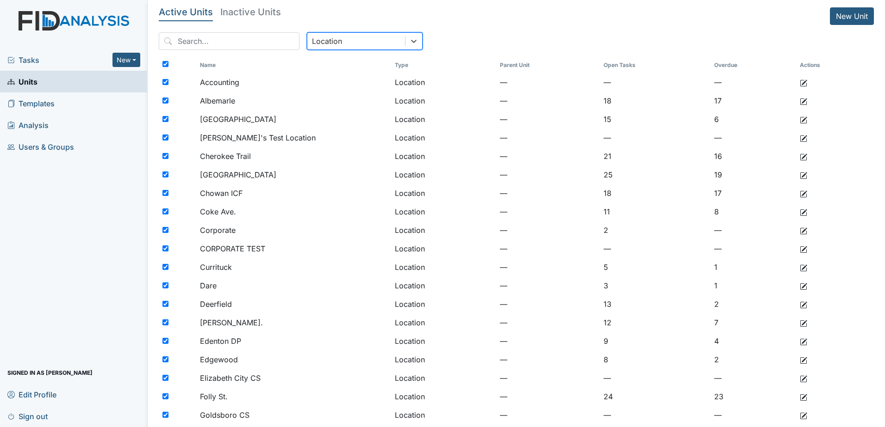
checkbox input "true"
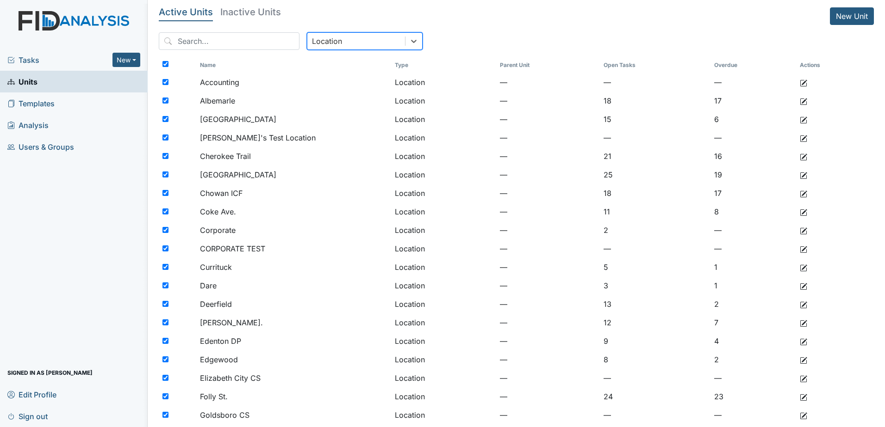
checkbox input "true"
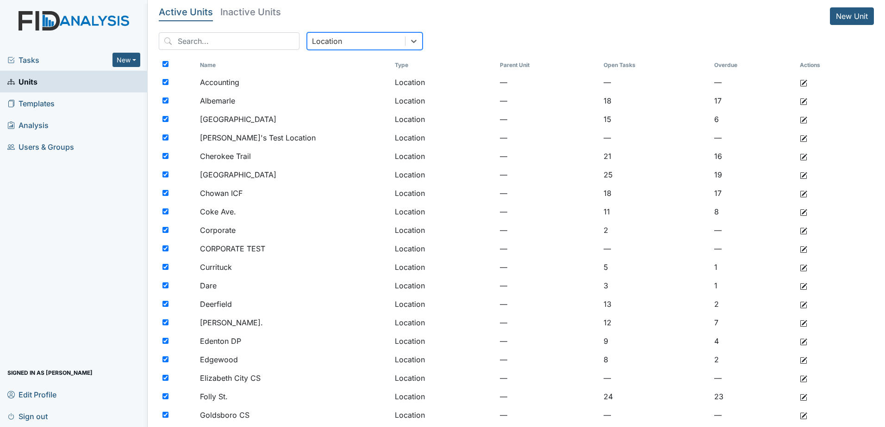
checkbox input "true"
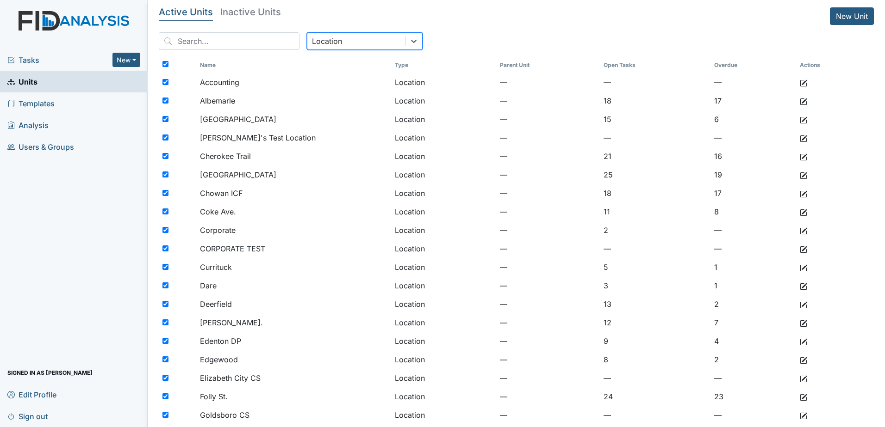
checkbox input "true"
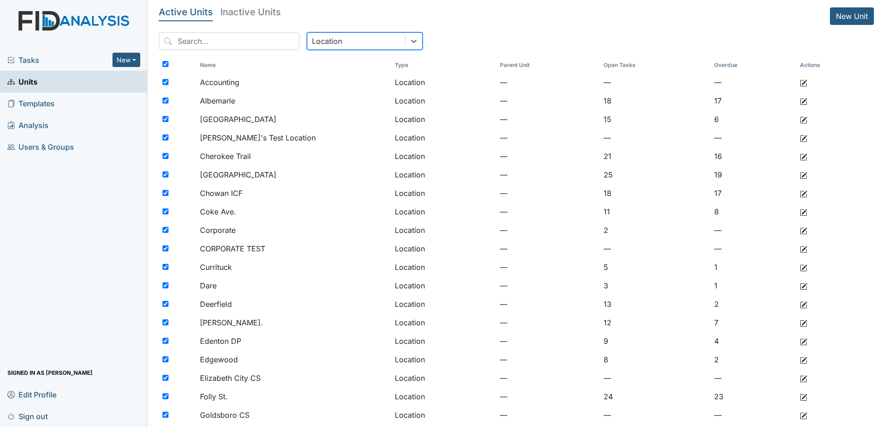
checkbox input "true"
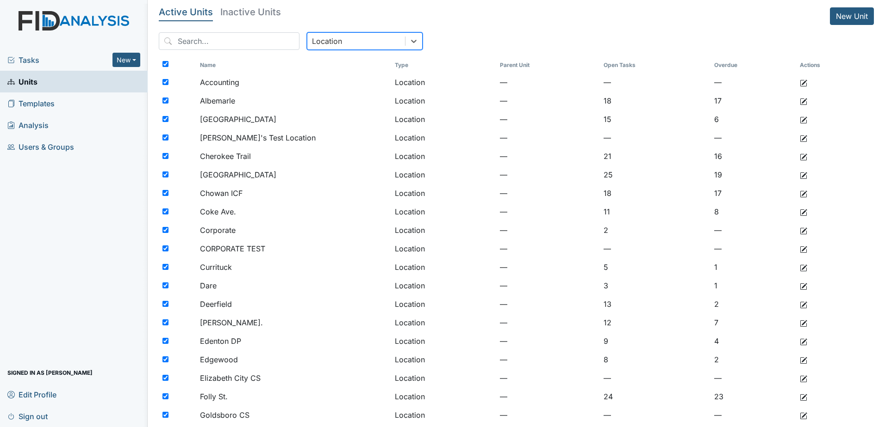
checkbox input "true"
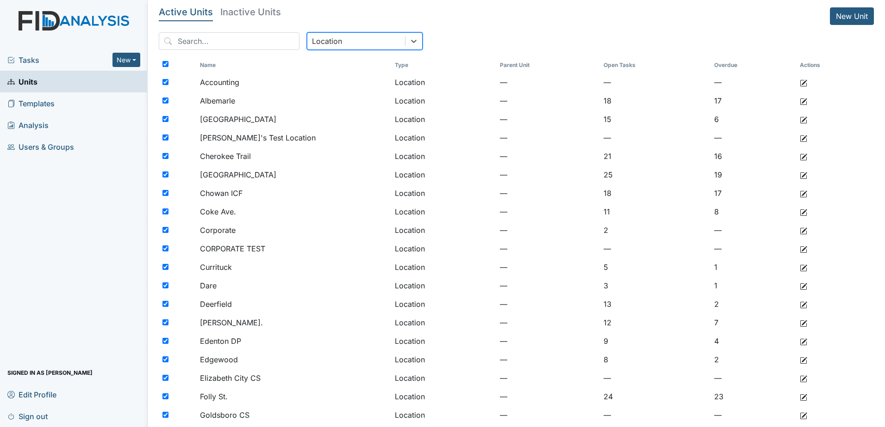
checkbox input "true"
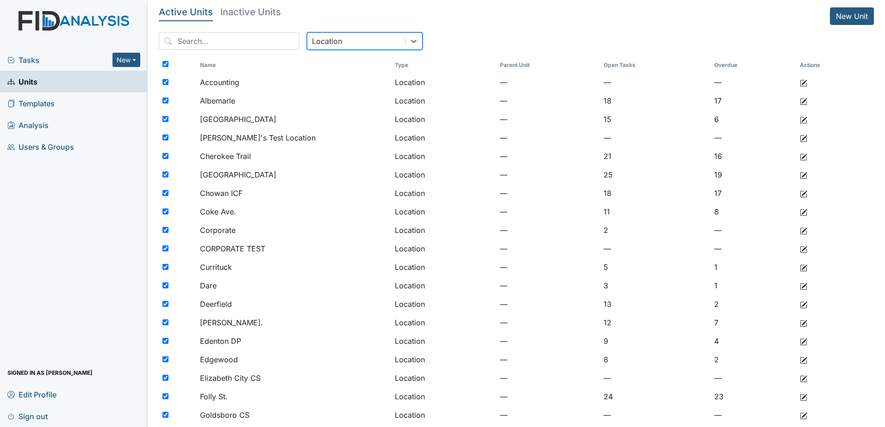
checkbox input "true"
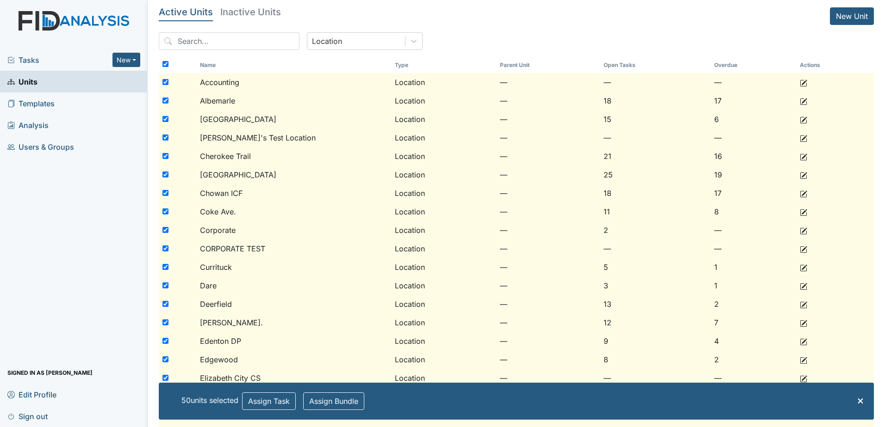
click at [162, 83] on input "checkbox" at bounding box center [165, 82] width 6 height 6
checkbox input "false"
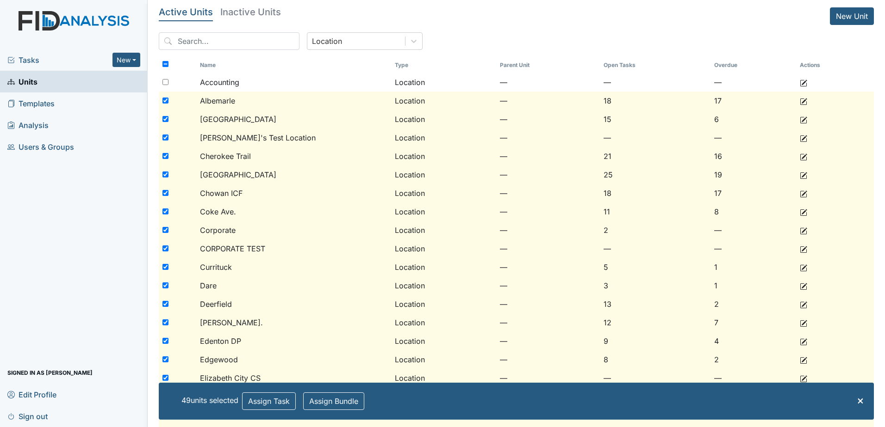
click at [163, 137] on input "checkbox" at bounding box center [165, 138] width 6 height 6
checkbox input "false"
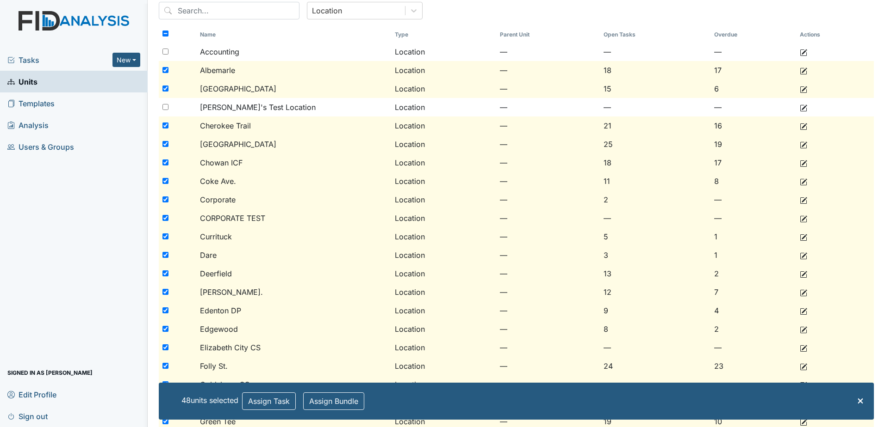
scroll to position [93, 0]
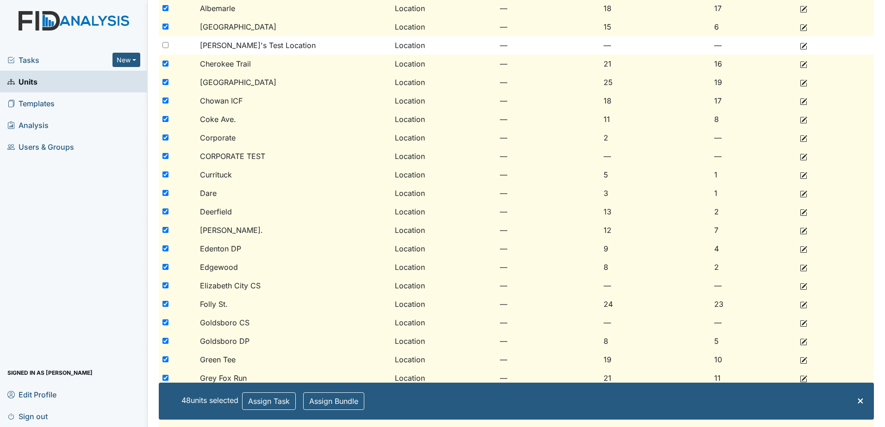
click at [162, 155] on input "checkbox" at bounding box center [165, 156] width 6 height 6
checkbox input "false"
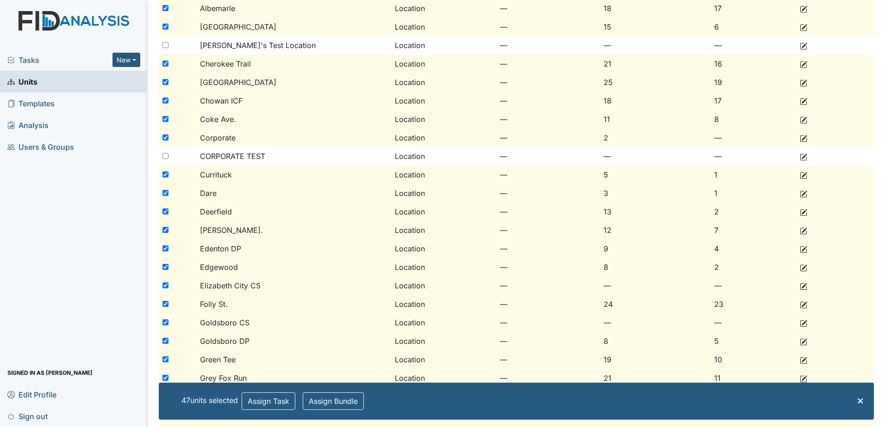
click at [165, 136] on input "checkbox" at bounding box center [165, 138] width 6 height 6
checkbox input "false"
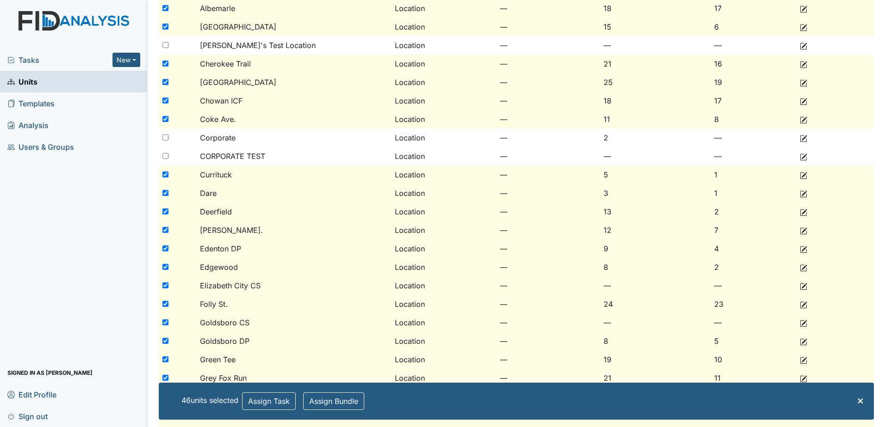
scroll to position [139, 0]
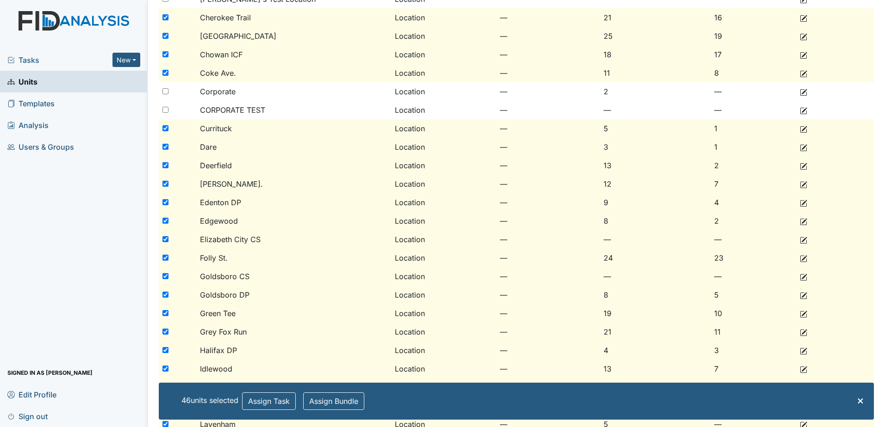
click at [165, 201] on input "checkbox" at bounding box center [165, 202] width 6 height 6
checkbox input "false"
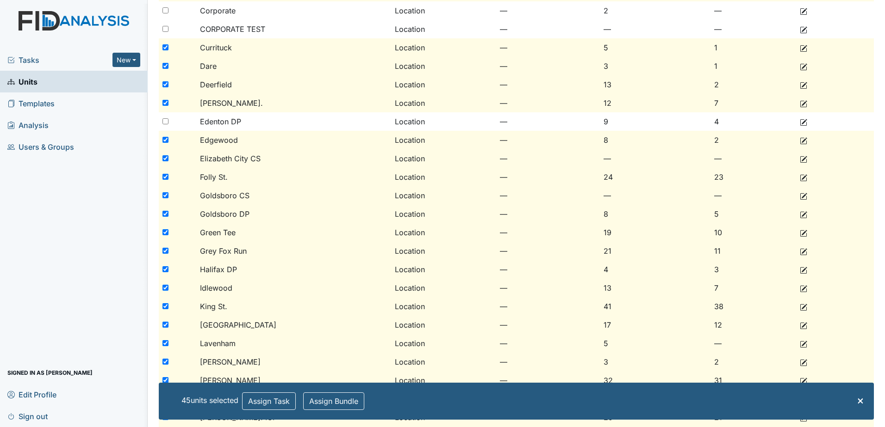
scroll to position [231, 0]
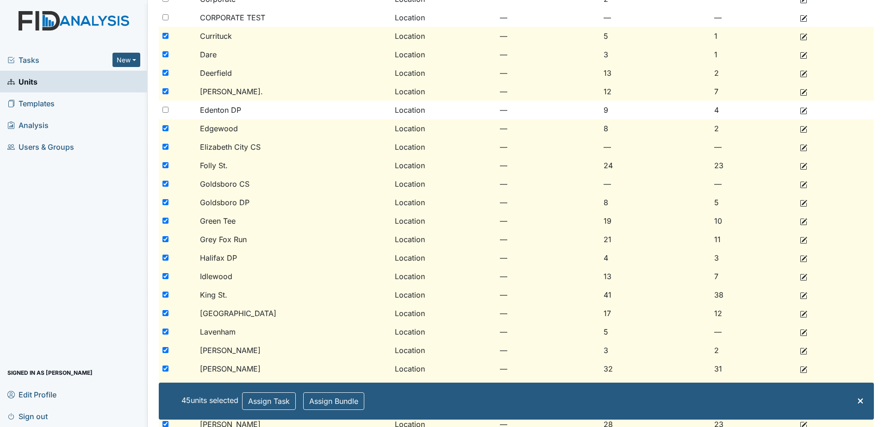
click at [164, 149] on input "checkbox" at bounding box center [165, 147] width 6 height 6
checkbox input "false"
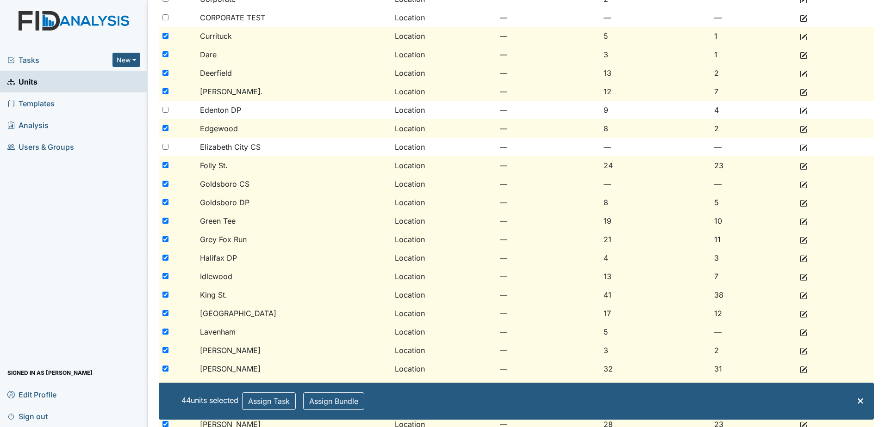
click at [168, 184] on div at bounding box center [177, 184] width 37 height 19
checkbox input "false"
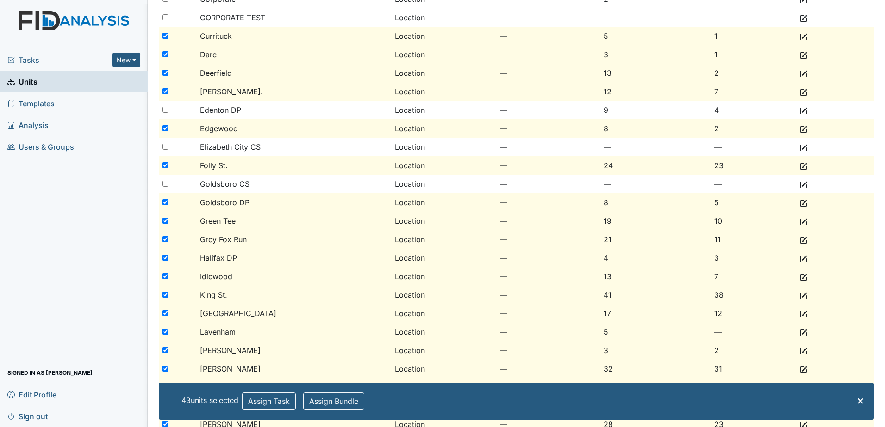
drag, startPoint x: 168, startPoint y: 184, endPoint x: 165, endPoint y: 201, distance: 17.4
click at [165, 201] on input "checkbox" at bounding box center [165, 202] width 6 height 6
checkbox input "false"
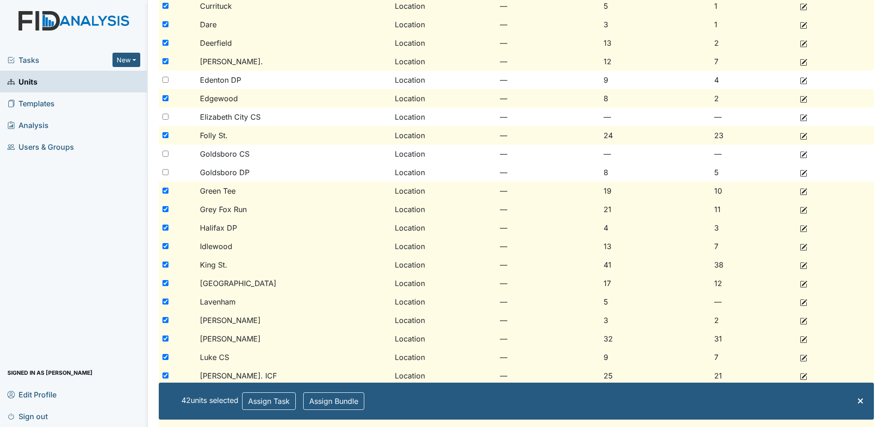
scroll to position [278, 0]
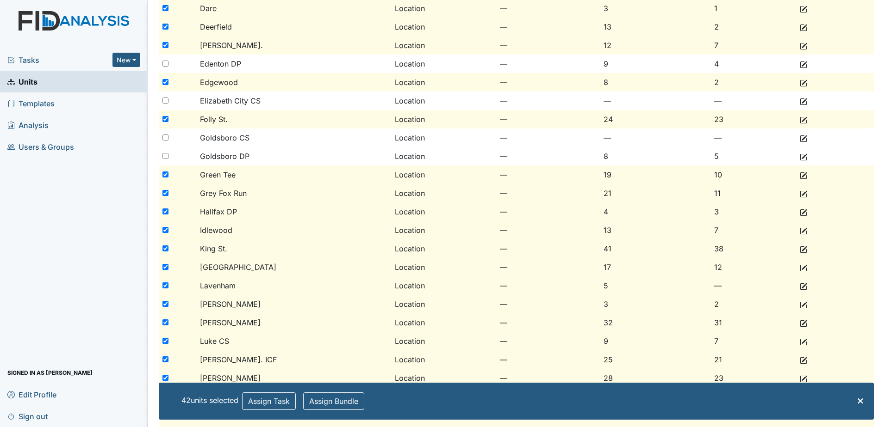
click at [163, 211] on input "checkbox" at bounding box center [165, 212] width 6 height 6
checkbox input "false"
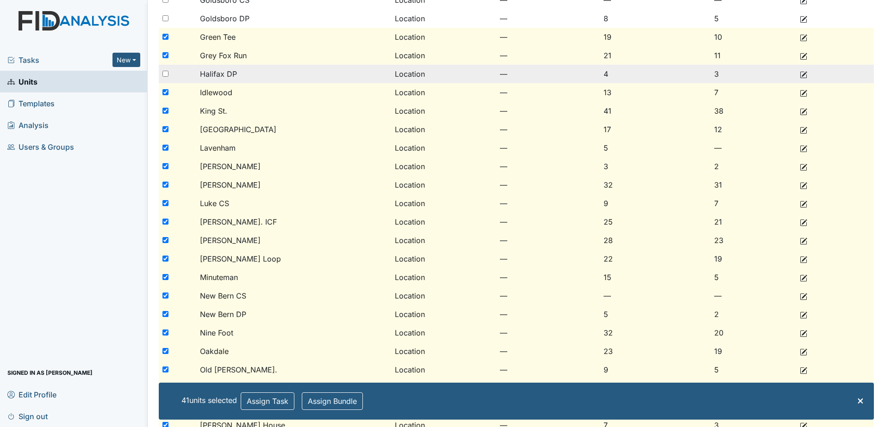
scroll to position [416, 0]
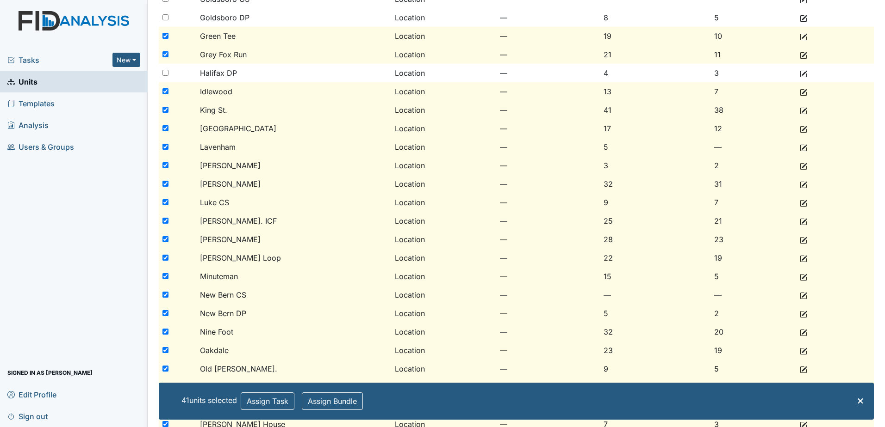
click at [166, 163] on input "checkbox" at bounding box center [165, 165] width 6 height 6
checkbox input "false"
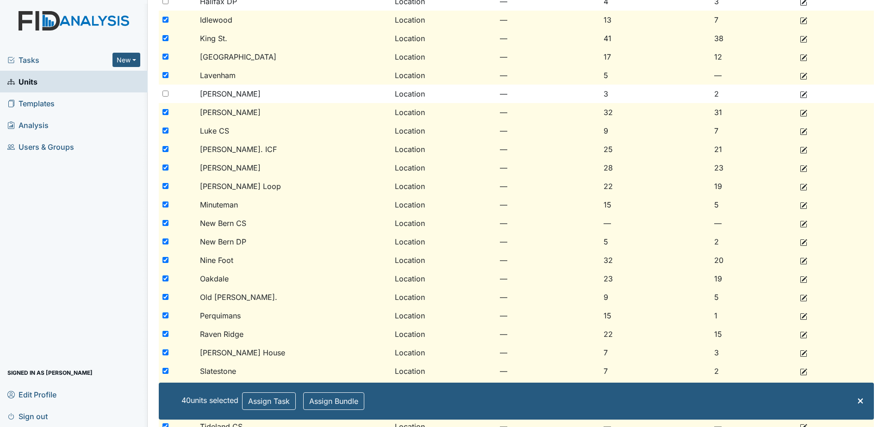
scroll to position [509, 0]
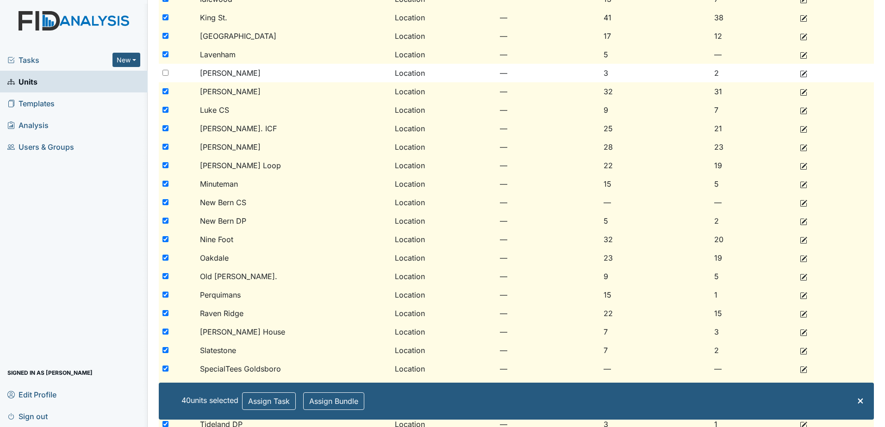
click at [162, 220] on input "checkbox" at bounding box center [165, 221] width 6 height 6
checkbox input "false"
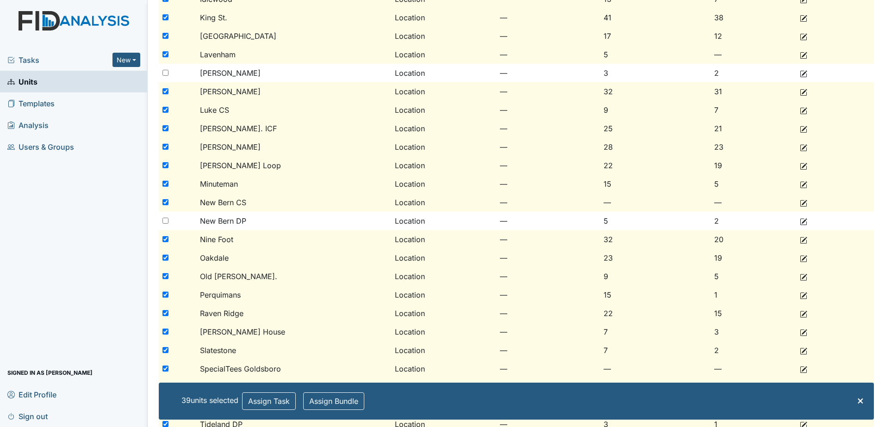
click at [166, 204] on input "checkbox" at bounding box center [165, 202] width 6 height 6
checkbox input "false"
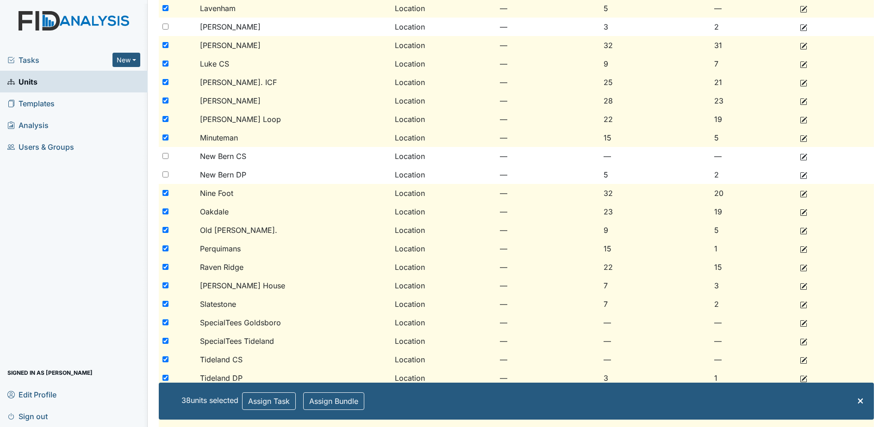
scroll to position [601, 0]
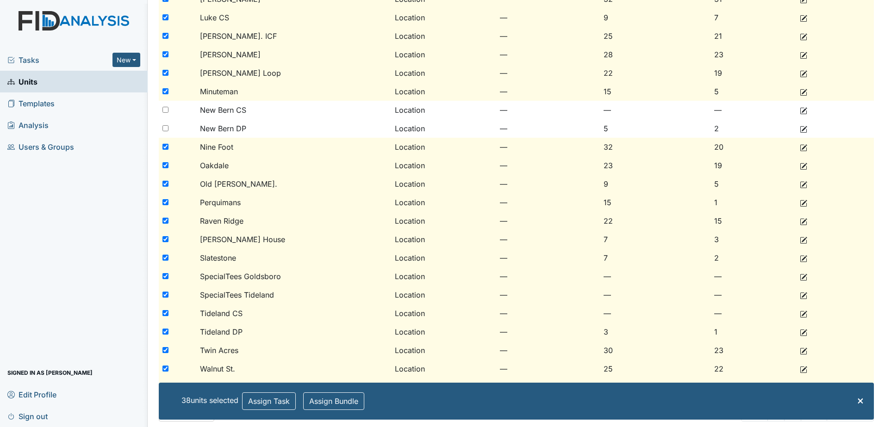
click at [166, 278] on input "checkbox" at bounding box center [165, 276] width 6 height 6
checkbox input "false"
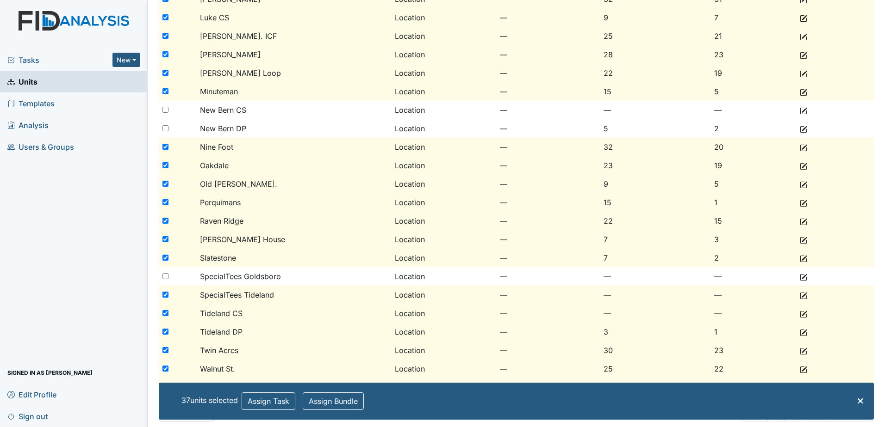
click at [166, 291] on div at bounding box center [177, 295] width 37 height 19
checkbox input "false"
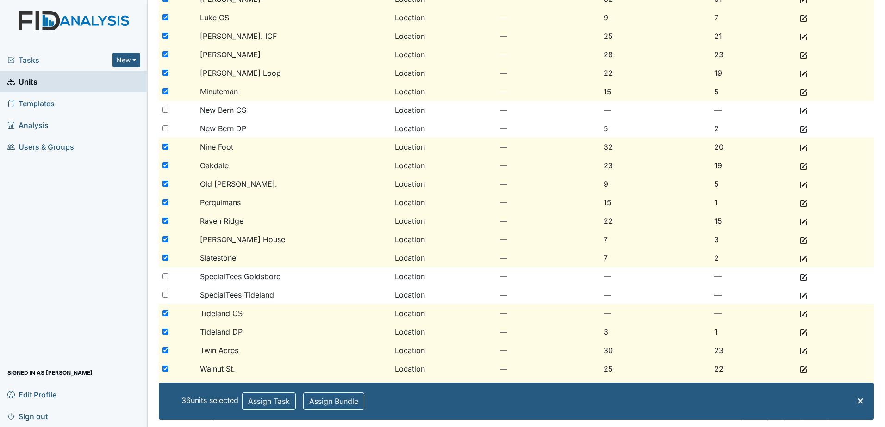
scroll to position [648, 0]
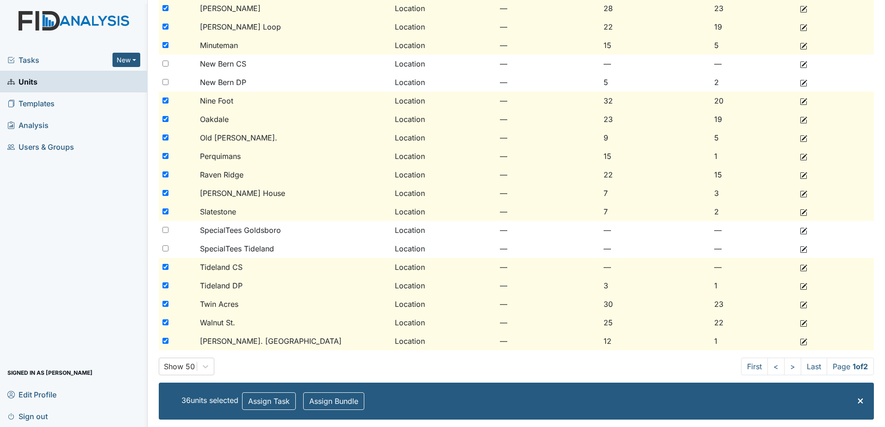
click at [161, 265] on div at bounding box center [177, 267] width 37 height 19
checkbox input "false"
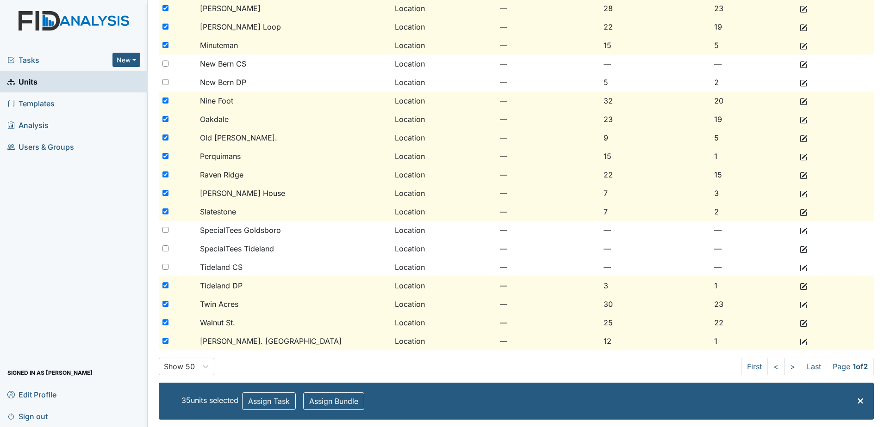
click at [167, 287] on input "checkbox" at bounding box center [165, 286] width 6 height 6
checkbox input "false"
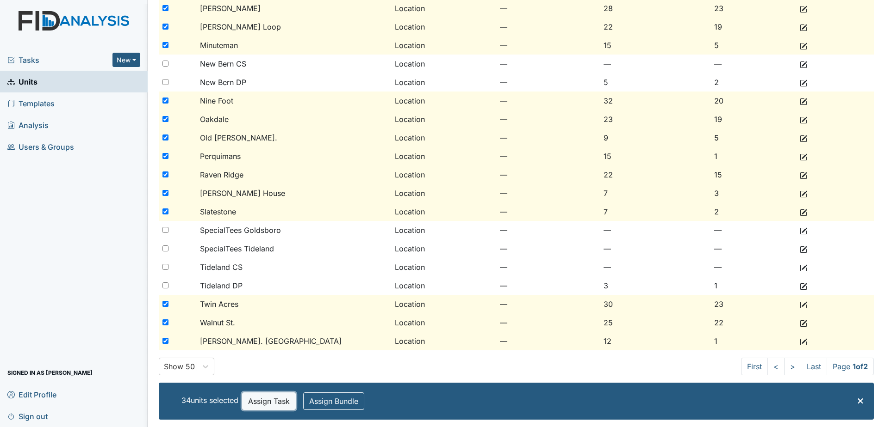
click at [296, 402] on button "Assign Task" at bounding box center [269, 402] width 54 height 18
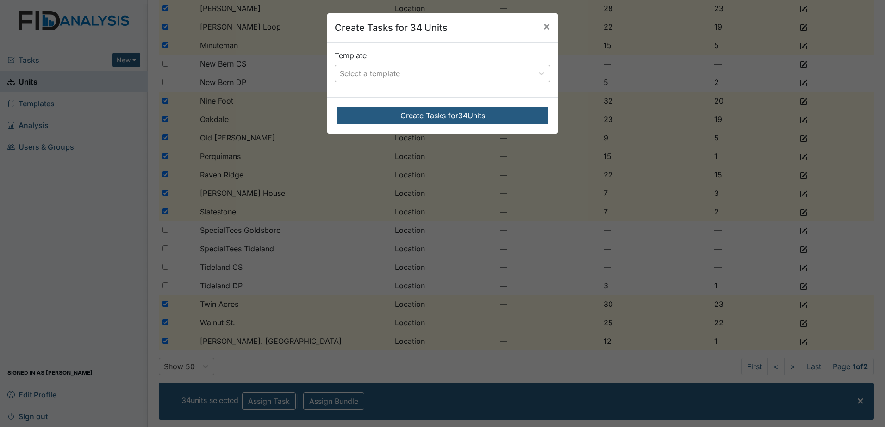
click at [437, 72] on div "Select a template" at bounding box center [434, 73] width 198 height 17
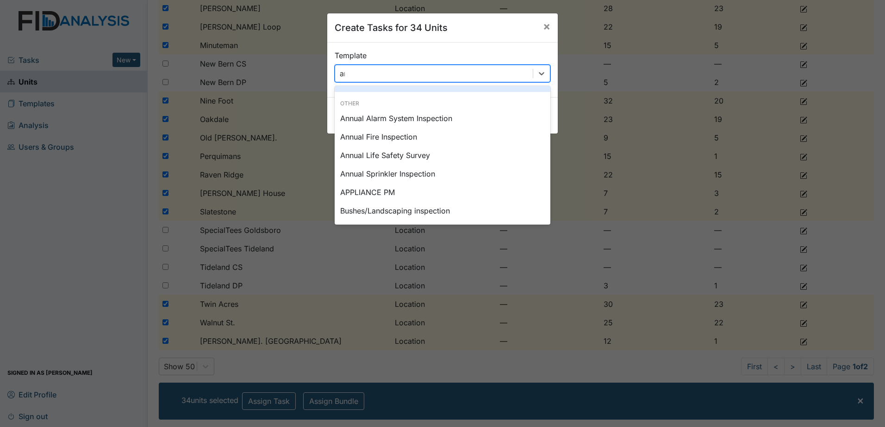
scroll to position [0, 0]
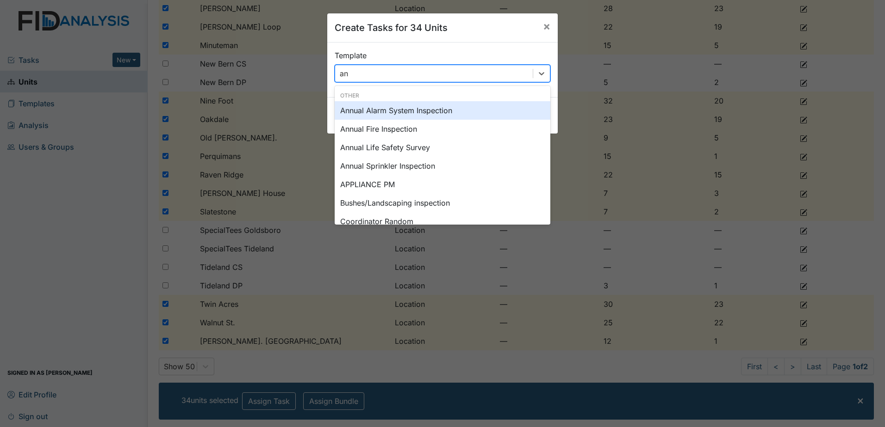
type input "a"
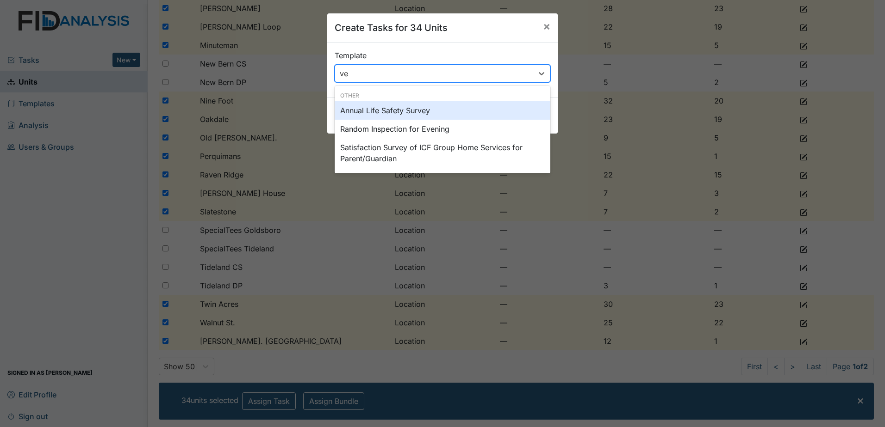
type input "v"
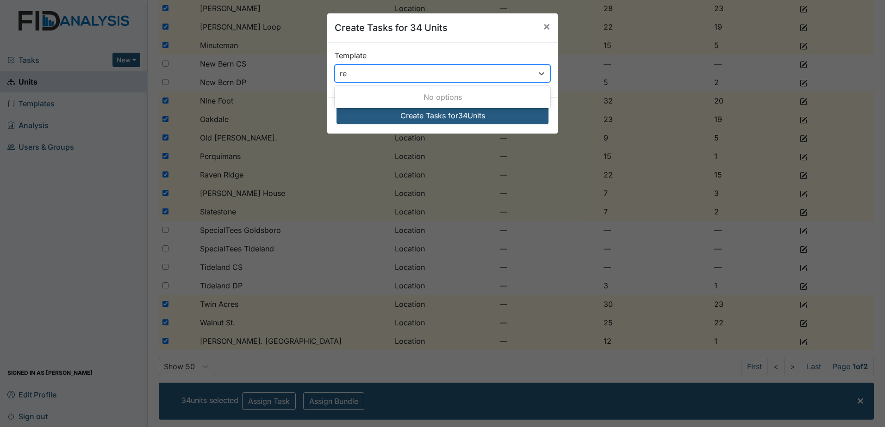
type input "r"
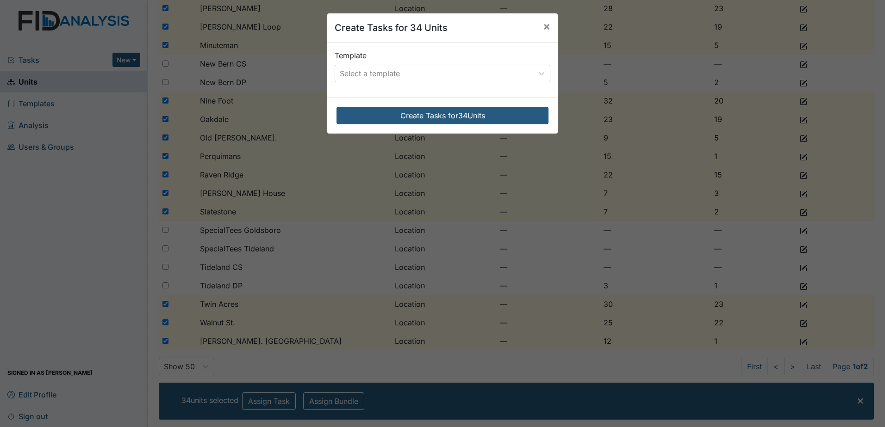
click at [38, 251] on div "Create Tasks for 34 Units × Template Select a template Create Tasks for 34 Units" at bounding box center [442, 213] width 885 height 427
click at [545, 29] on span "×" at bounding box center [546, 25] width 7 height 13
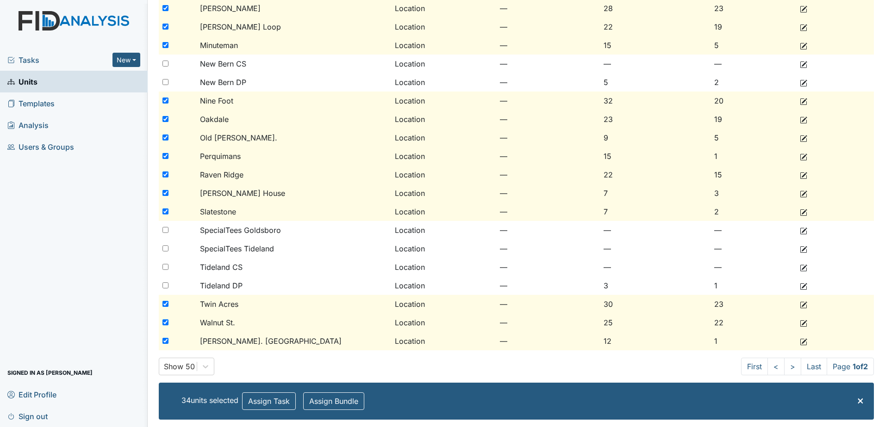
click at [70, 105] on link "Templates" at bounding box center [74, 104] width 148 height 22
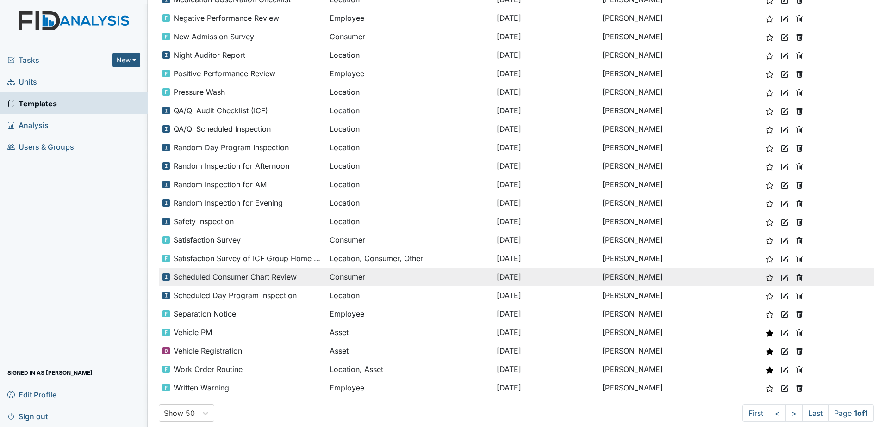
scroll to position [537, 0]
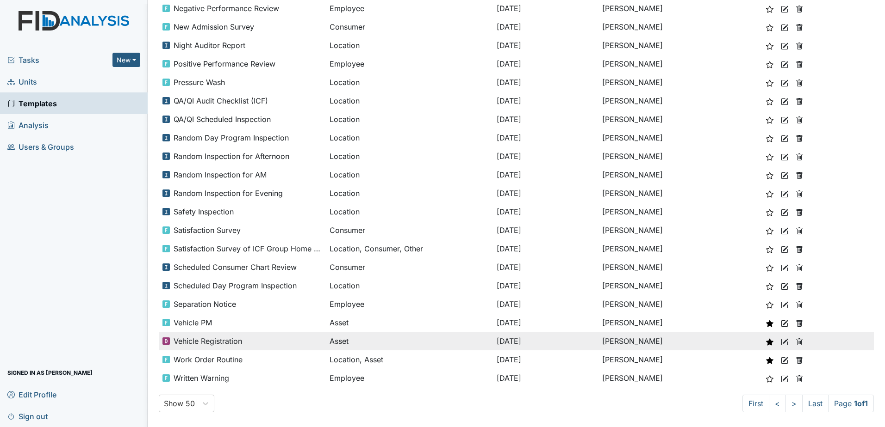
click at [783, 341] on use at bounding box center [784, 342] width 7 height 7
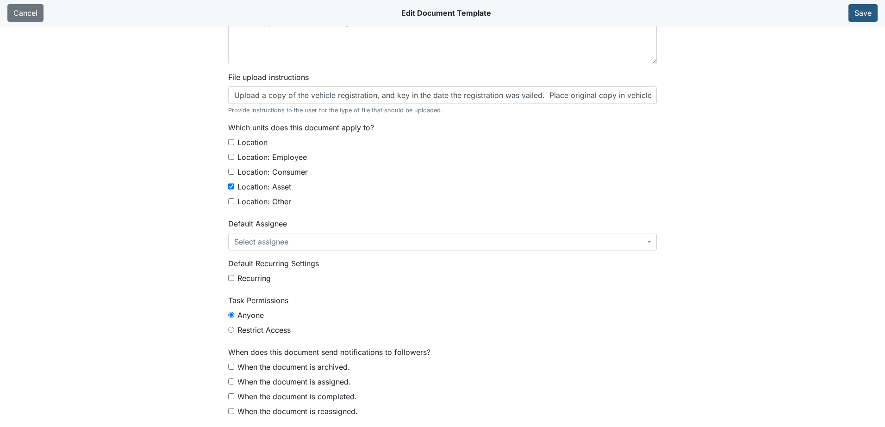
scroll to position [109, 0]
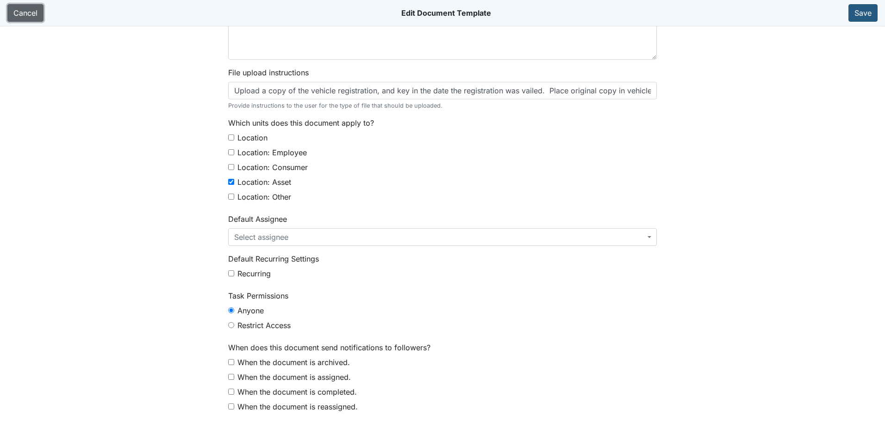
click at [33, 15] on link "Cancel" at bounding box center [25, 13] width 36 height 18
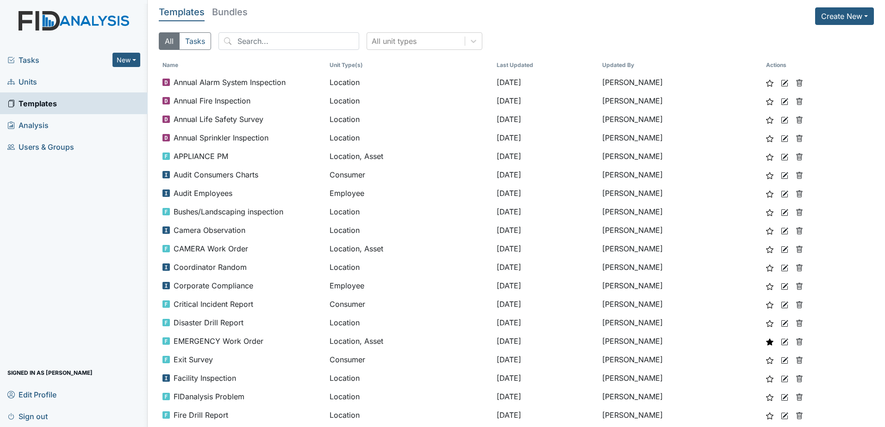
click at [61, 105] on link "Templates" at bounding box center [74, 104] width 148 height 22
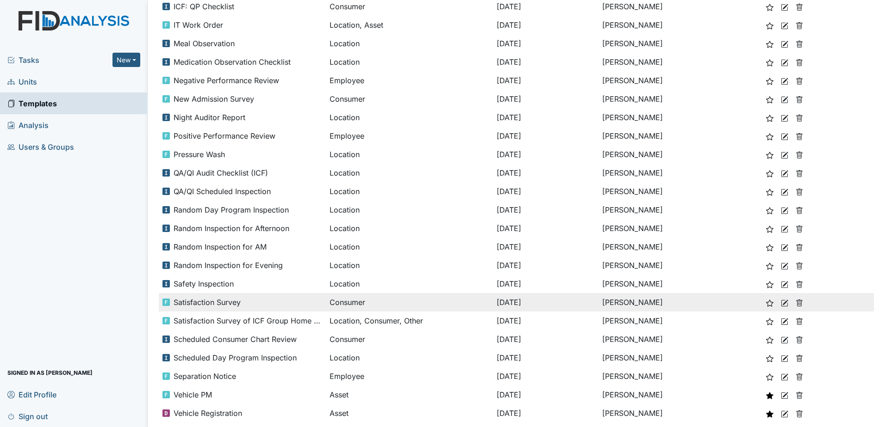
scroll to position [537, 0]
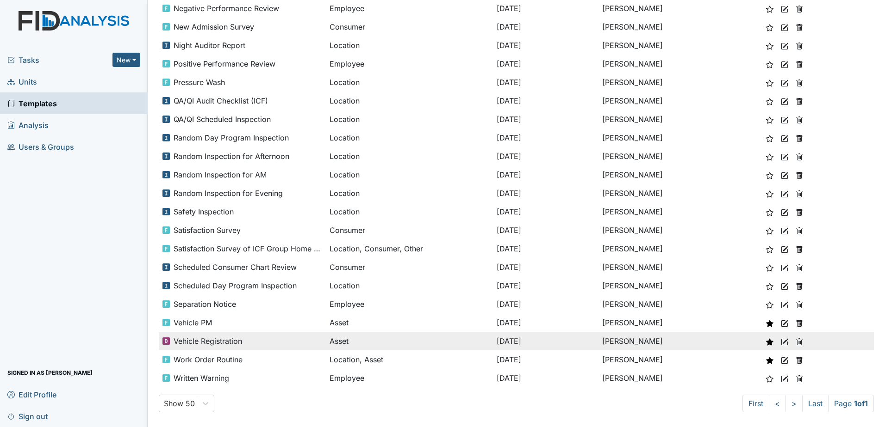
drag, startPoint x: 171, startPoint y: 343, endPoint x: 588, endPoint y: 341, distance: 416.4
click at [588, 341] on td "Jun 21, 2021" at bounding box center [546, 341] width 106 height 19
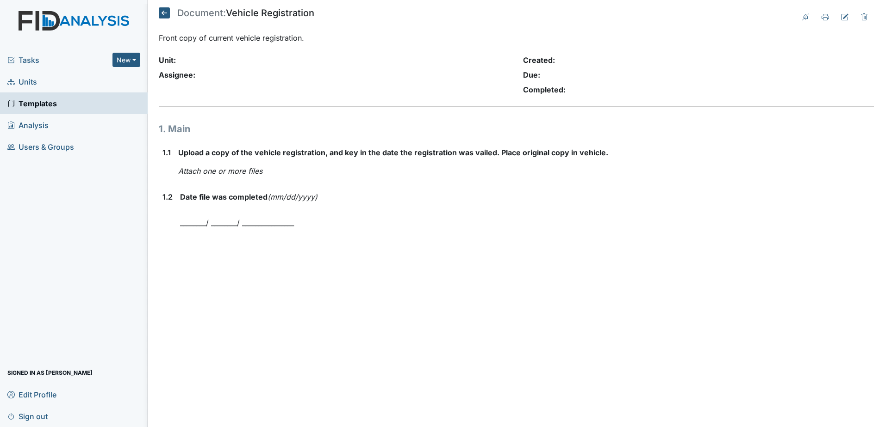
click at [98, 104] on link "Templates" at bounding box center [74, 104] width 148 height 22
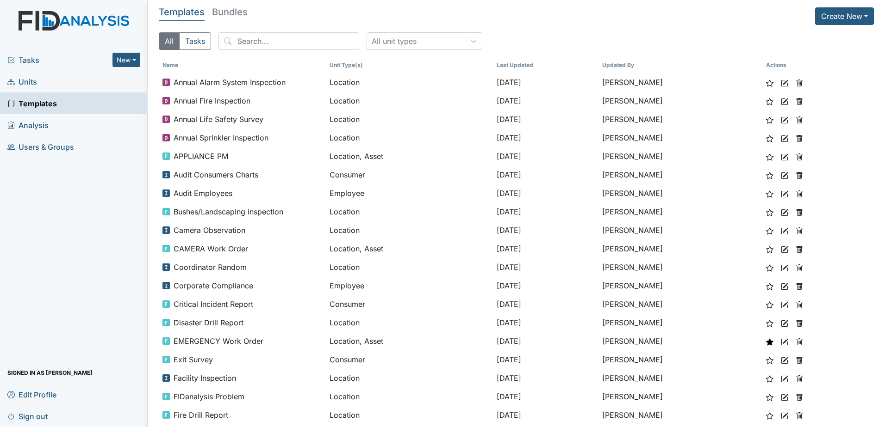
click at [81, 83] on link "Units" at bounding box center [74, 82] width 148 height 22
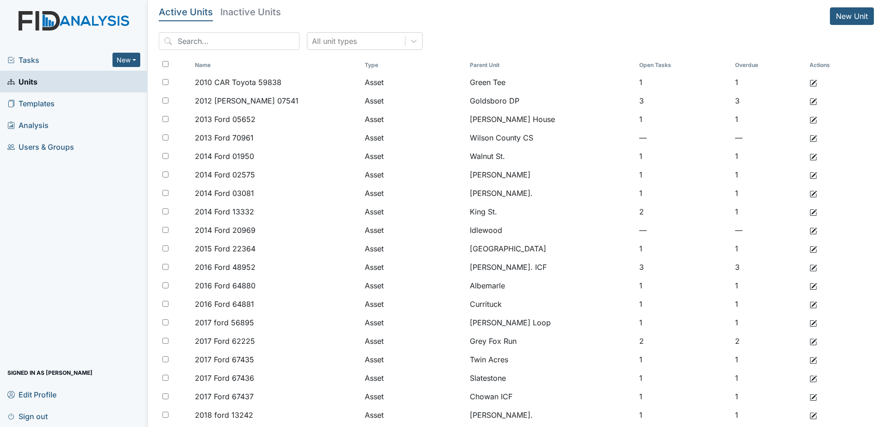
click at [79, 59] on span "Tasks" at bounding box center [59, 60] width 105 height 11
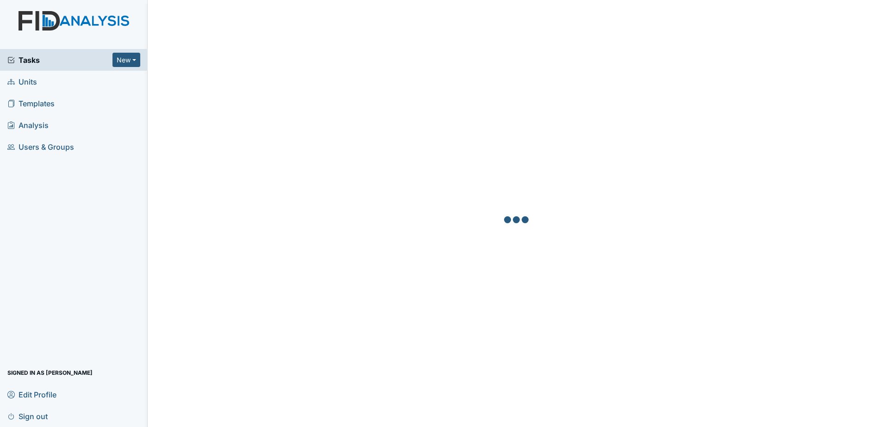
click at [102, 82] on link "Units" at bounding box center [74, 82] width 148 height 22
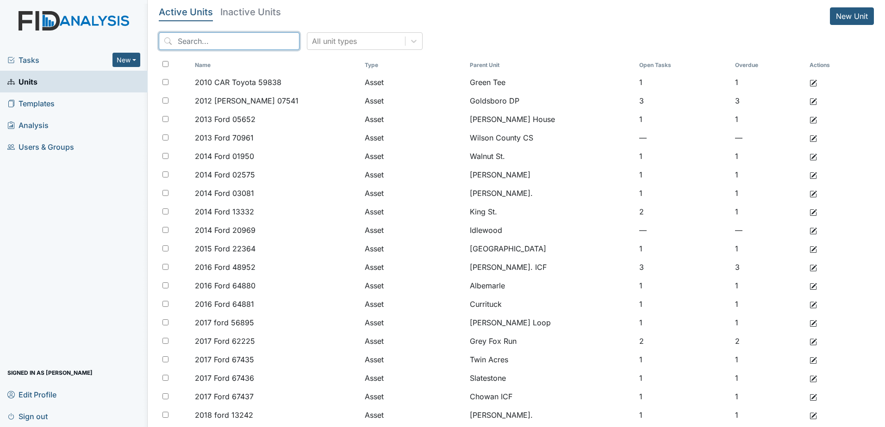
click at [240, 39] on input "search" at bounding box center [229, 41] width 141 height 18
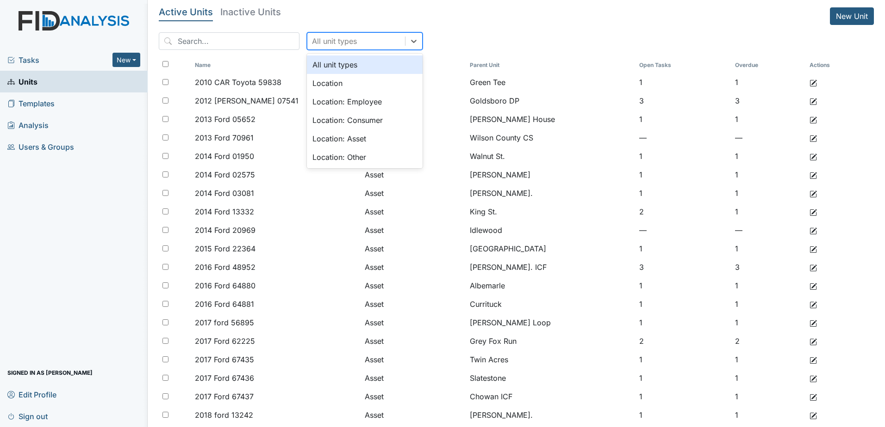
click at [316, 37] on div "All unit types" at bounding box center [334, 41] width 45 height 11
click at [75, 68] on div "Tasks New Form Inspection Document Bundle" at bounding box center [74, 60] width 148 height 22
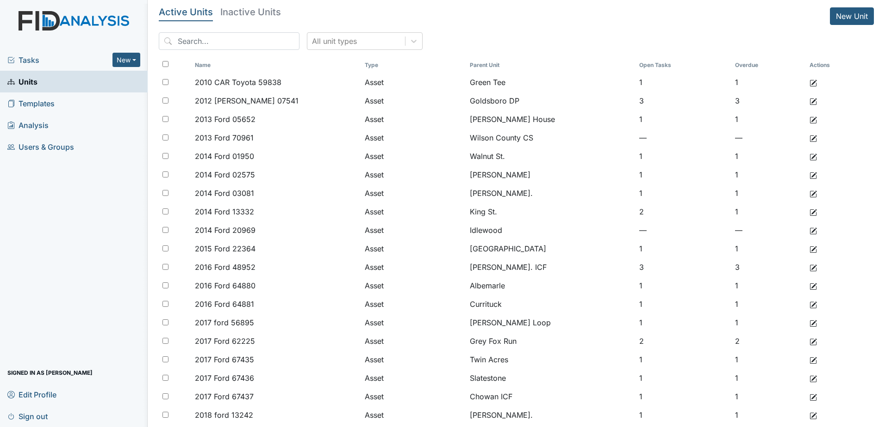
click at [94, 58] on span "Tasks" at bounding box center [59, 60] width 105 height 11
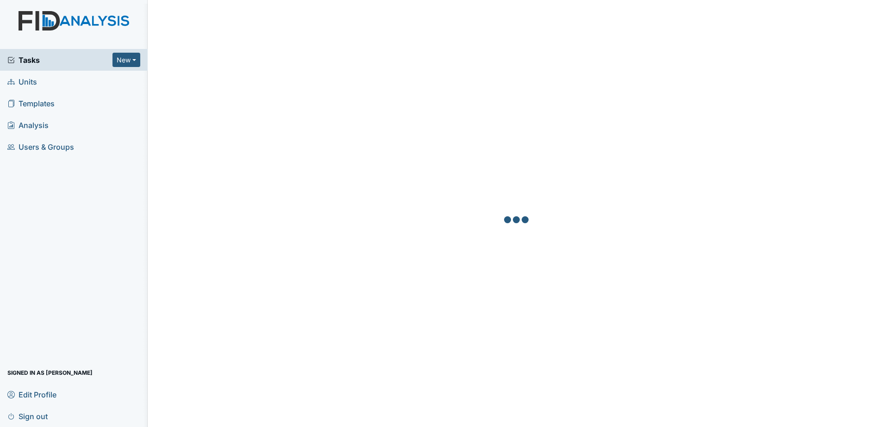
click at [80, 53] on div "Tasks New Form Inspection Document Bundle" at bounding box center [74, 60] width 148 height 22
click at [87, 59] on span "Tasks" at bounding box center [59, 60] width 105 height 11
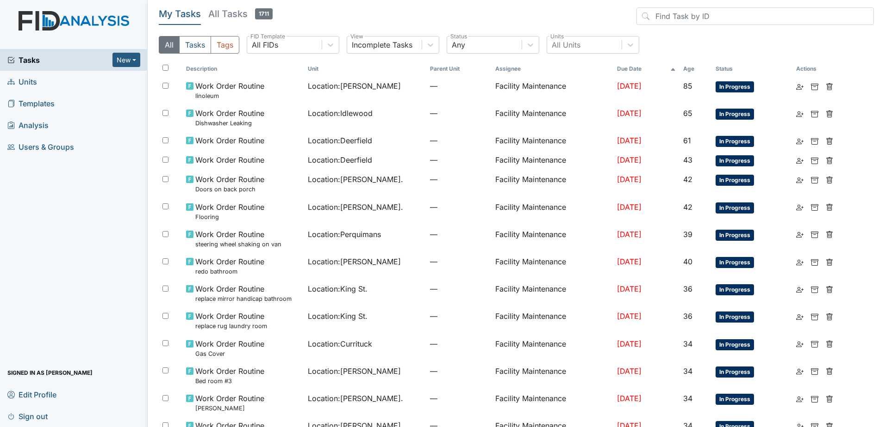
click at [61, 79] on link "Units" at bounding box center [74, 82] width 148 height 22
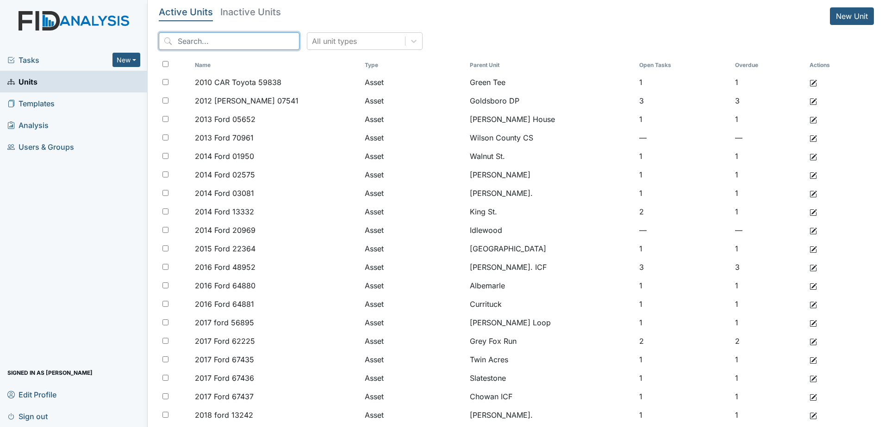
click at [253, 43] on input "search" at bounding box center [229, 41] width 141 height 18
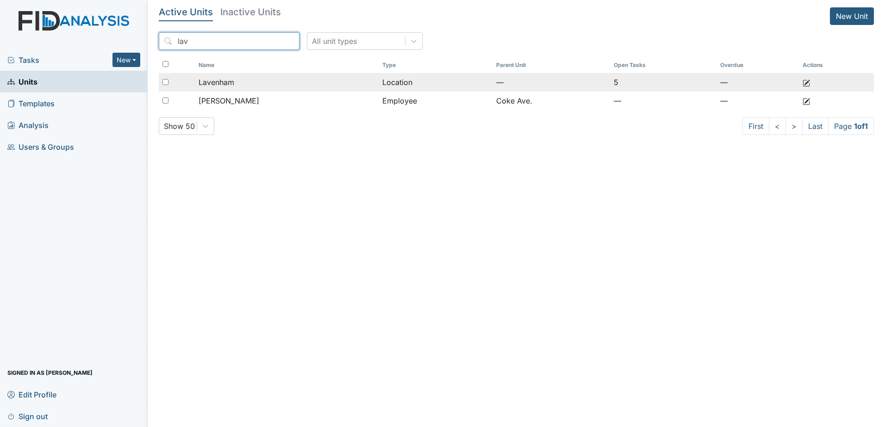
type input "lav"
click at [263, 74] on td "Lavenham" at bounding box center [287, 82] width 184 height 19
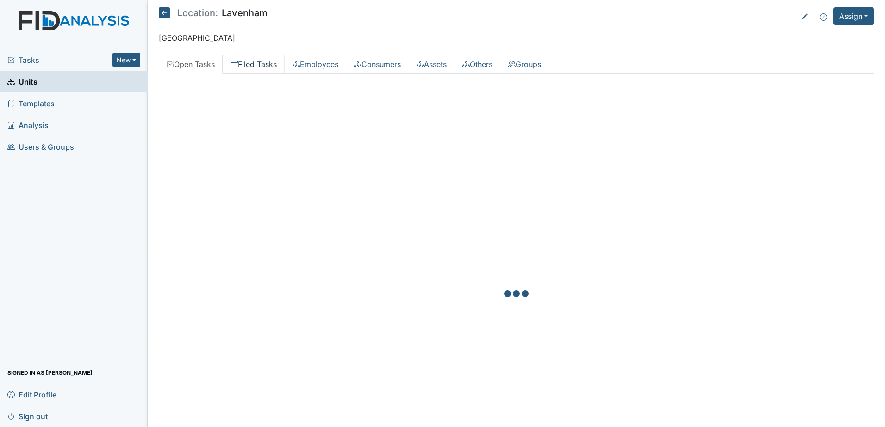
click at [261, 62] on link "Filed Tasks" at bounding box center [254, 64] width 62 height 19
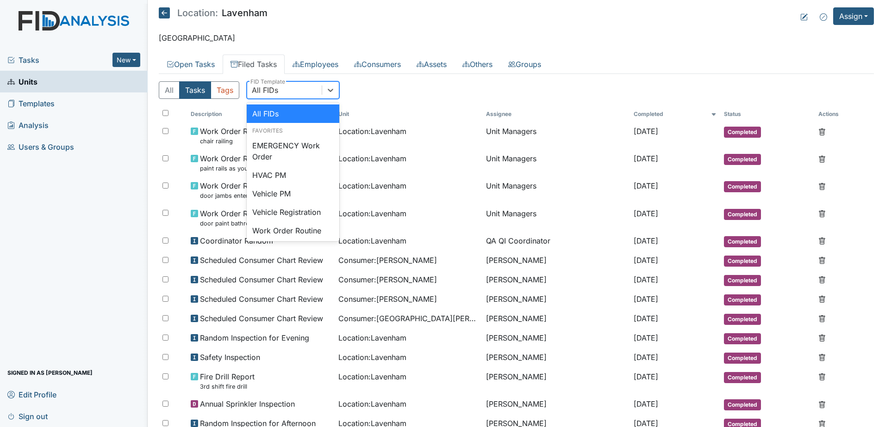
click at [297, 92] on div "All FIDs" at bounding box center [284, 90] width 74 height 17
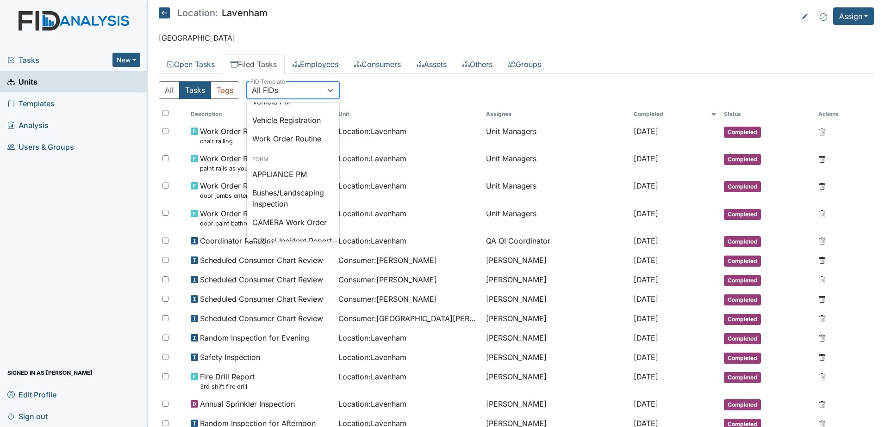
scroll to position [93, 0]
click at [310, 125] on div "Vehicle Registration" at bounding box center [293, 120] width 93 height 19
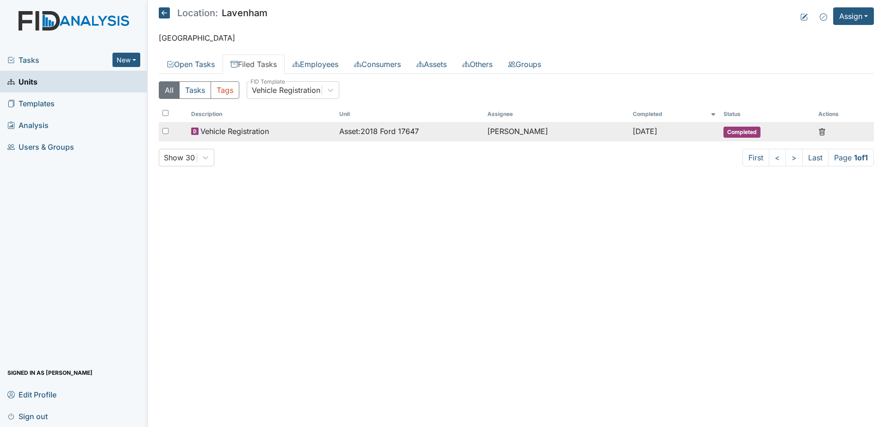
click at [468, 141] on td "Asset : 2018 Ford 17647" at bounding box center [409, 131] width 148 height 19
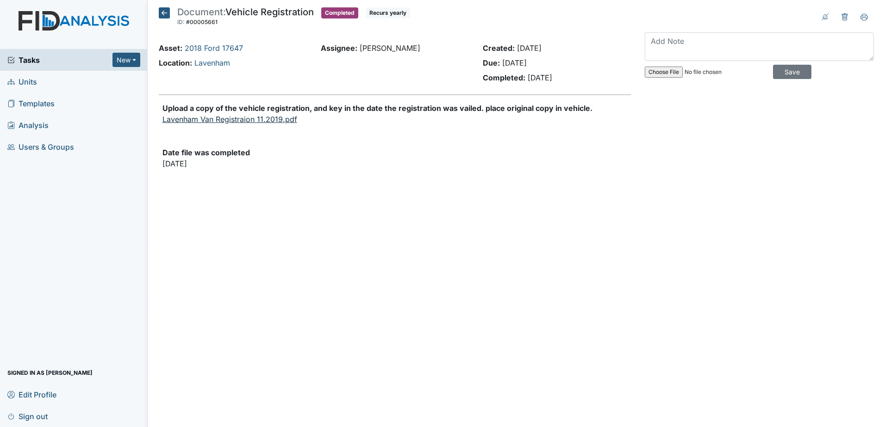
click at [226, 122] on link "Lavenham Van Registraion 11.2019.pdf" at bounding box center [229, 119] width 135 height 9
click at [69, 51] on div "Tasks New Form Inspection Document Bundle" at bounding box center [74, 60] width 148 height 22
click at [108, 66] on div "Tasks New Form Inspection Document Bundle" at bounding box center [74, 60] width 148 height 22
click at [81, 83] on link "Units" at bounding box center [74, 82] width 148 height 22
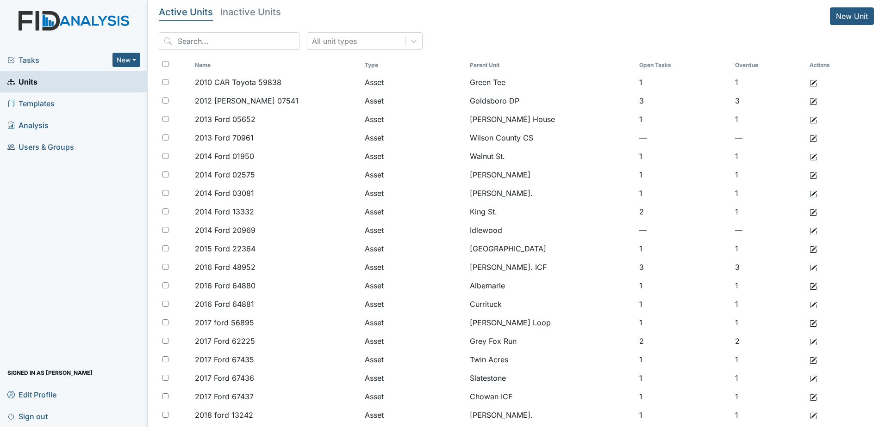
click at [69, 69] on div "Tasks New Form Inspection Document Bundle" at bounding box center [74, 60] width 148 height 22
click at [93, 60] on span "Tasks" at bounding box center [59, 60] width 105 height 11
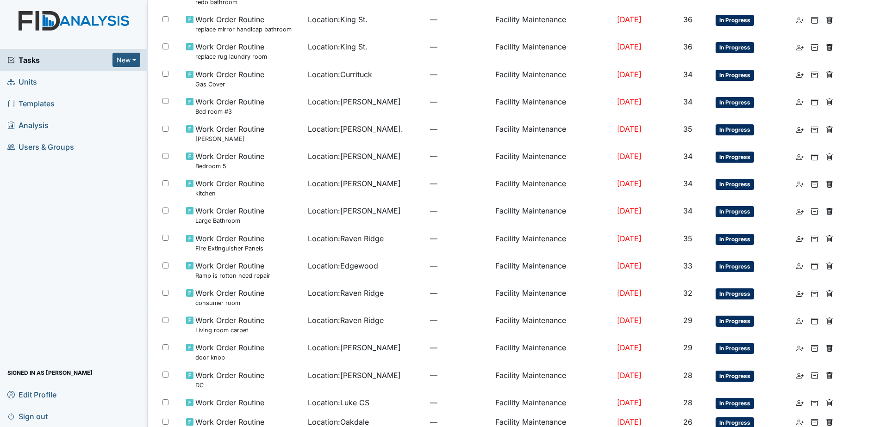
scroll to position [455, 0]
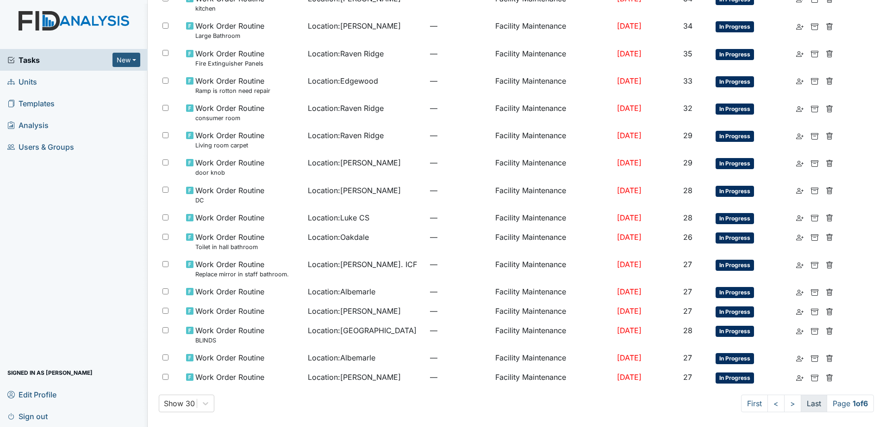
click at [801, 406] on link "Last" at bounding box center [813, 404] width 26 height 18
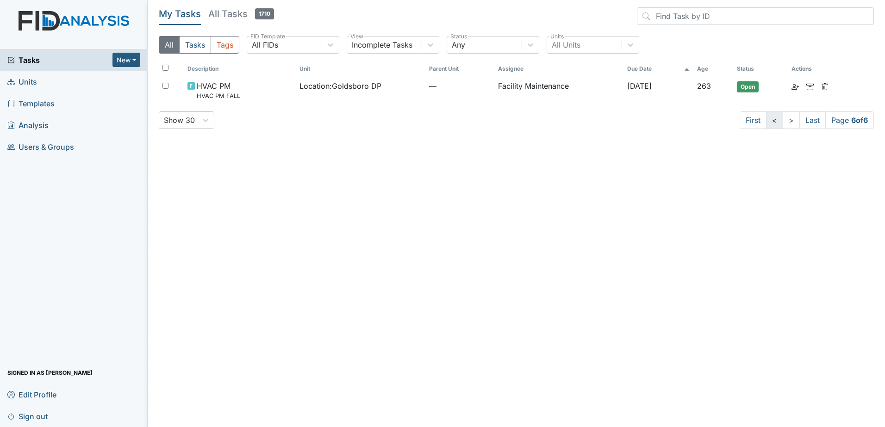
click at [766, 117] on link "<" at bounding box center [774, 120] width 17 height 18
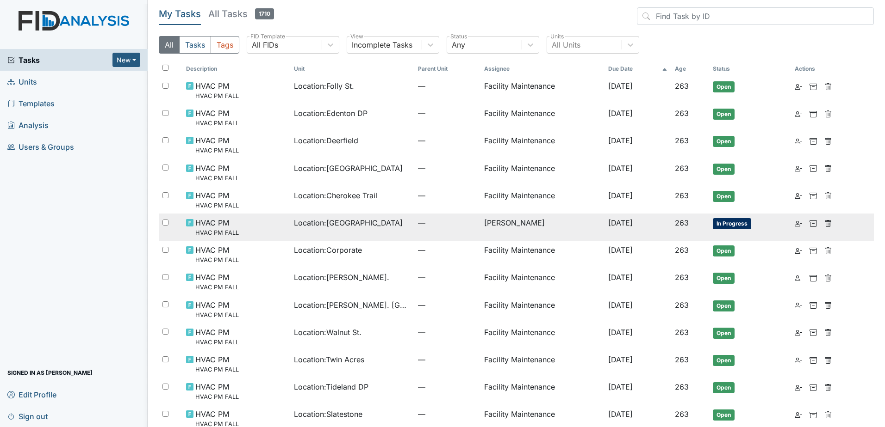
click at [661, 224] on td "[DATE]" at bounding box center [637, 227] width 67 height 27
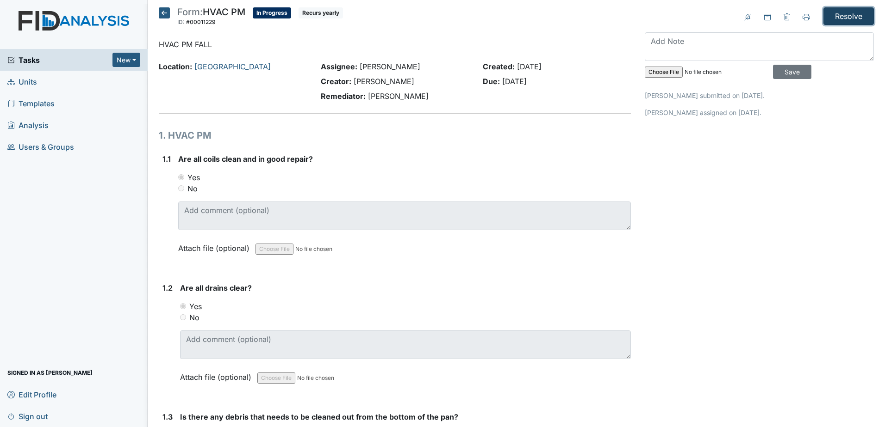
click at [845, 16] on input "Resolve" at bounding box center [848, 16] width 50 height 18
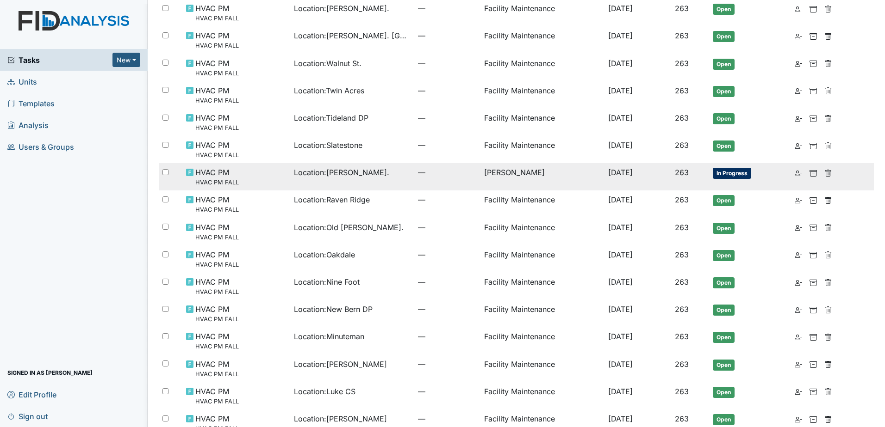
scroll to position [370, 0]
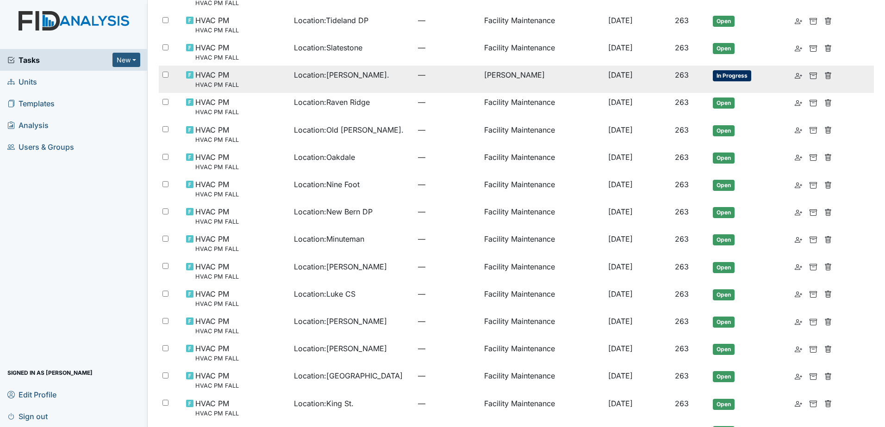
click at [546, 85] on td "[PERSON_NAME]" at bounding box center [542, 79] width 124 height 27
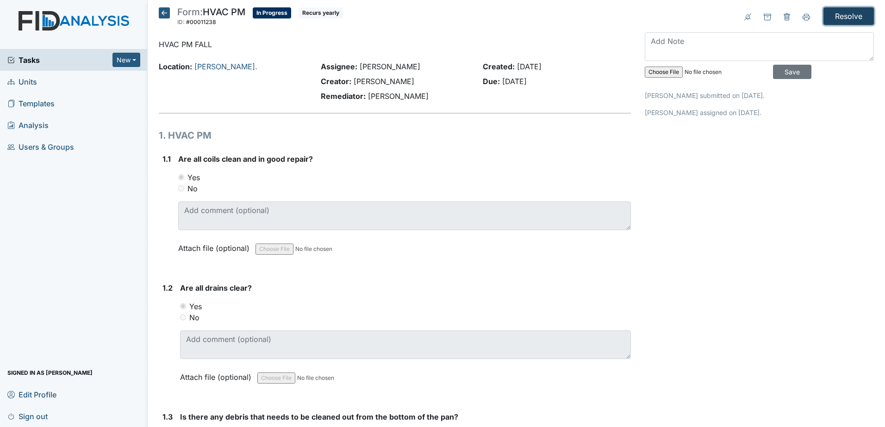
click at [829, 23] on input "Resolve" at bounding box center [848, 16] width 50 height 18
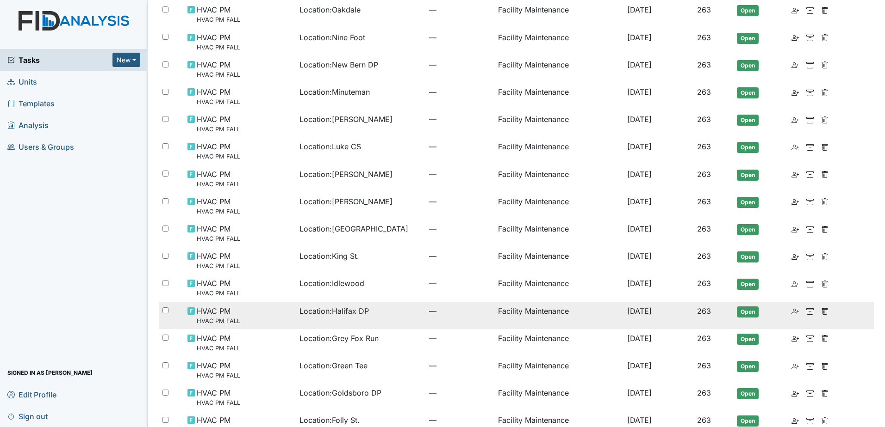
scroll to position [514, 0]
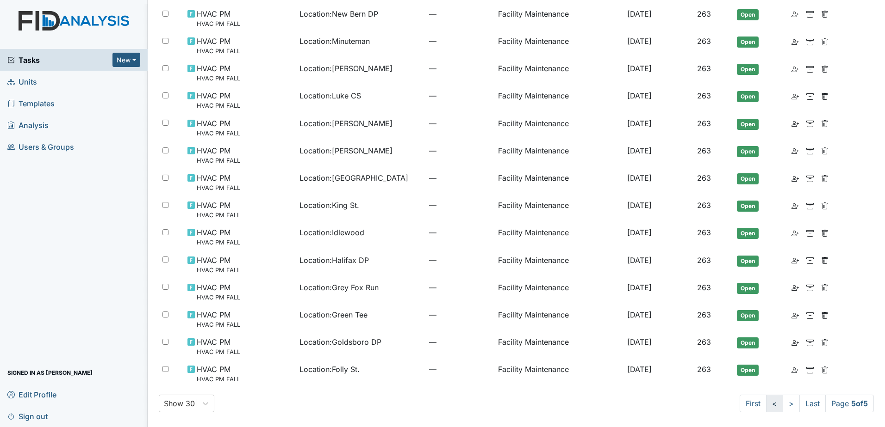
click at [768, 403] on link "<" at bounding box center [774, 404] width 17 height 18
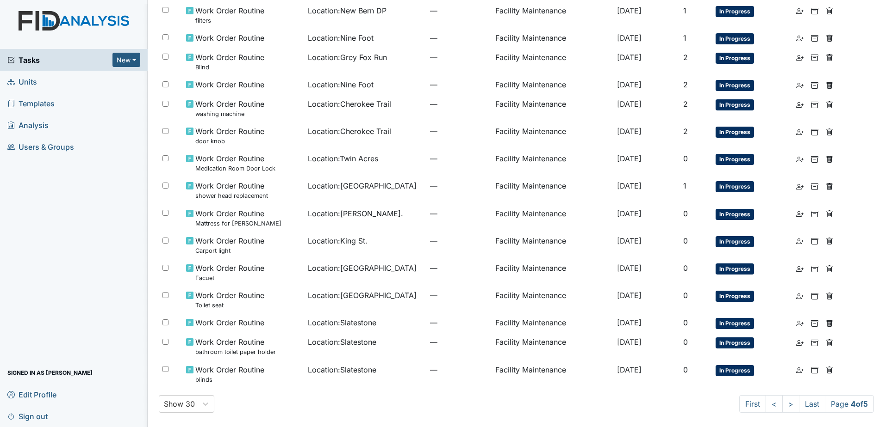
scroll to position [462, 0]
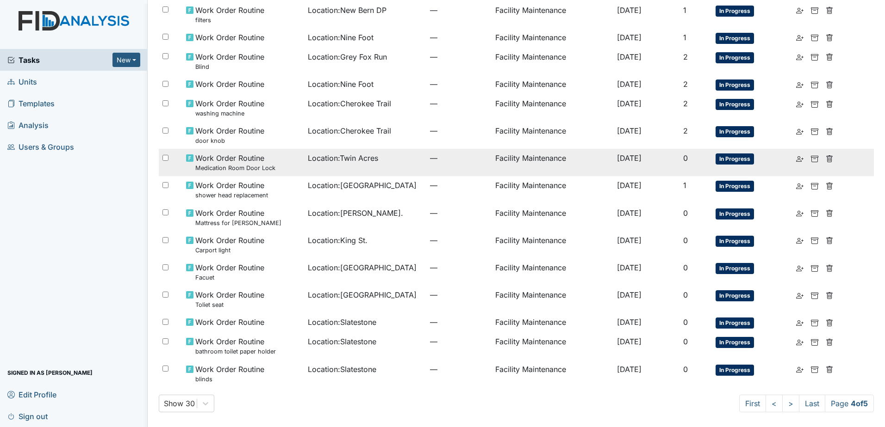
click at [426, 167] on td "—" at bounding box center [458, 162] width 65 height 27
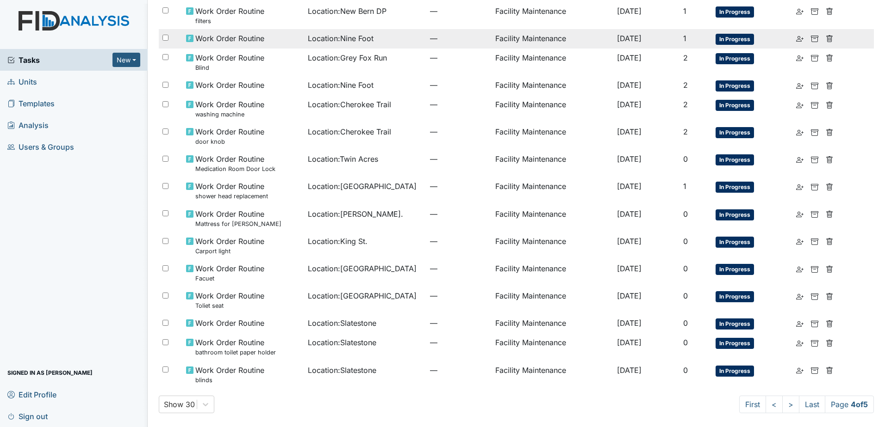
scroll to position [431, 0]
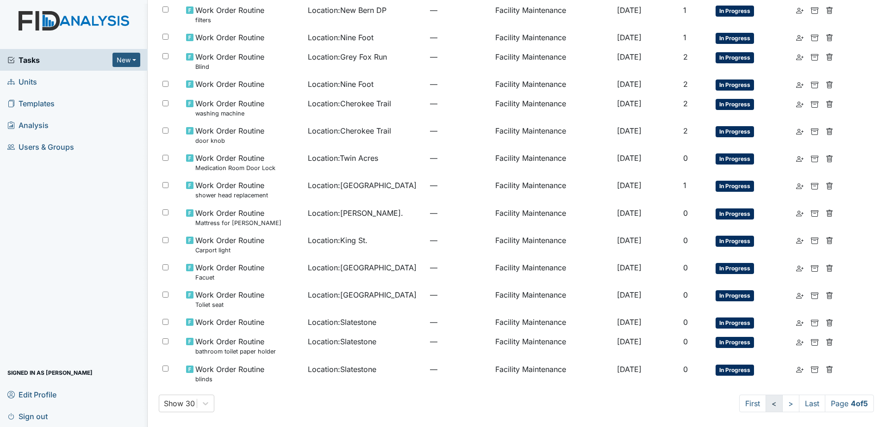
click at [765, 403] on link "<" at bounding box center [773, 404] width 17 height 18
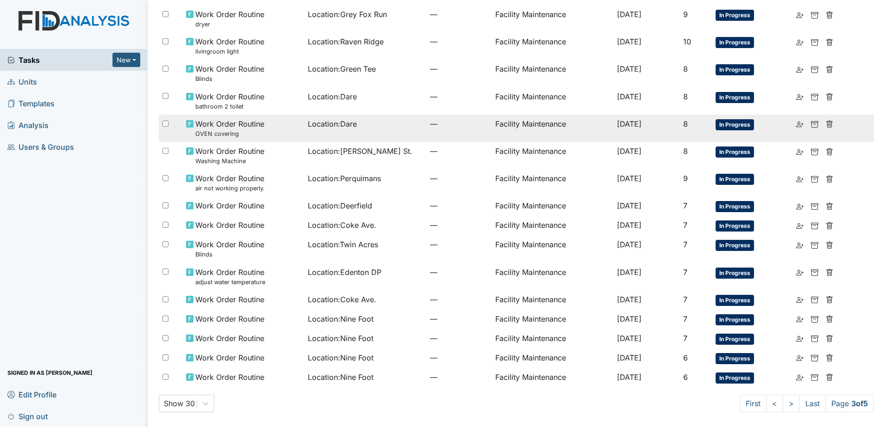
click at [372, 129] on div "Location : Dare" at bounding box center [365, 123] width 115 height 11
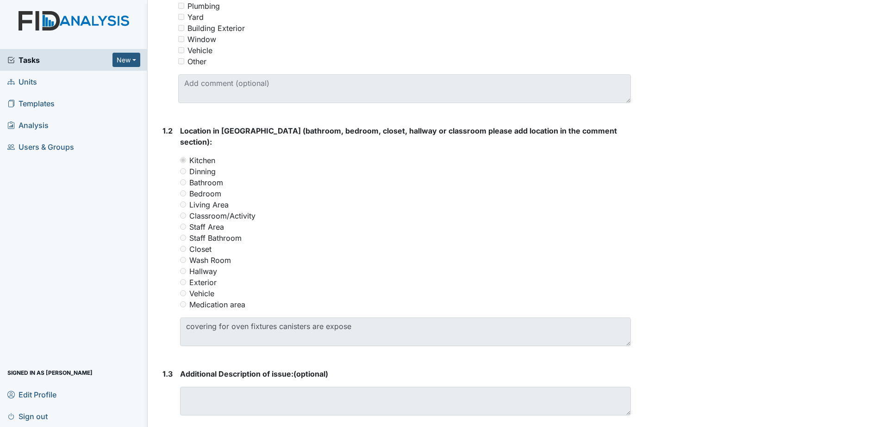
scroll to position [416, 0]
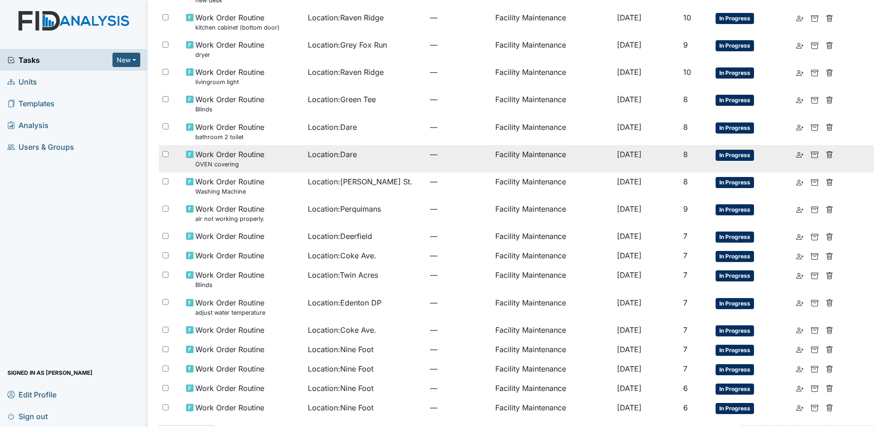
scroll to position [416, 0]
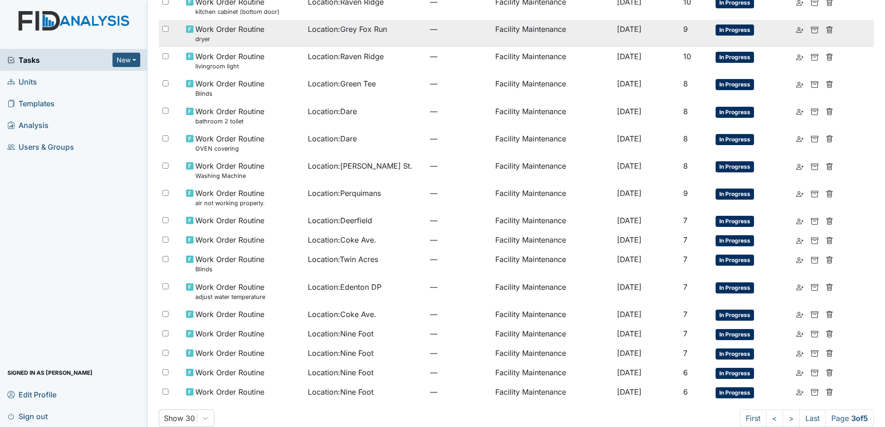
click at [290, 43] on div "Work Order Routine dryer" at bounding box center [243, 34] width 115 height 20
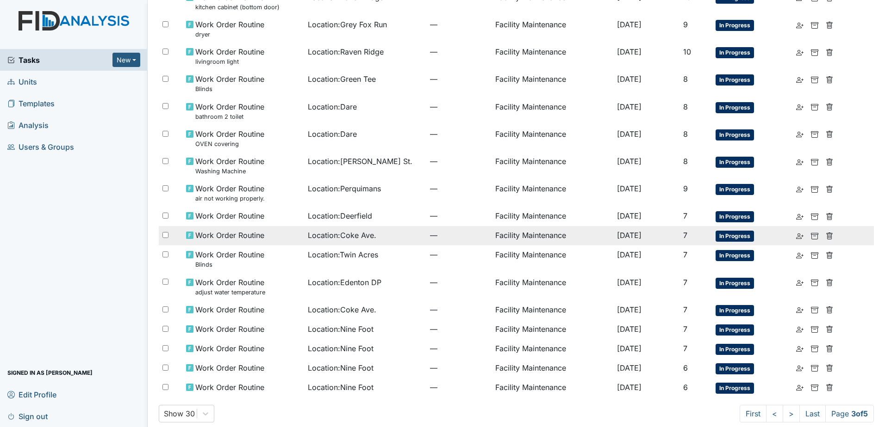
scroll to position [431, 0]
